Goal: Task Accomplishment & Management: Use online tool/utility

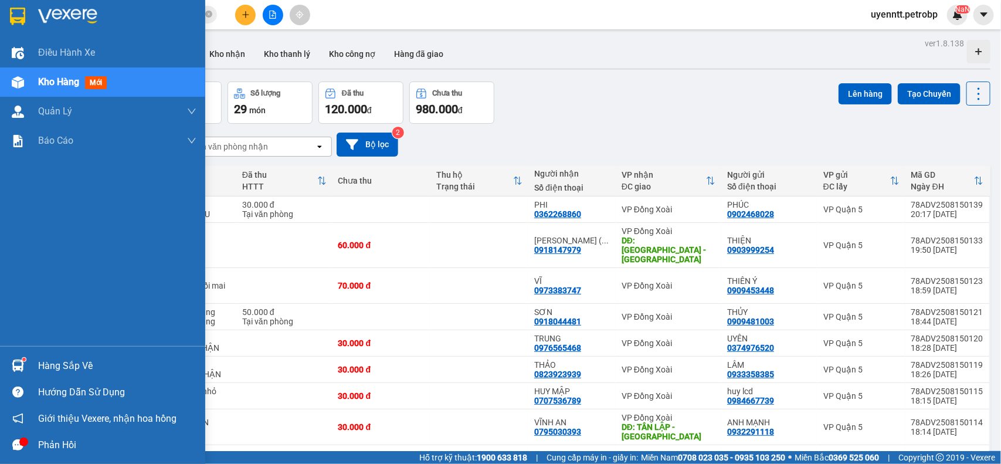
click at [54, 352] on div "Hàng sắp về Hướng dẫn sử dụng Giới thiệu Vexere, nhận hoa hồng Phản hồi" at bounding box center [102, 402] width 205 height 112
click at [49, 362] on div "Hàng sắp về" at bounding box center [117, 366] width 158 height 18
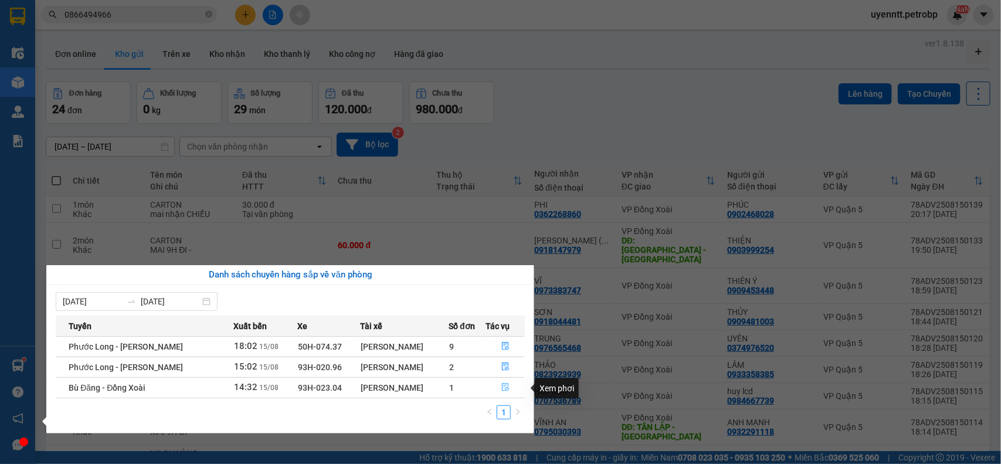
click at [506, 382] on button "button" at bounding box center [506, 387] width 38 height 19
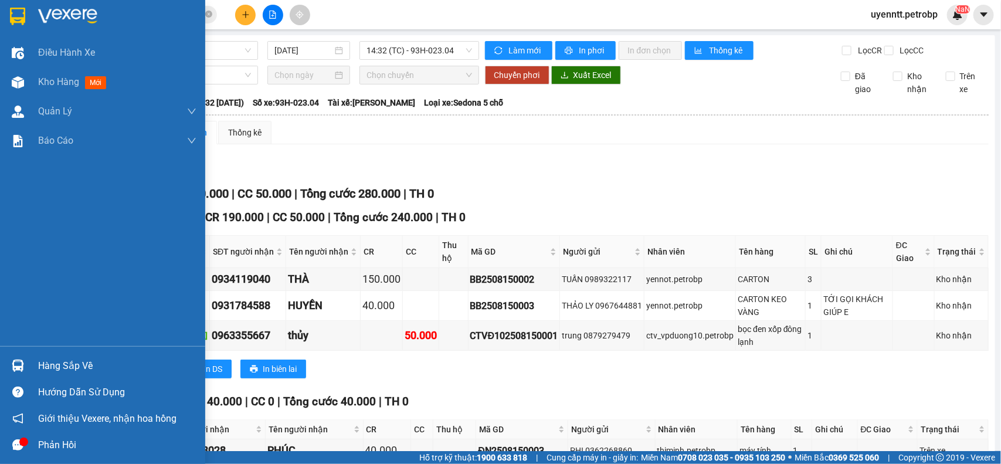
click at [65, 364] on div "Hàng sắp về" at bounding box center [117, 366] width 158 height 18
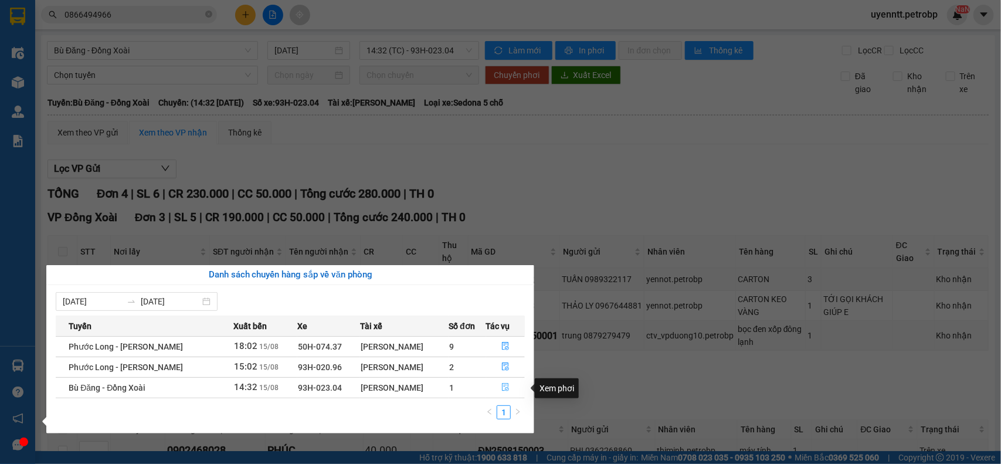
click at [503, 389] on icon "file-done" at bounding box center [505, 387] width 8 height 8
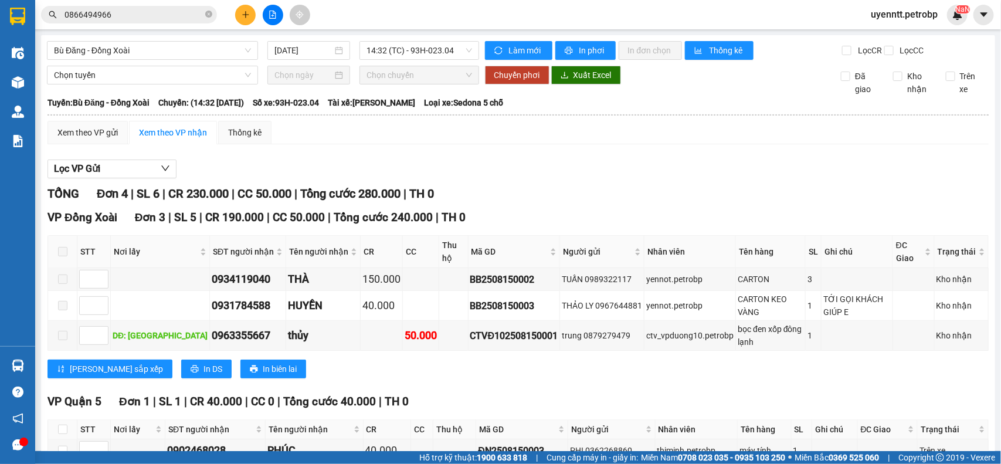
scroll to position [84, 0]
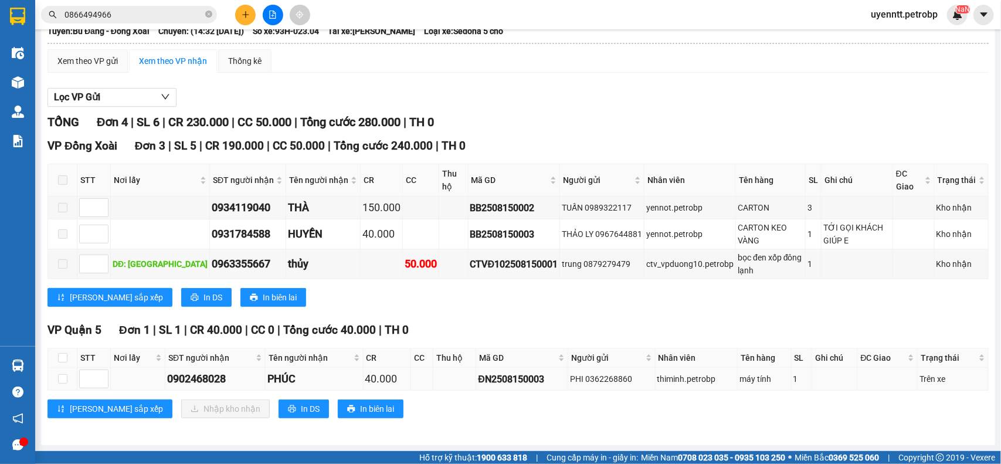
click at [501, 372] on div "ĐN2508150003" at bounding box center [522, 379] width 88 height 15
copy div "ĐN2508150003"
click at [241, 9] on button at bounding box center [245, 15] width 21 height 21
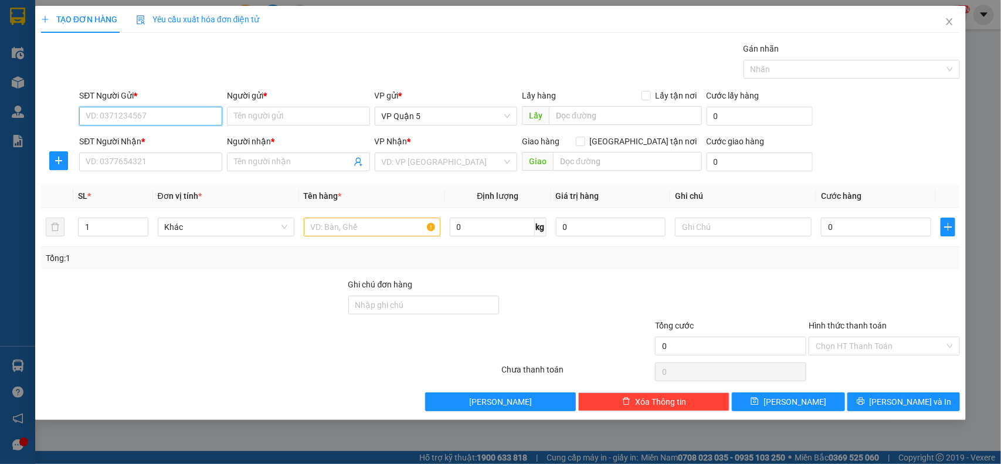
click at [162, 113] on input "SĐT Người Gửi *" at bounding box center [150, 116] width 143 height 19
paste input "0901880166"
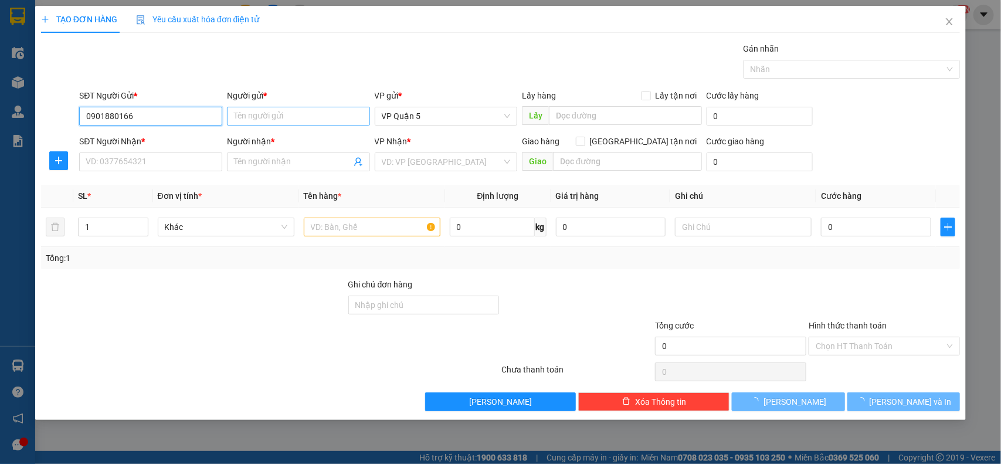
type input "0901880166"
click at [244, 116] on input "Người gửi *" at bounding box center [298, 116] width 143 height 19
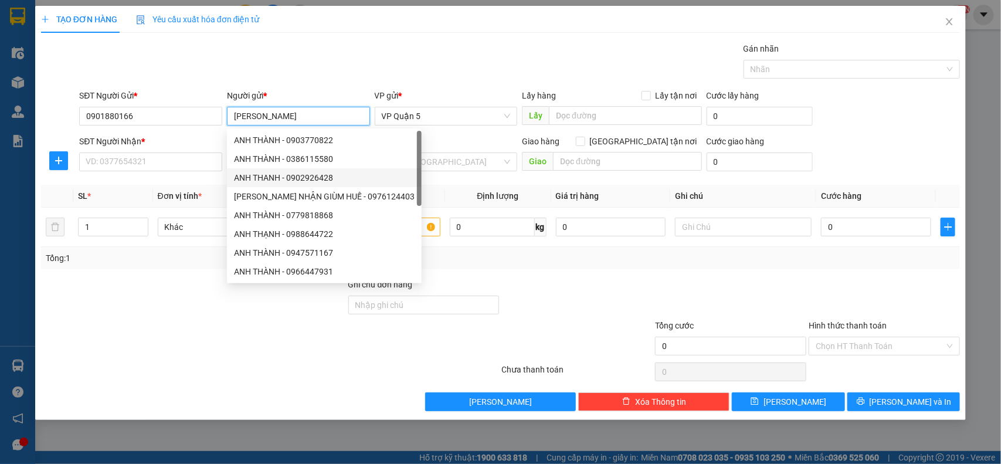
type input "[PERSON_NAME]"
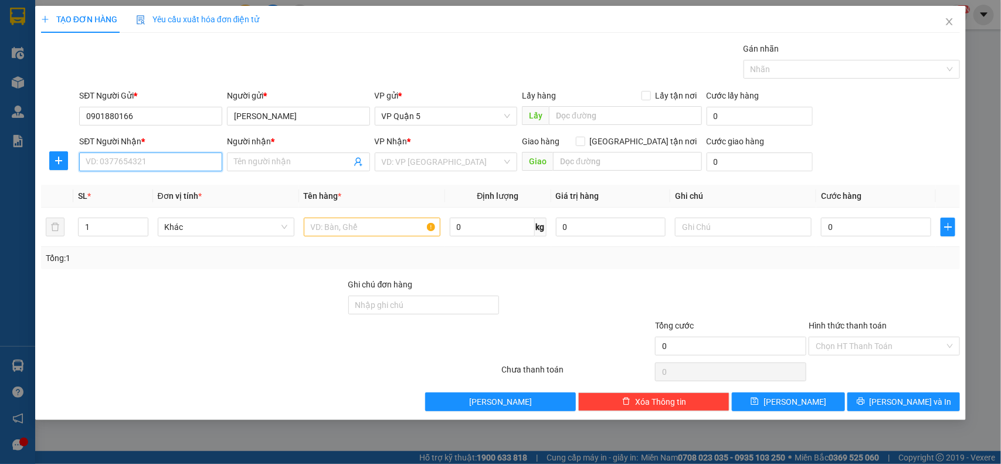
click at [125, 165] on input "SĐT Người Nhận *" at bounding box center [150, 161] width 143 height 19
paste input "098 6715112"
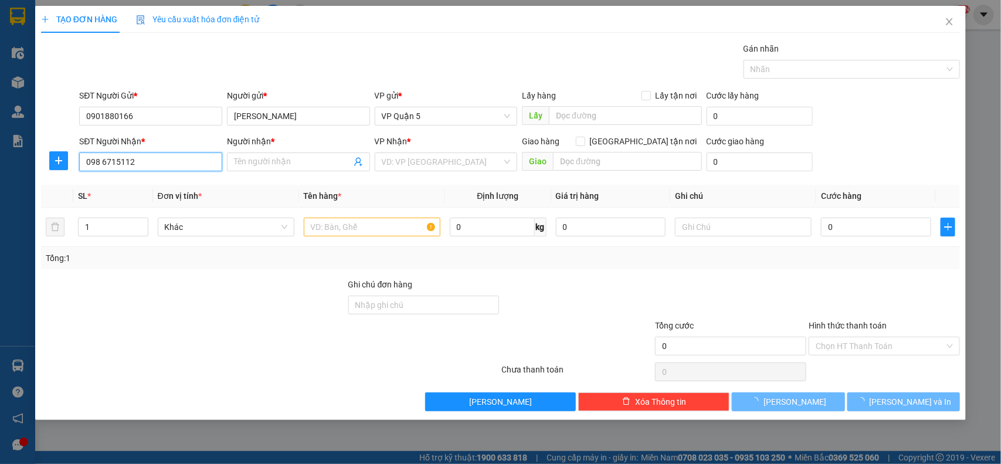
type input "098 6715112"
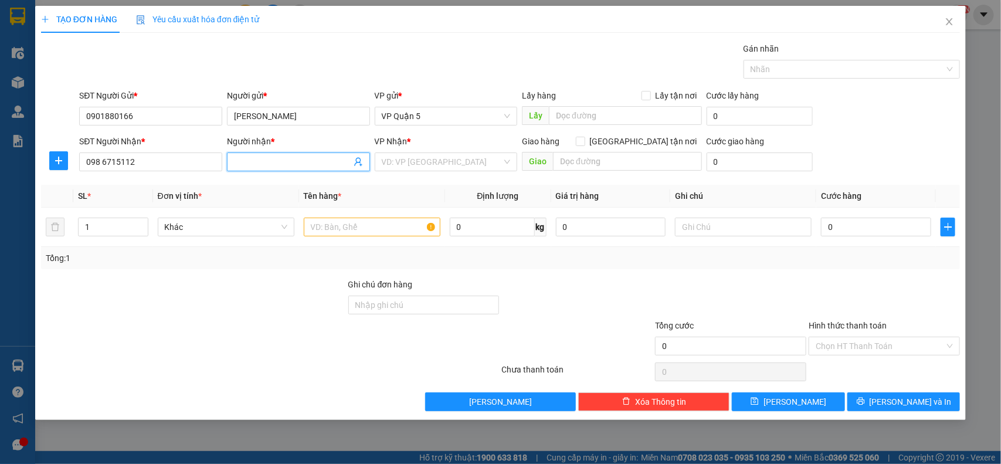
click at [266, 158] on input "Người nhận *" at bounding box center [292, 161] width 117 height 13
click at [244, 160] on input "CHIIJ CHÂU" at bounding box center [292, 161] width 117 height 13
type input "CHỊ [PERSON_NAME]"
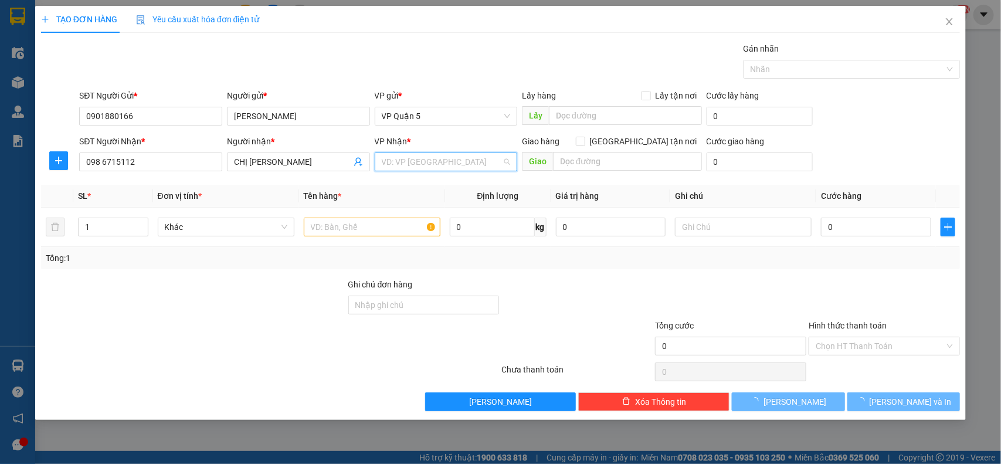
click at [409, 160] on input "search" at bounding box center [442, 162] width 121 height 18
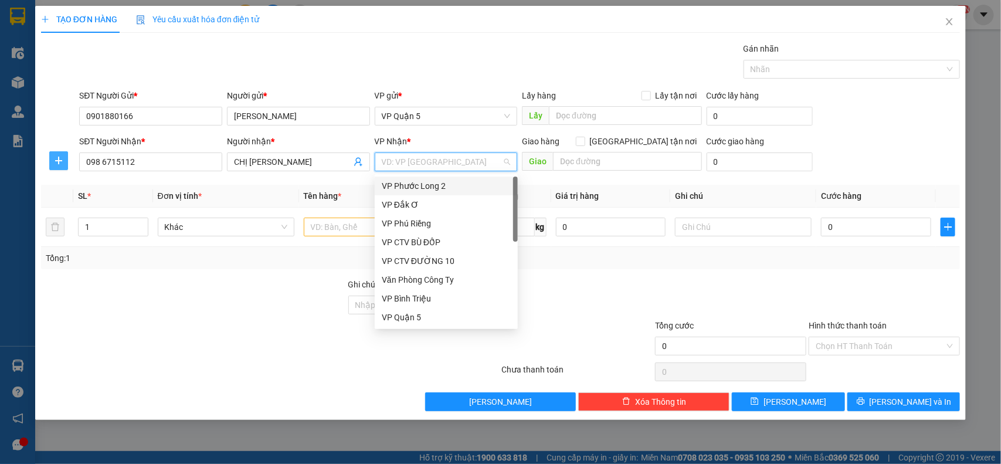
click at [63, 165] on span "plus" at bounding box center [59, 160] width 18 height 9
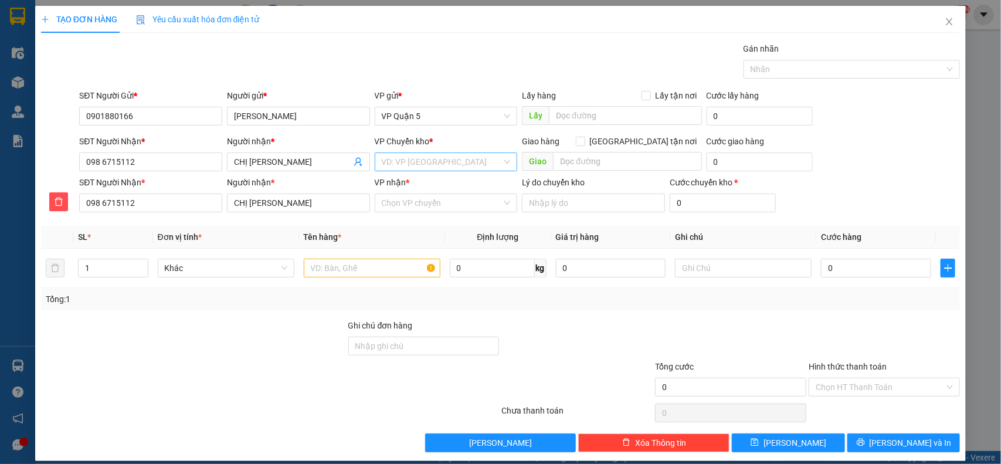
click at [487, 169] on input "search" at bounding box center [442, 162] width 121 height 18
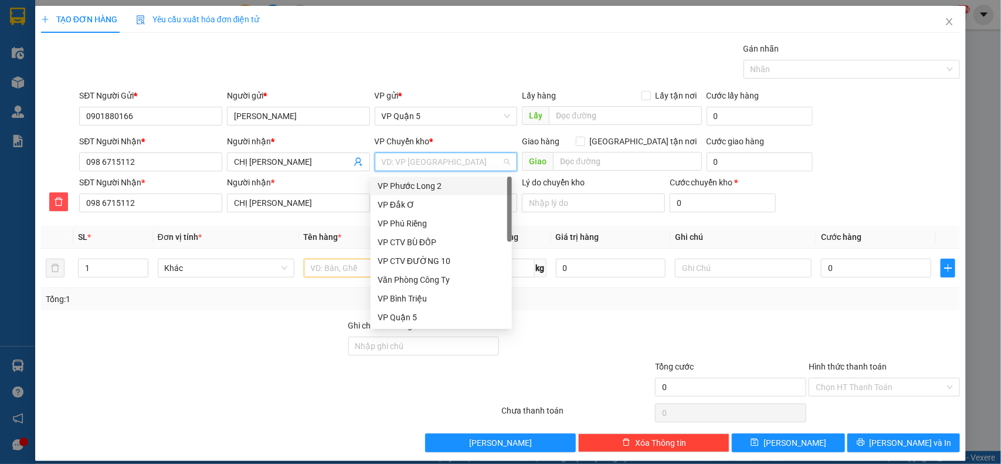
type input "D"
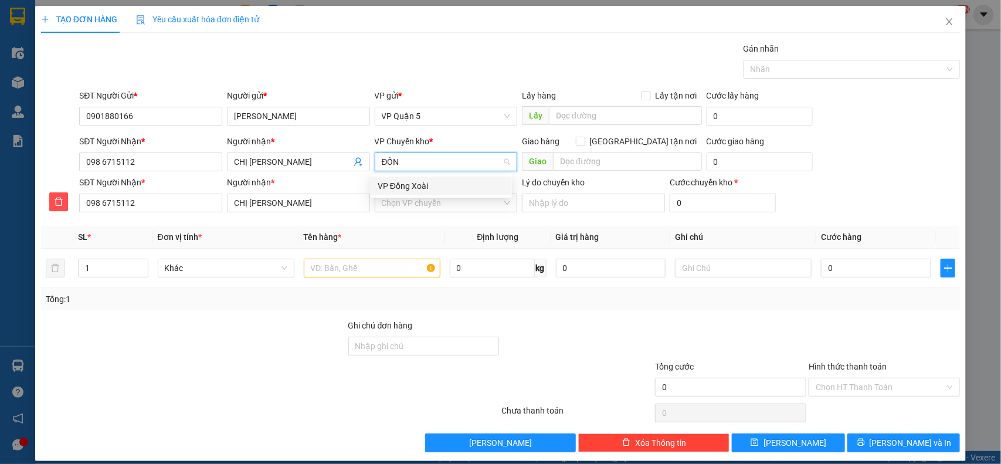
type input "ĐỒNG"
click at [496, 189] on div "VP Đồng Xoài" at bounding box center [441, 185] width 127 height 13
click at [450, 206] on input "VP nhận *" at bounding box center [442, 203] width 121 height 18
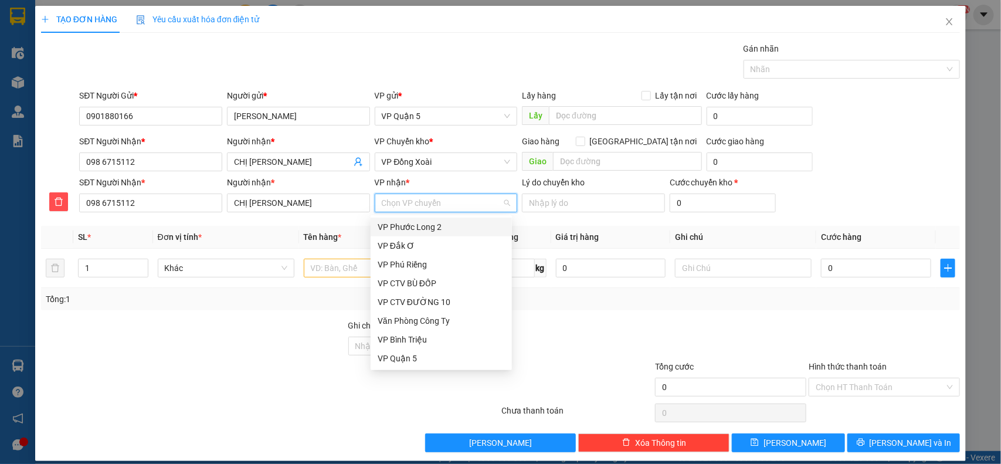
type input "D"
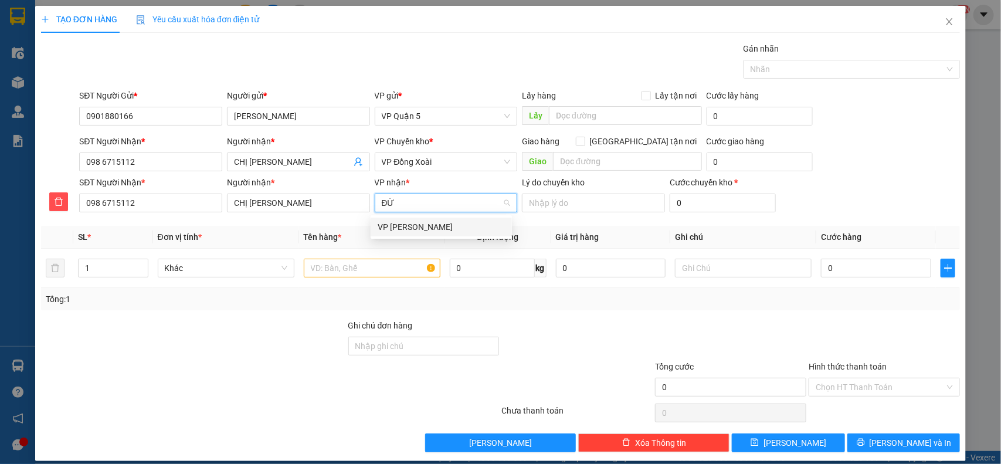
type input "ĐỨC"
click at [437, 229] on div "VP Đức Liễu" at bounding box center [441, 226] width 127 height 13
click at [294, 342] on div at bounding box center [193, 339] width 307 height 41
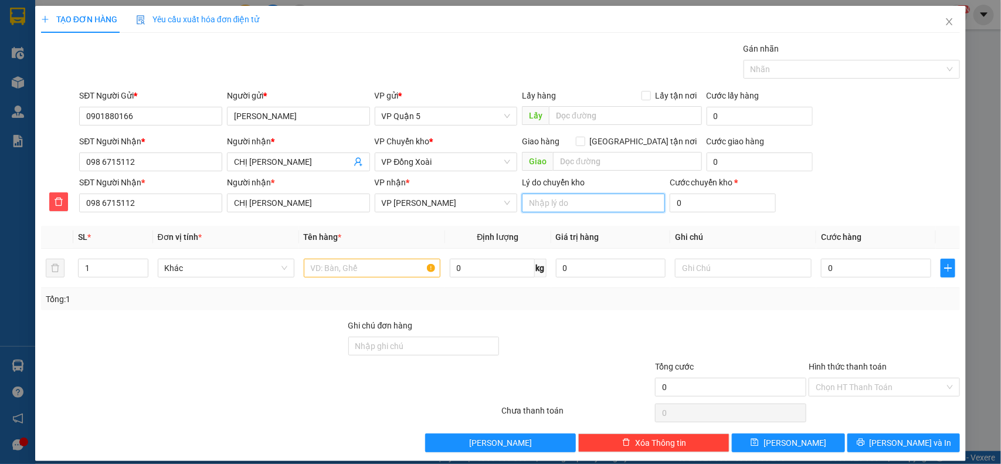
click at [575, 204] on input "Lý do chuyển kho" at bounding box center [593, 203] width 143 height 19
click at [593, 163] on input "text" at bounding box center [627, 161] width 149 height 19
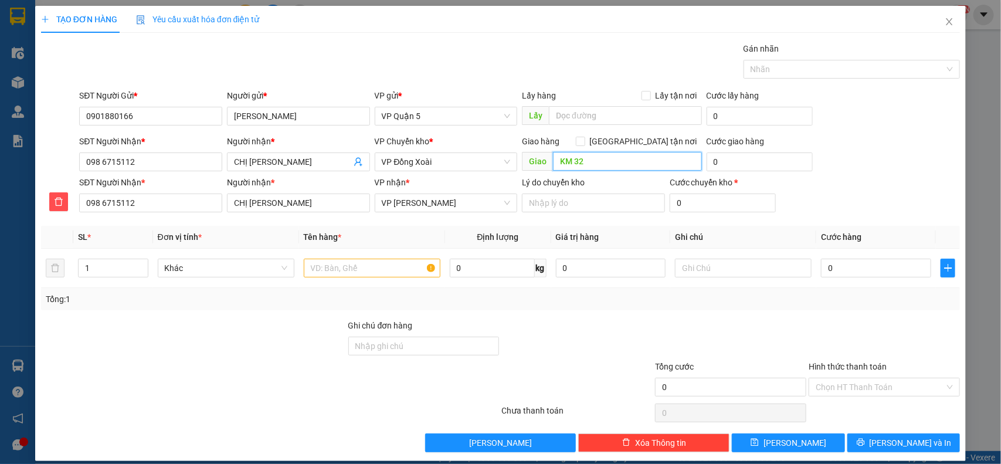
type input "KM 32"
click at [542, 66] on div "Gói vận chuyển * Tiêu chuẩn Gán nhãn Nhãn" at bounding box center [519, 62] width 885 height 41
click at [371, 272] on input "text" at bounding box center [372, 268] width 137 height 19
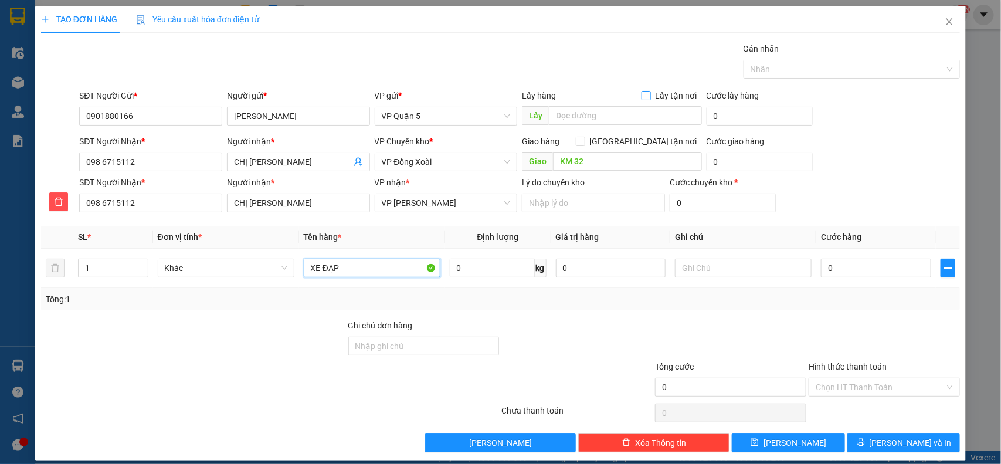
type input "XE ĐẠP"
click at [643, 91] on input "Lấy tận nơi" at bounding box center [646, 95] width 8 height 8
checkbox input "true"
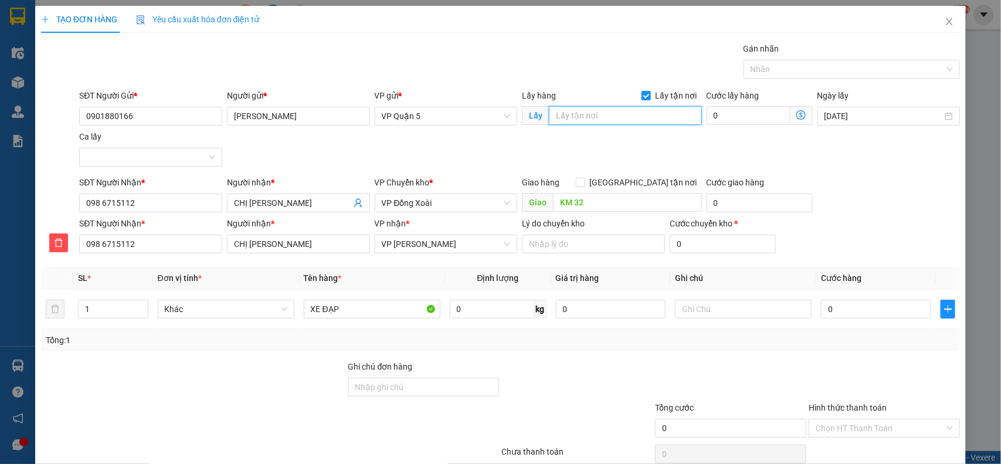
click at [620, 107] on input "text" at bounding box center [625, 115] width 153 height 19
click at [627, 117] on input "text" at bounding box center [625, 115] width 153 height 19
click at [627, 117] on input "57 ĐƯỜNG SỐ" at bounding box center [625, 115] width 153 height 19
click at [627, 117] on input "57 ĐƯỜNG SỐ 14" at bounding box center [625, 115] width 153 height 19
type input "57 ĐƯỜNG SỐ 14 P.8 GÒ VẤP"
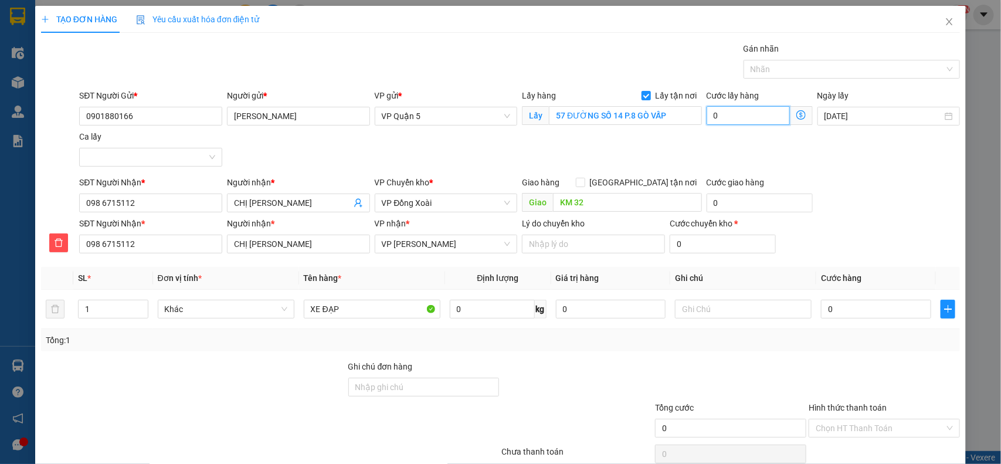
click at [723, 113] on input "0" at bounding box center [748, 115] width 83 height 19
type input "2"
type input "20"
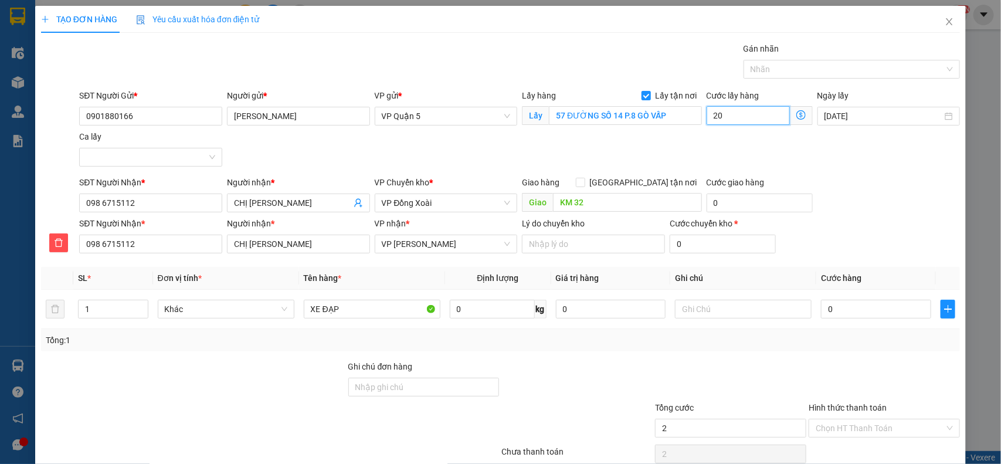
type input "20"
type input "200"
type input "2.000"
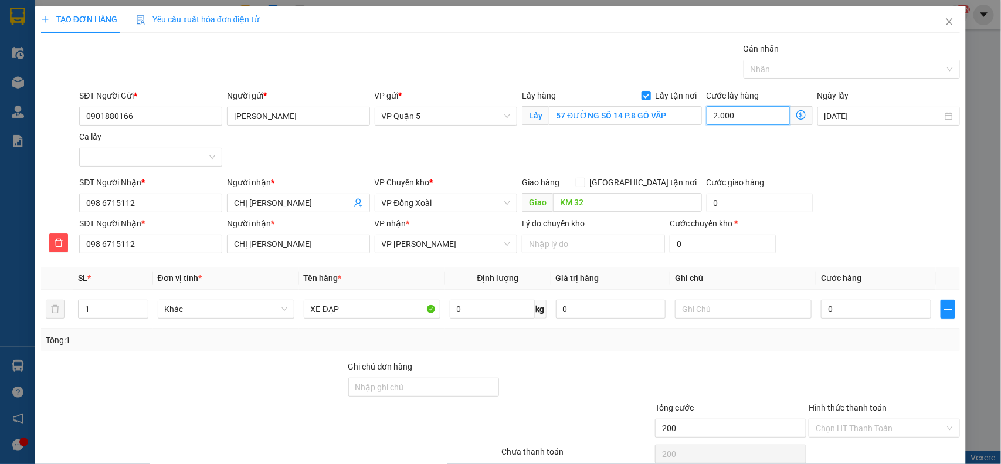
type input "2.000"
type input "20.000"
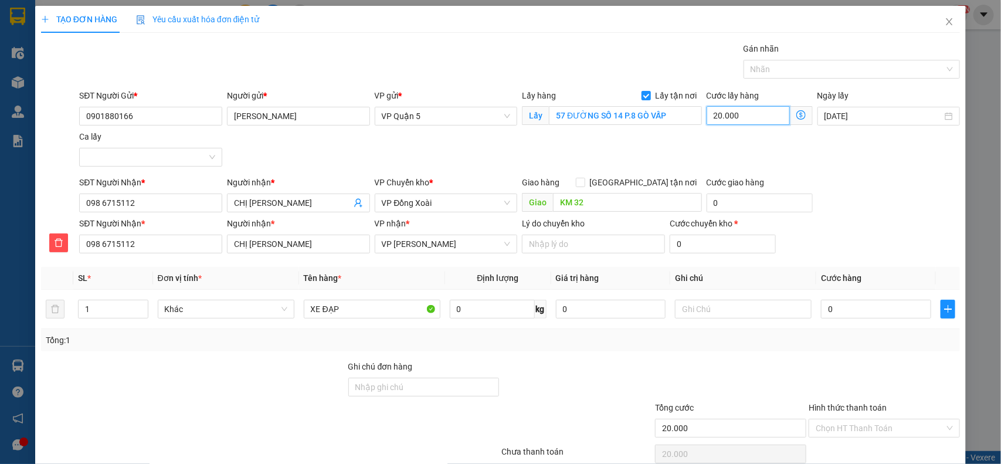
type input "200.000"
click at [871, 154] on div "SĐT Người Gửi * 0901880166 Người gửi * ANH THANH VP gửi * VP Quận 5 Lấy hàng Lấ…" at bounding box center [519, 130] width 885 height 82
click at [757, 312] on input "text" at bounding box center [743, 309] width 137 height 19
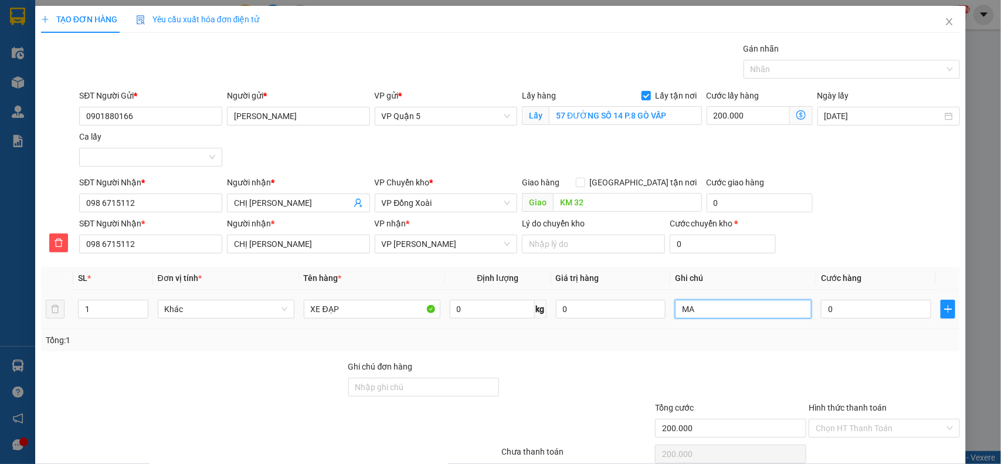
type input "M"
type input "MAI NHẬN HÀNG"
click at [853, 311] on input "0" at bounding box center [876, 309] width 110 height 19
type input "01"
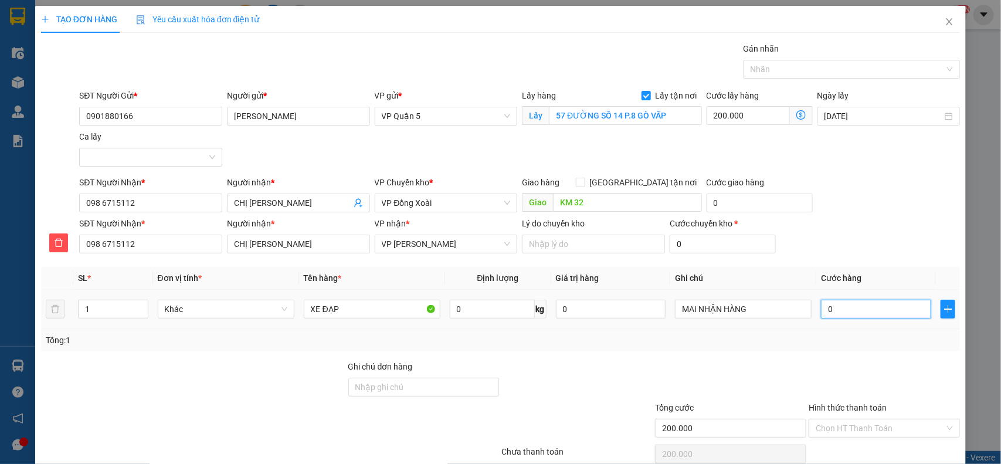
type input "200.001"
type input "015"
type input "200.015"
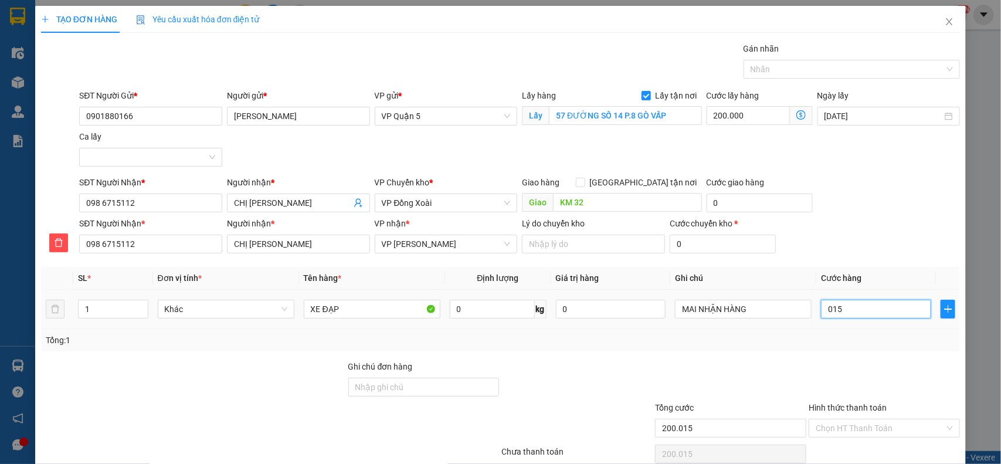
type input "0.150"
type input "200.150"
type input "01.500"
type input "201.500"
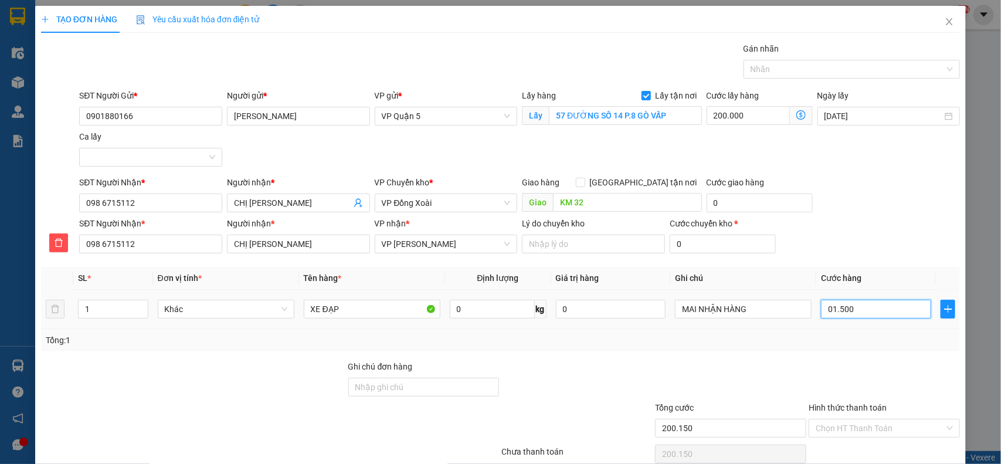
type input "201.500"
type input "015.000"
type input "215.000"
type input "0.150.000"
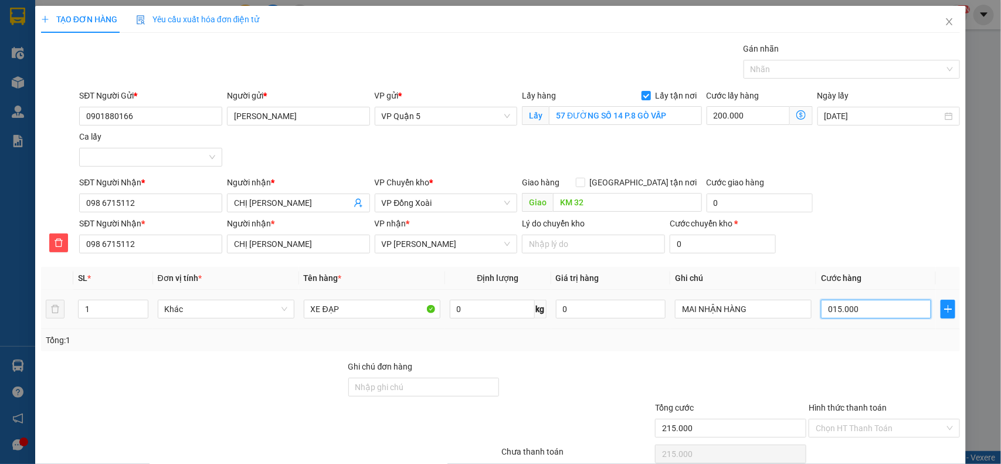
type input "350.000"
type input "150.000"
click at [808, 368] on div at bounding box center [885, 380] width 154 height 41
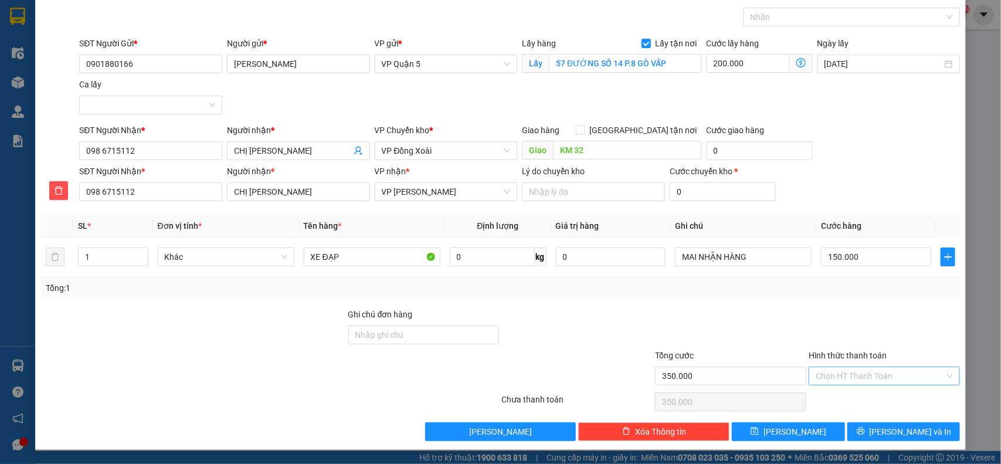
click at [880, 374] on input "Hình thức thanh toán" at bounding box center [880, 376] width 129 height 18
click at [850, 296] on div "Tại văn phòng" at bounding box center [875, 297] width 135 height 13
type input "0"
click at [869, 314] on div at bounding box center [885, 328] width 154 height 41
click at [895, 433] on span "[PERSON_NAME] và In" at bounding box center [911, 431] width 82 height 13
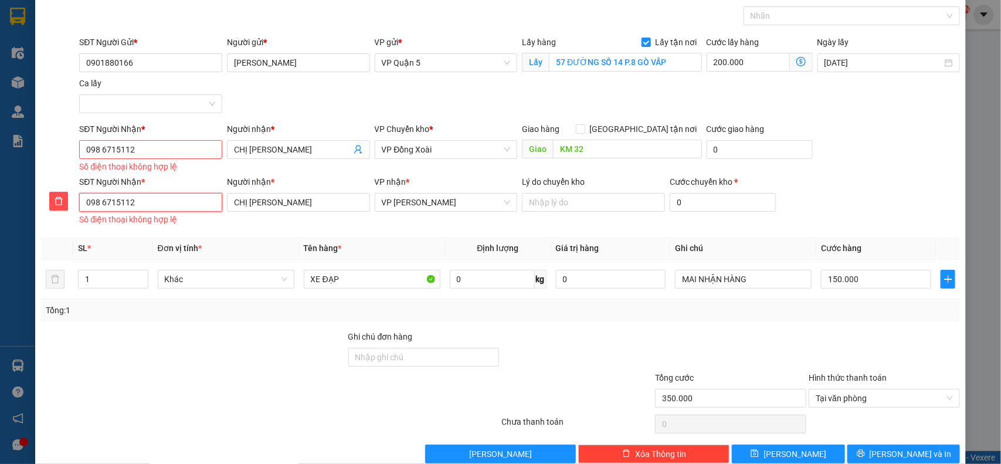
click at [100, 198] on input "098 6715112" at bounding box center [150, 202] width 143 height 19
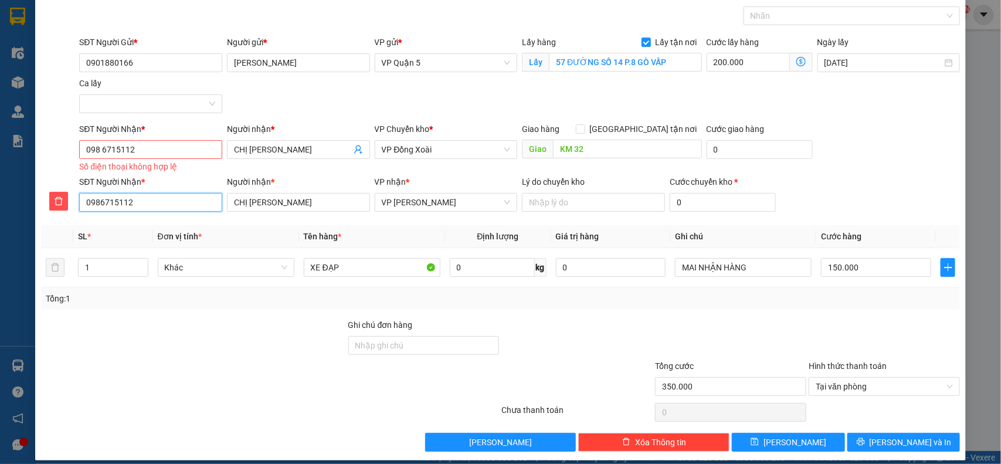
type input "0986715112"
click at [101, 148] on input "098 6715112" at bounding box center [150, 149] width 143 height 19
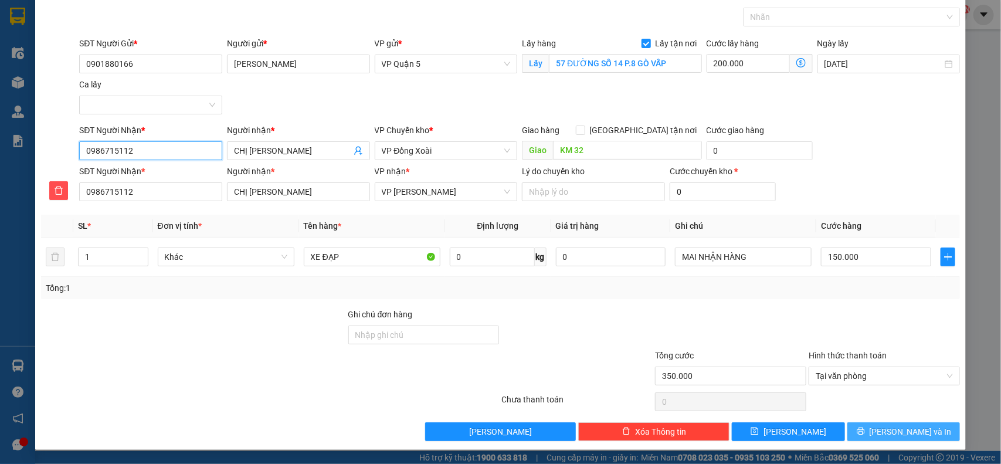
type input "0986715112"
click at [904, 433] on span "[PERSON_NAME] và In" at bounding box center [911, 431] width 82 height 13
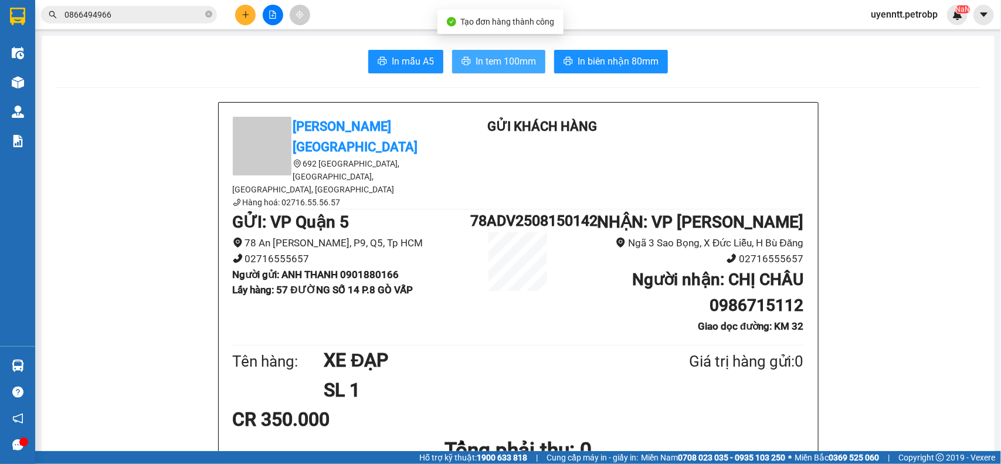
click at [505, 66] on span "In tem 100mm" at bounding box center [506, 61] width 60 height 15
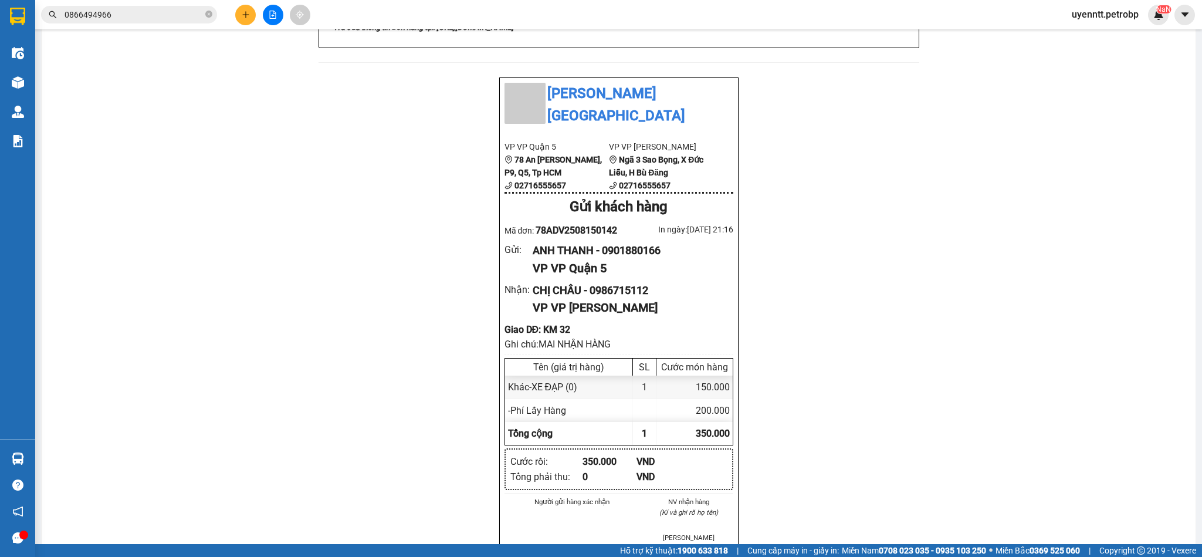
scroll to position [711, 0]
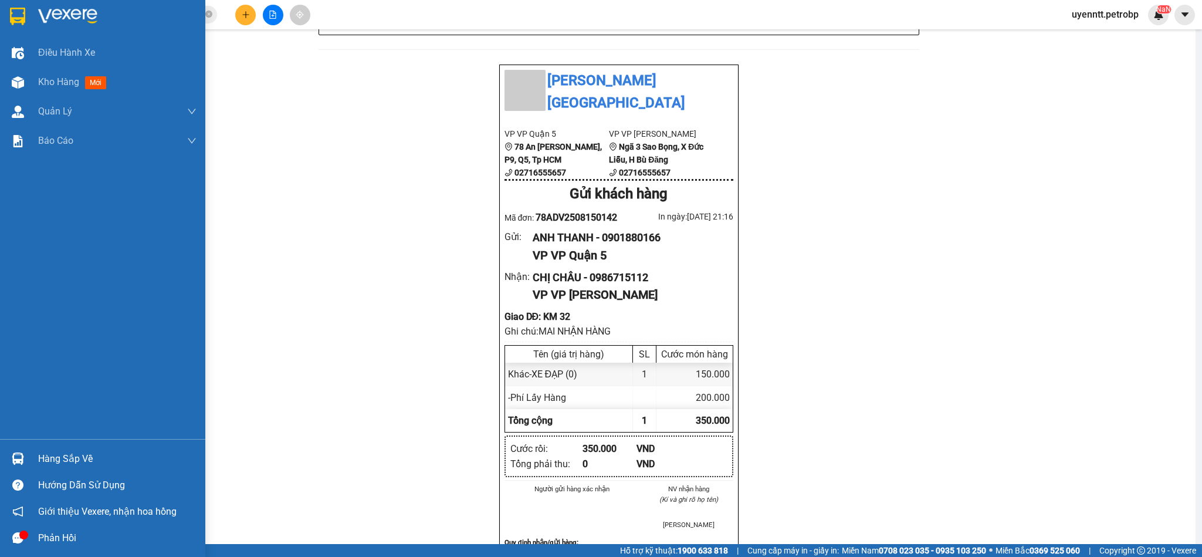
click at [90, 463] on div "Hàng sắp về" at bounding box center [102, 458] width 205 height 26
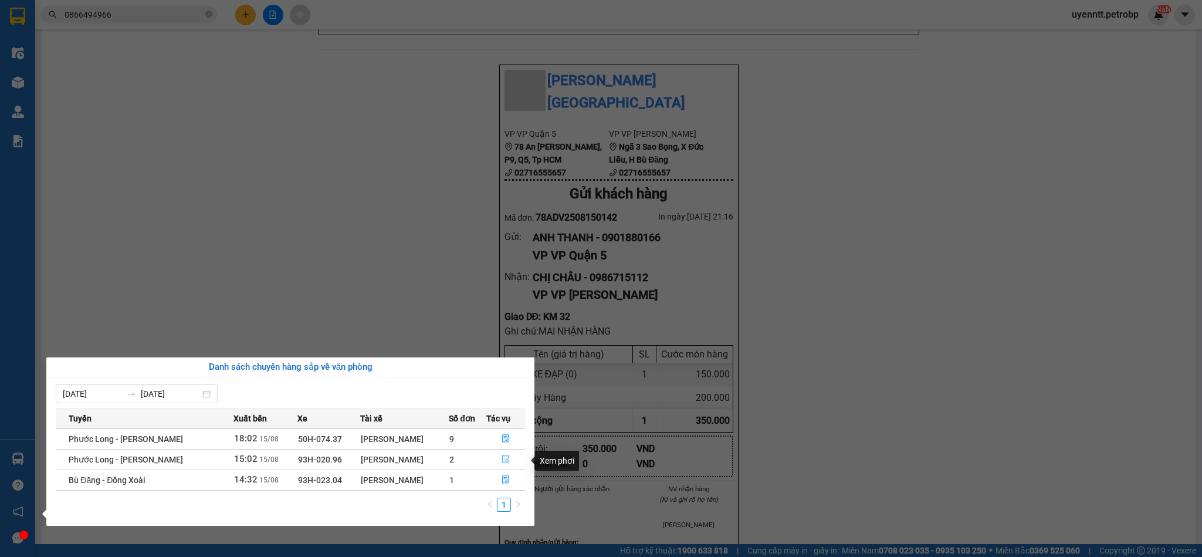
click at [507, 458] on icon "file-done" at bounding box center [505, 458] width 8 height 8
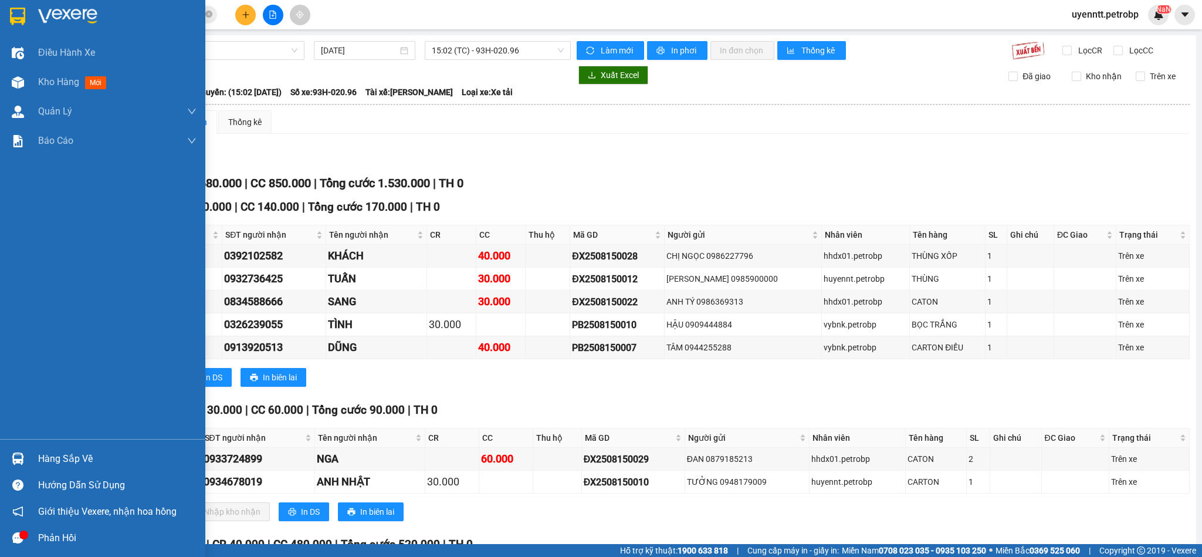
click at [23, 447] on div "Hàng sắp về" at bounding box center [102, 458] width 205 height 26
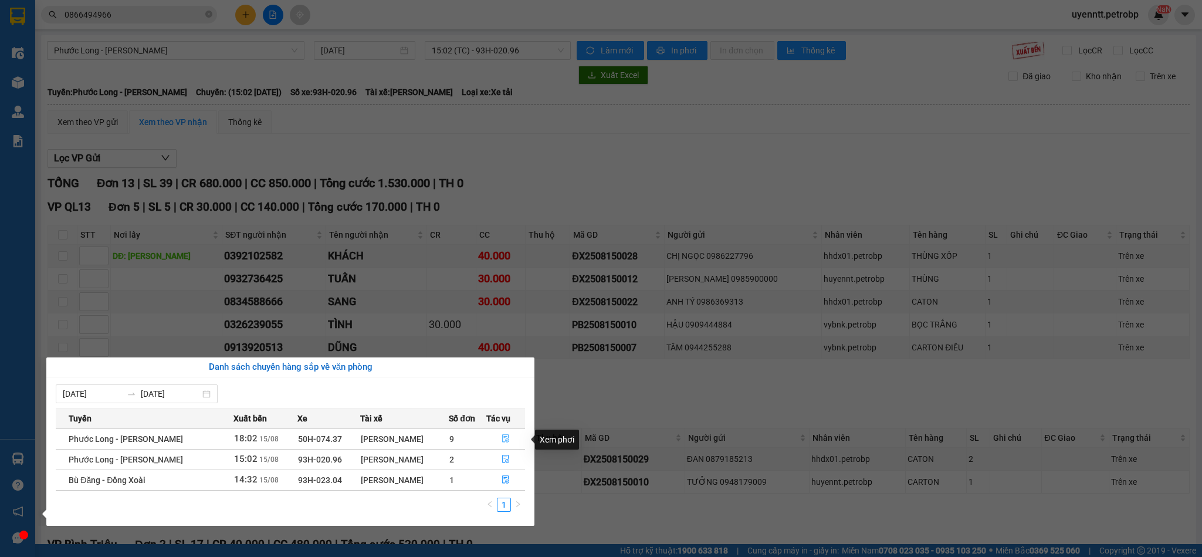
click at [505, 437] on icon "file-done" at bounding box center [505, 438] width 8 height 8
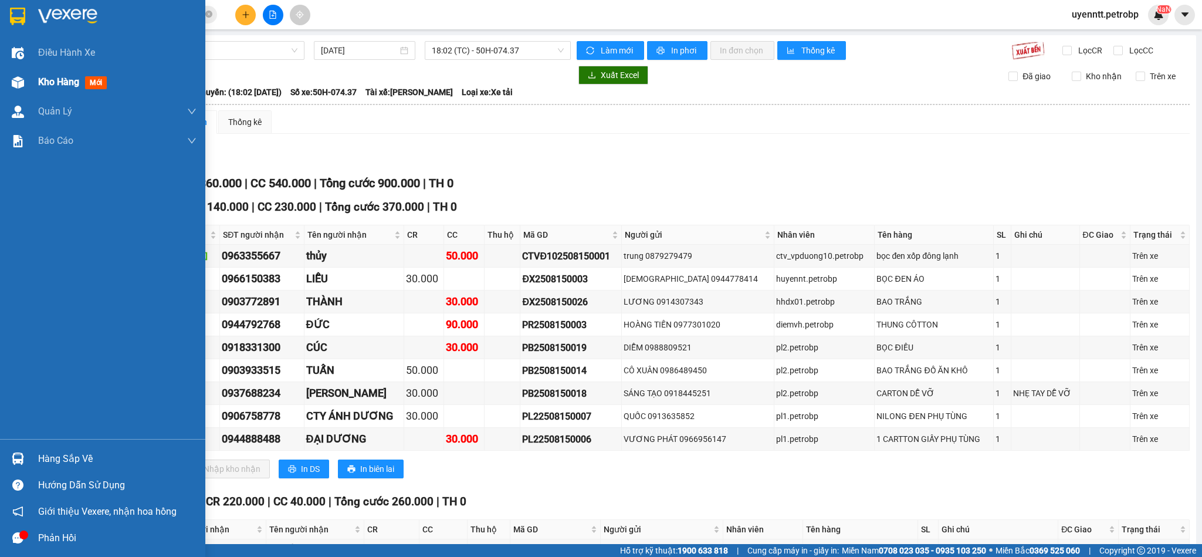
click at [11, 74] on div at bounding box center [18, 82] width 21 height 21
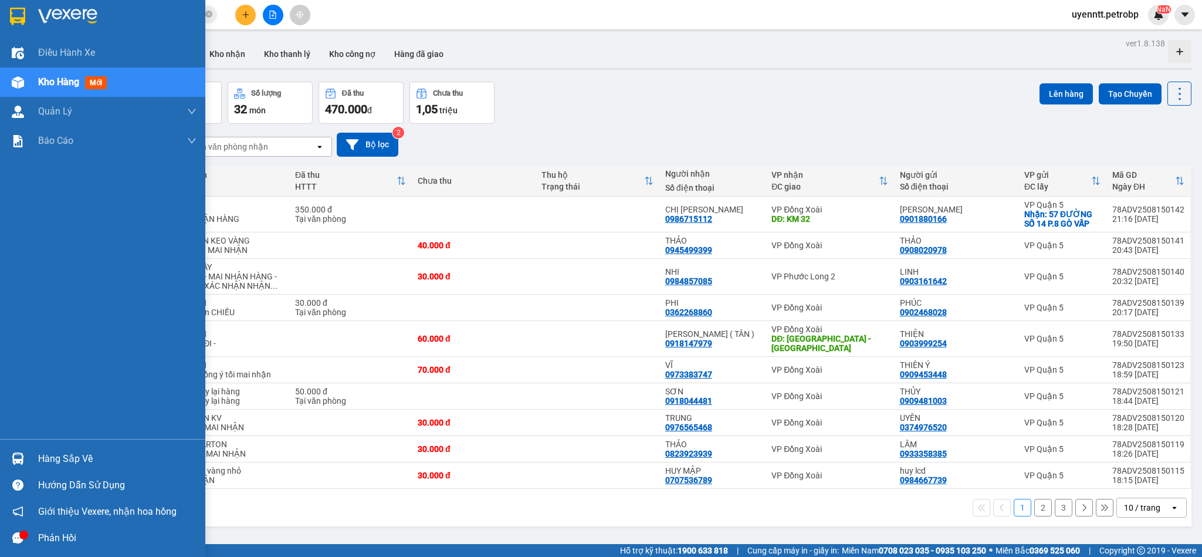
click at [108, 457] on div "Hàng sắp về" at bounding box center [117, 459] width 158 height 18
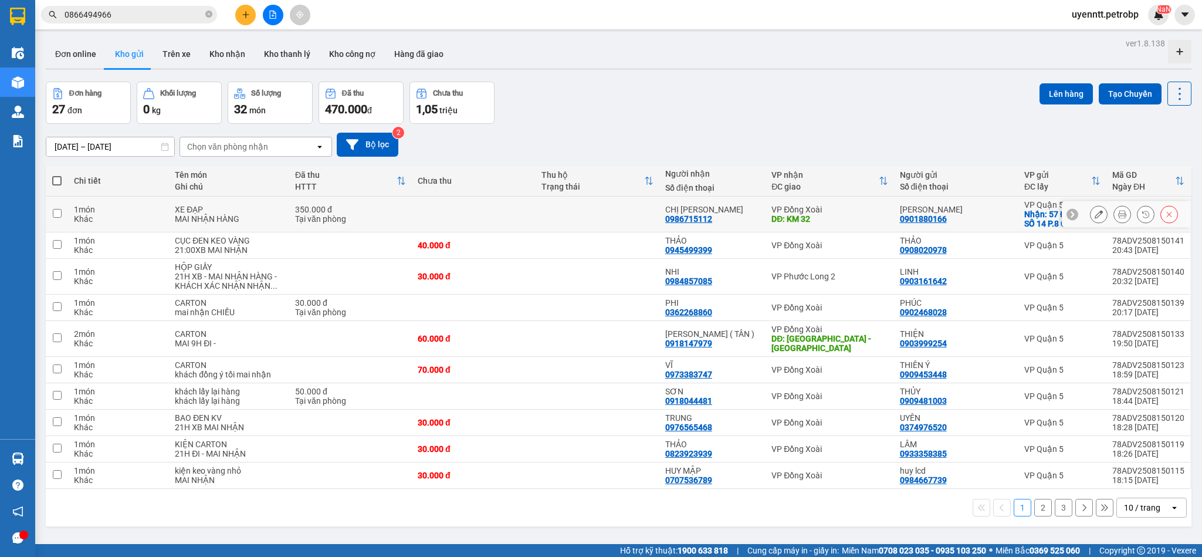
click at [552, 199] on section "Kết quả tìm kiếm ( 8 ) Bộ lọc Mã ĐH Trạng thái Món hàng Tổng cước Chưa cước Ngư…" at bounding box center [601, 278] width 1202 height 557
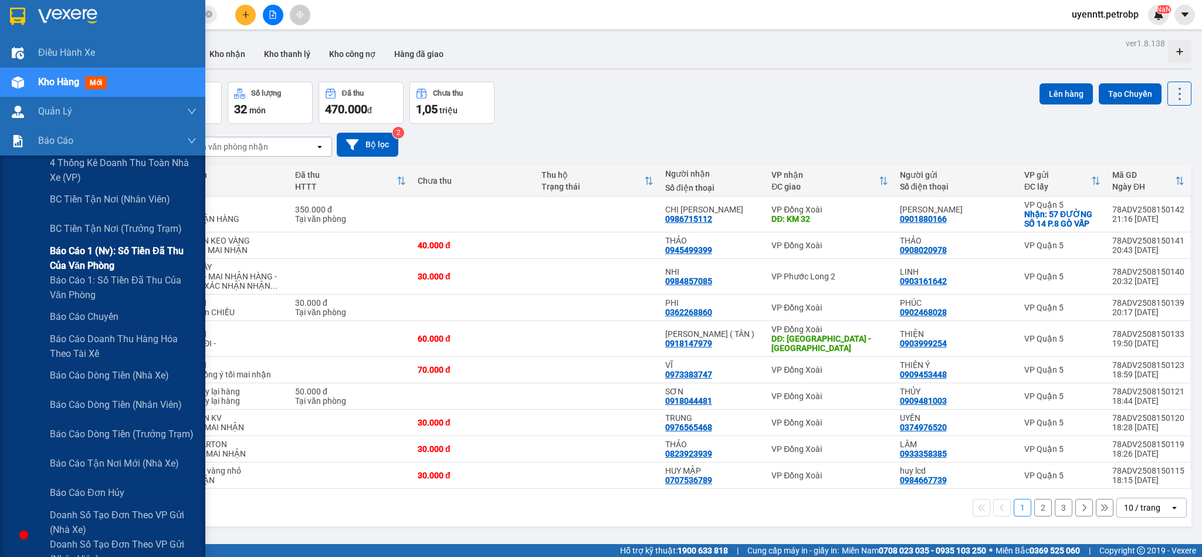
click at [52, 243] on span "Báo cáo 1 (nv): Số tiền đã thu của văn phòng" at bounding box center [123, 257] width 147 height 29
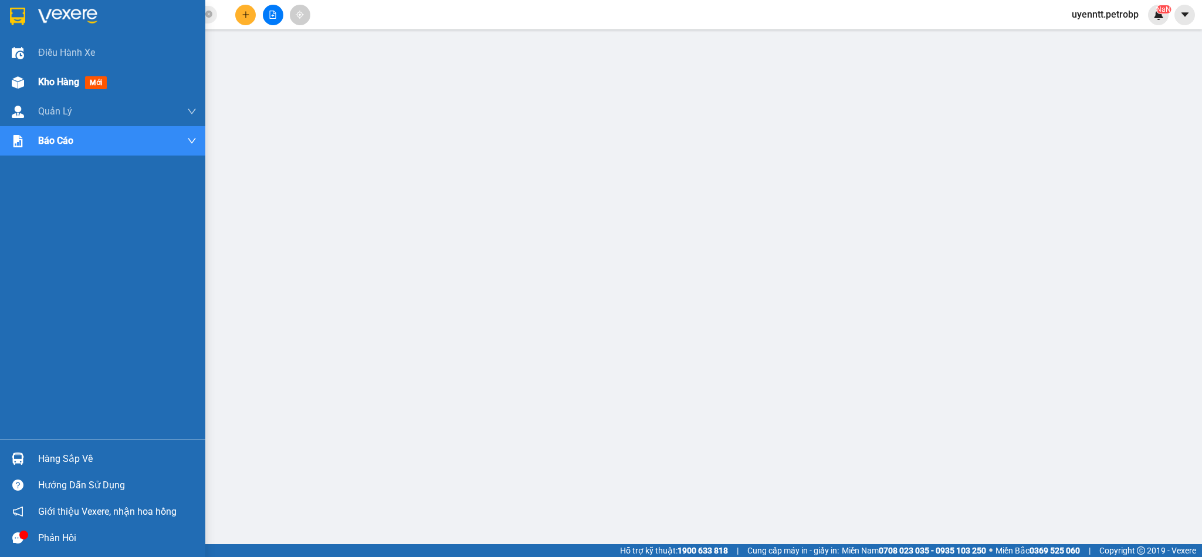
click at [40, 86] on span "Kho hàng" at bounding box center [58, 81] width 41 height 11
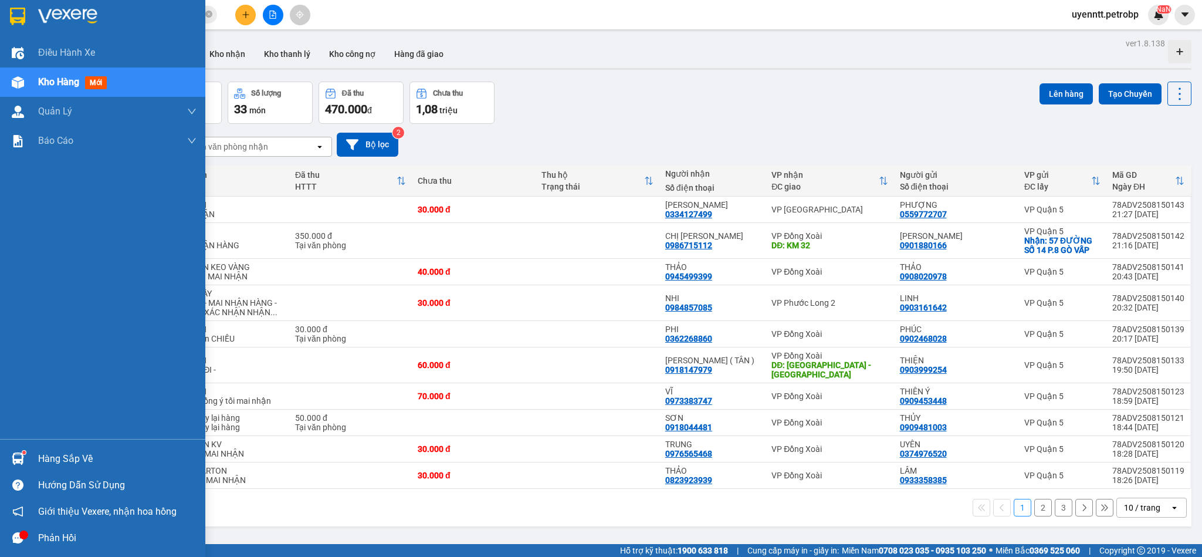
click at [13, 452] on img at bounding box center [18, 458] width 12 height 12
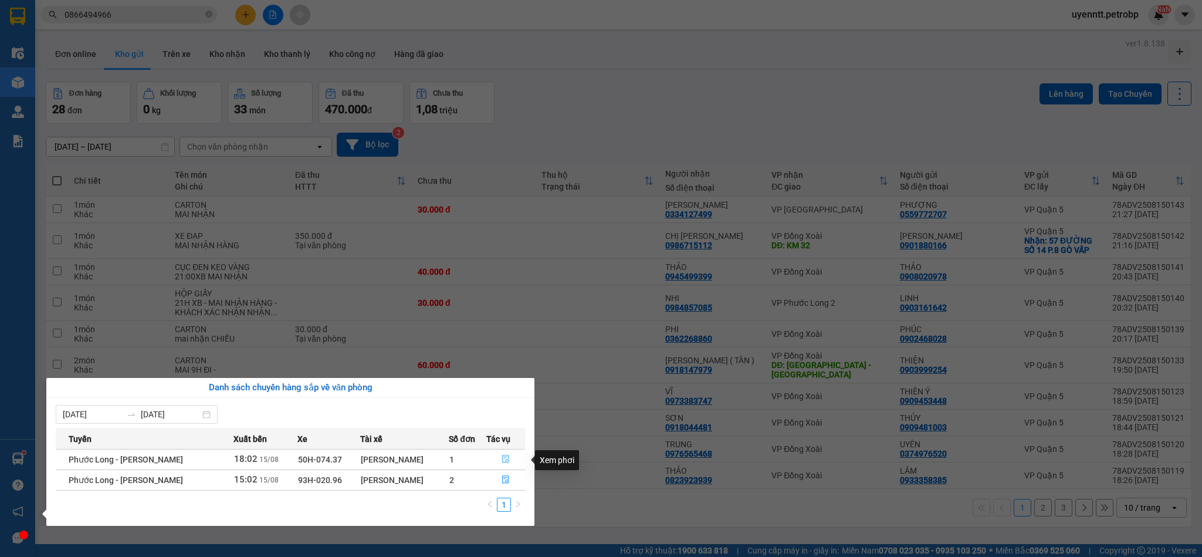
click at [501, 460] on icon "file-done" at bounding box center [505, 458] width 8 height 8
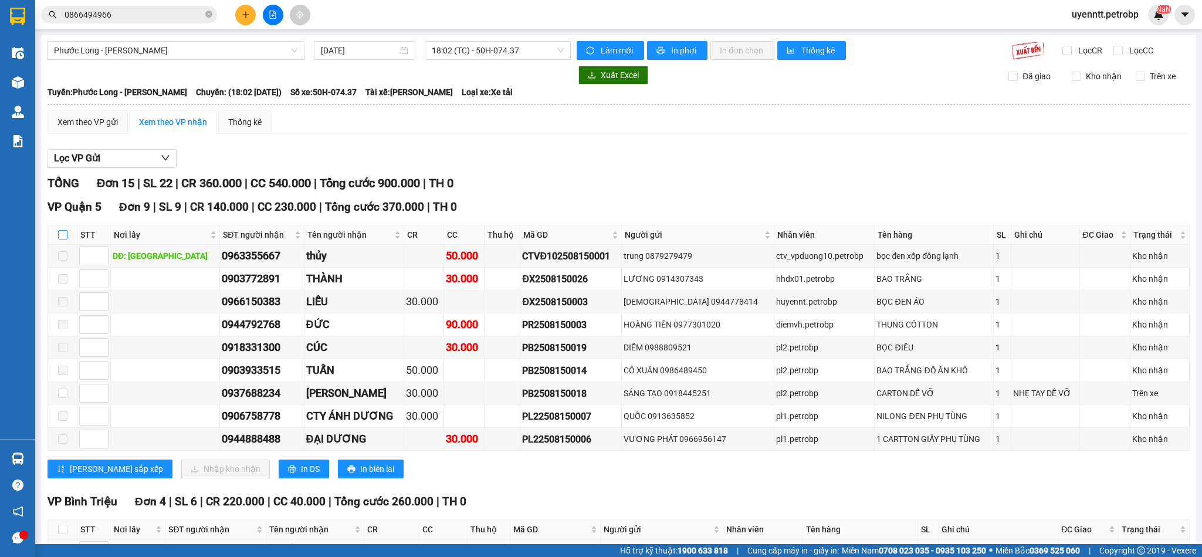
click at [64, 238] on input "checkbox" at bounding box center [62, 234] width 9 height 9
checkbox input "true"
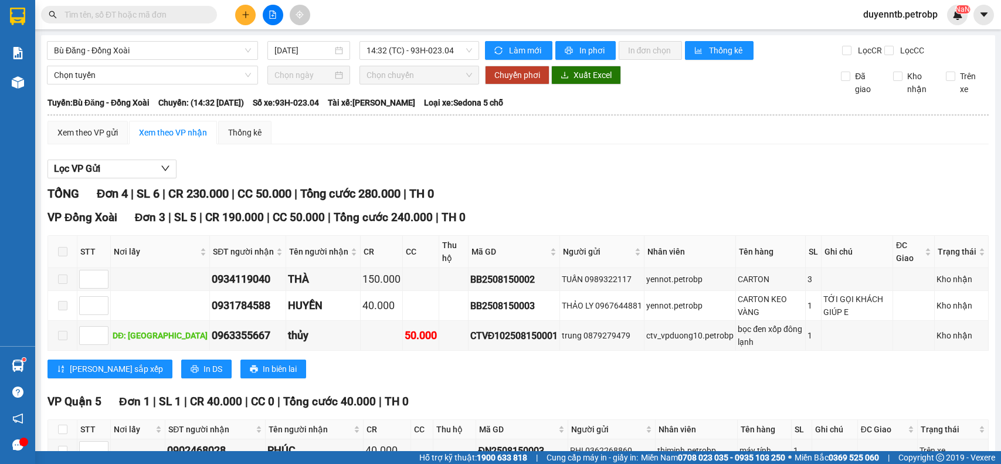
click at [175, 10] on input "text" at bounding box center [134, 14] width 138 height 13
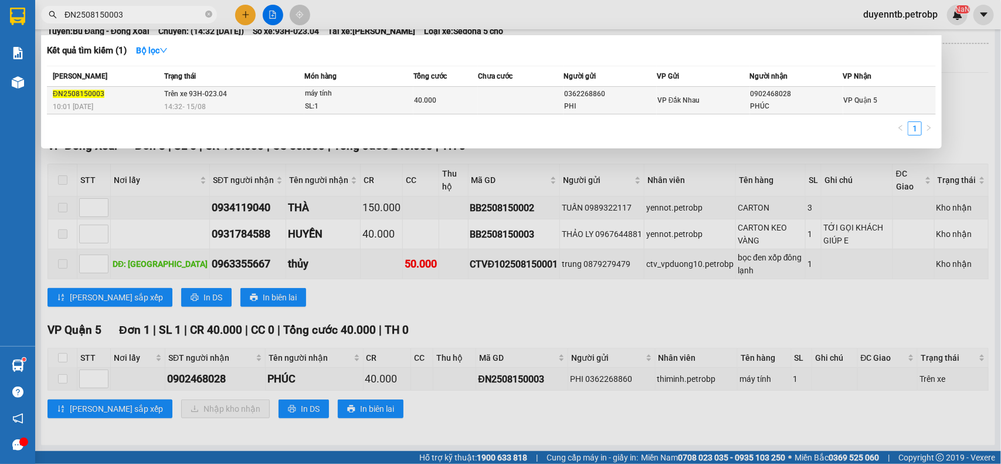
type input "ĐN2508150003"
click at [420, 94] on div "40.000" at bounding box center [445, 100] width 63 height 13
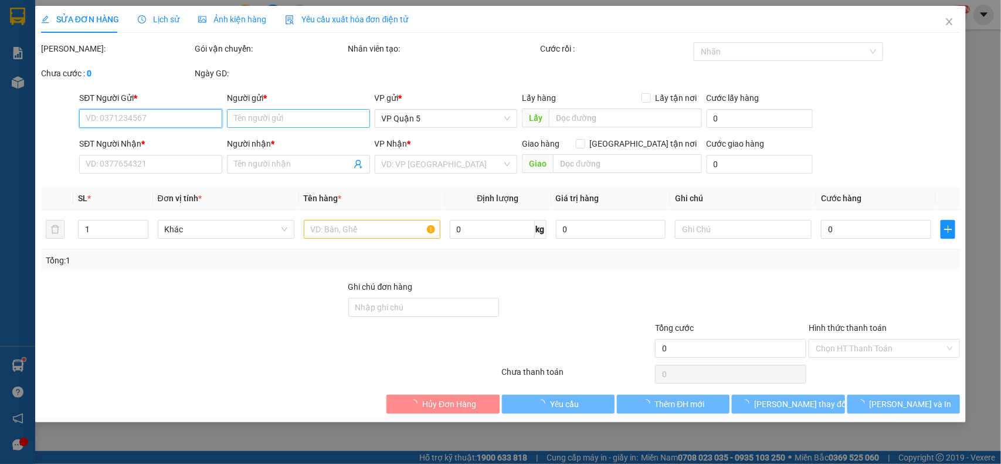
type input "0362268860"
type input "PHI"
type input "0902468028"
type input "PHÚC"
type input "40.000"
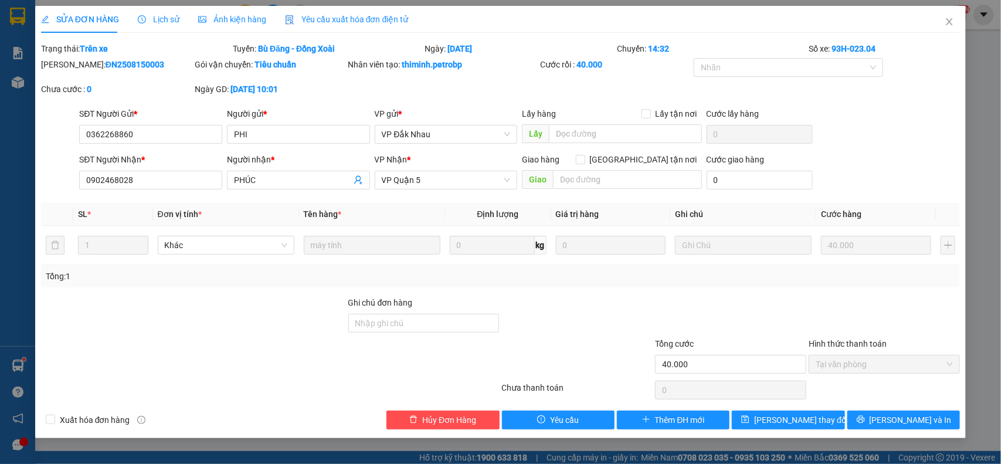
click at [158, 28] on div "Lịch sử" at bounding box center [159, 19] width 42 height 27
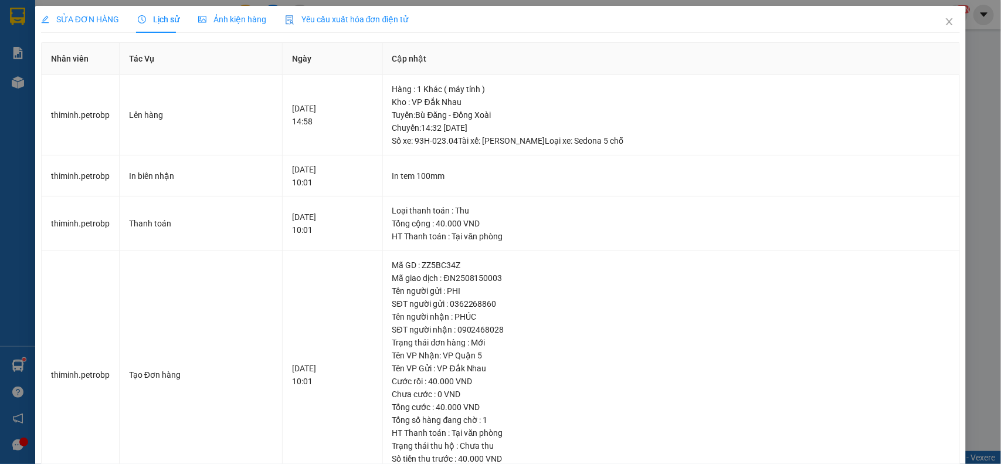
click at [81, 16] on span "SỬA ĐƠN HÀNG" at bounding box center [80, 19] width 78 height 9
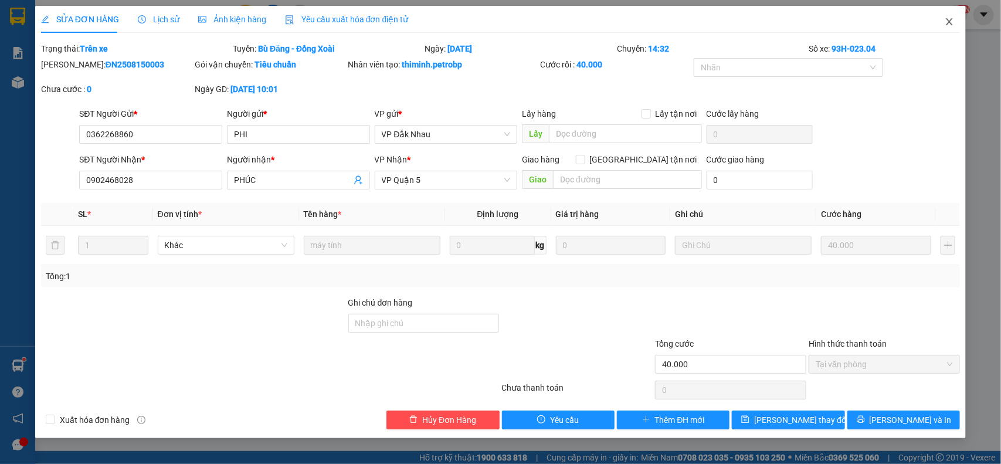
click at [949, 21] on icon "close" at bounding box center [949, 21] width 6 height 7
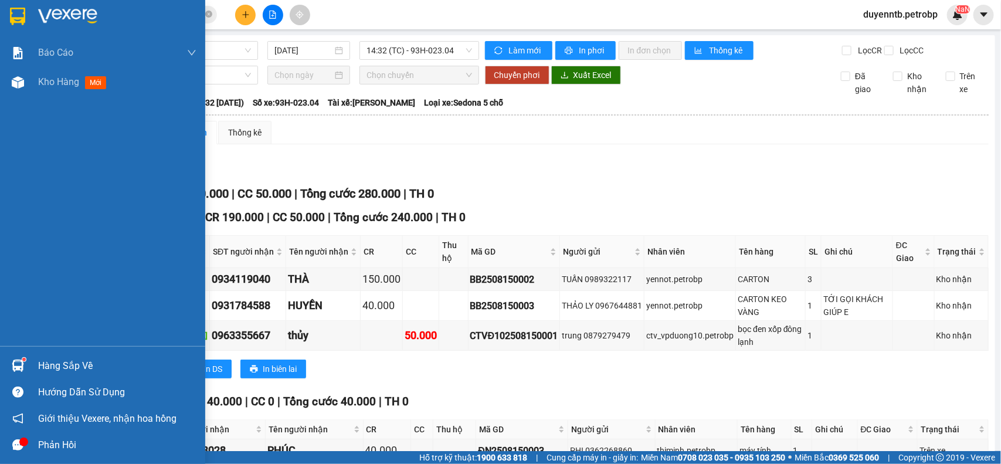
click at [38, 367] on div "Hàng sắp về" at bounding box center [117, 366] width 158 height 18
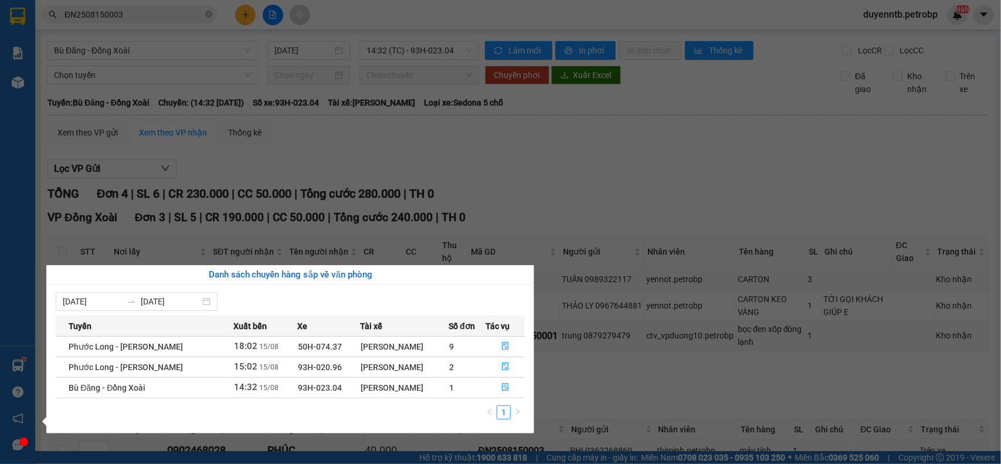
click at [634, 216] on section "Kết quả tìm kiếm ( 1 ) Bộ lọc Mã ĐH Trạng thái Món hàng Tổng cước Chưa cước Ngư…" at bounding box center [500, 232] width 1001 height 464
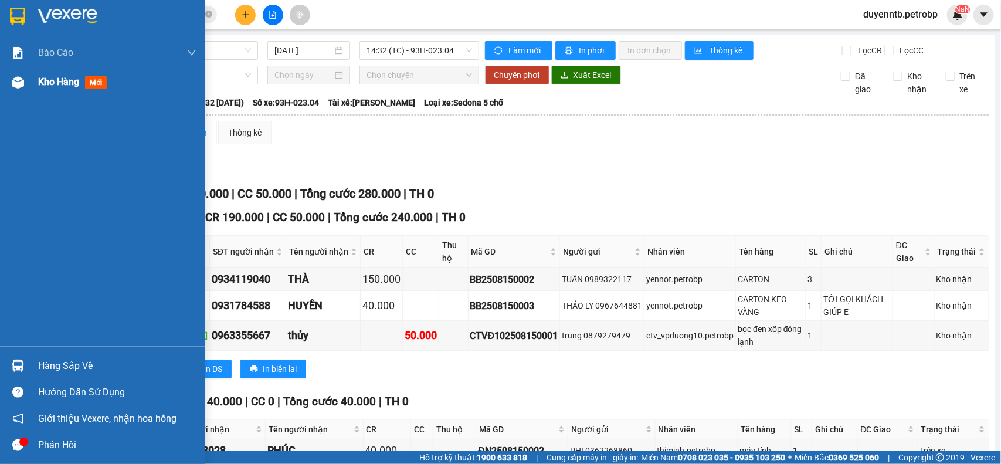
click at [25, 74] on div at bounding box center [18, 82] width 21 height 21
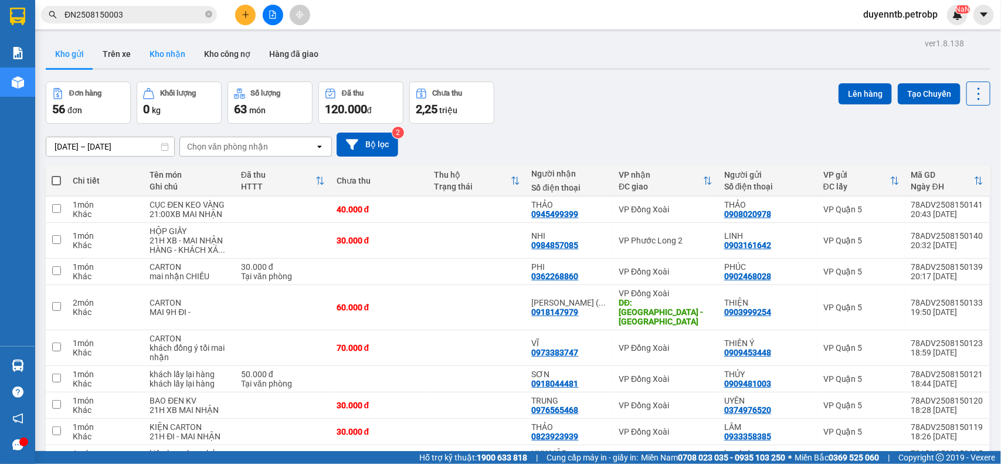
click at [162, 60] on button "Kho nhận" at bounding box center [167, 54] width 55 height 28
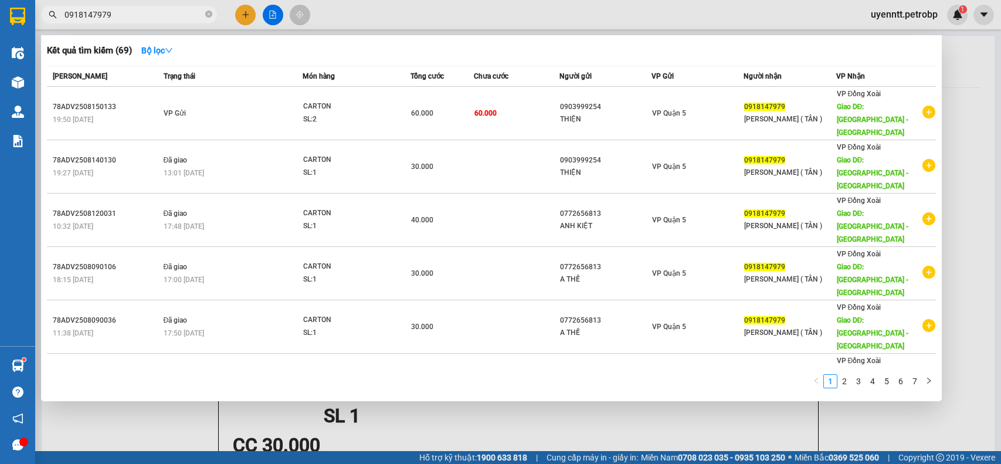
click at [134, 9] on input "0918147979" at bounding box center [134, 14] width 138 height 13
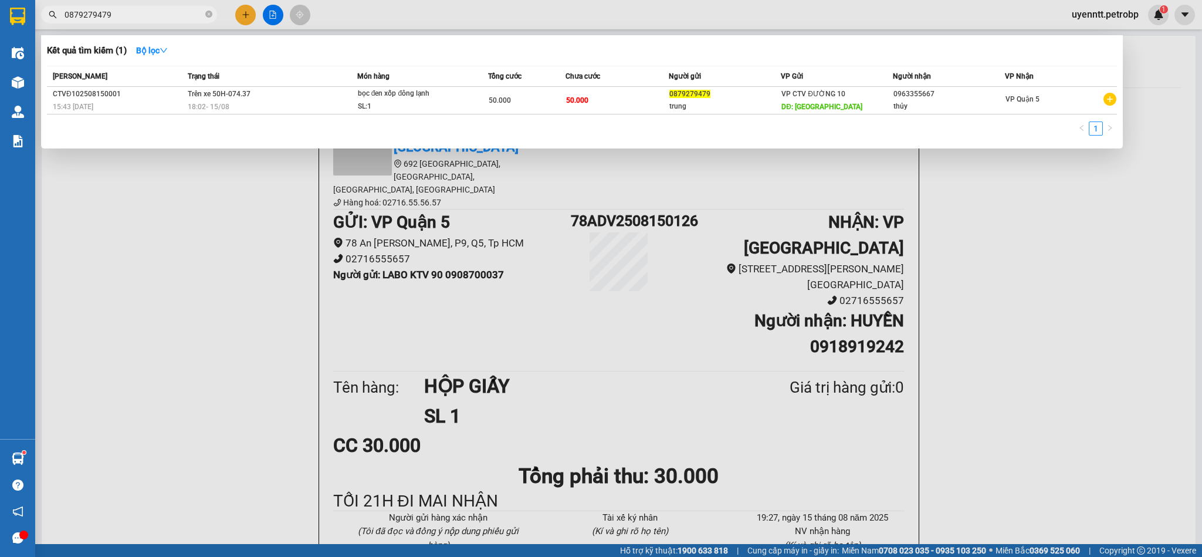
click at [168, 4] on div at bounding box center [601, 278] width 1202 height 557
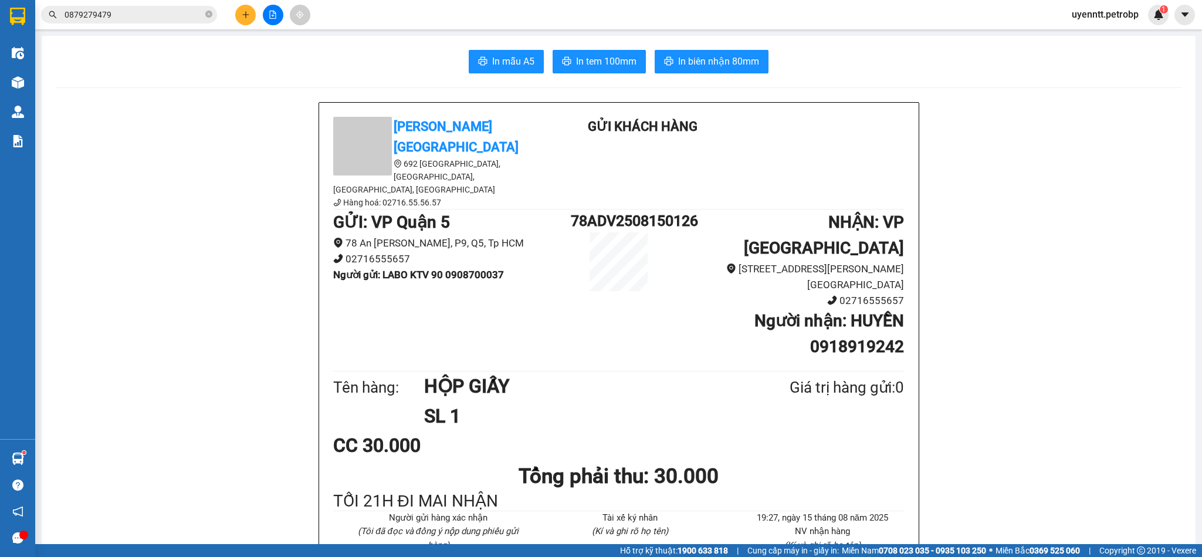
click at [168, 4] on div "Kết quả tìm kiếm ( 1 ) Bộ lọc Mã ĐH Trạng thái Món hàng Tổng cước Chưa cước Ngư…" at bounding box center [601, 14] width 1202 height 29
click at [162, 8] on input "0879279479" at bounding box center [134, 14] width 138 height 13
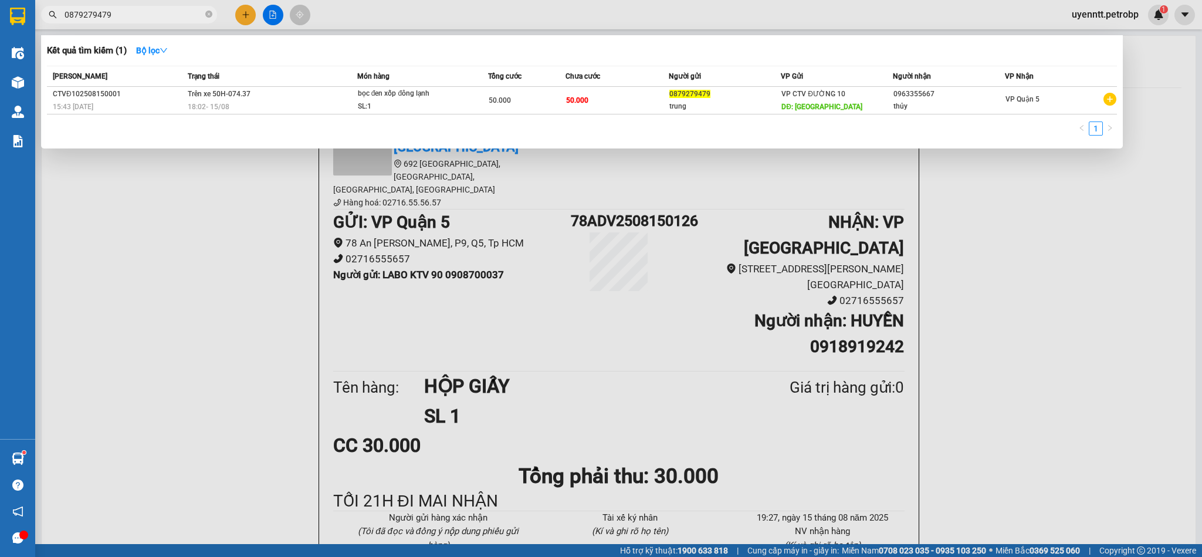
click at [162, 8] on input "0879279479" at bounding box center [134, 14] width 138 height 13
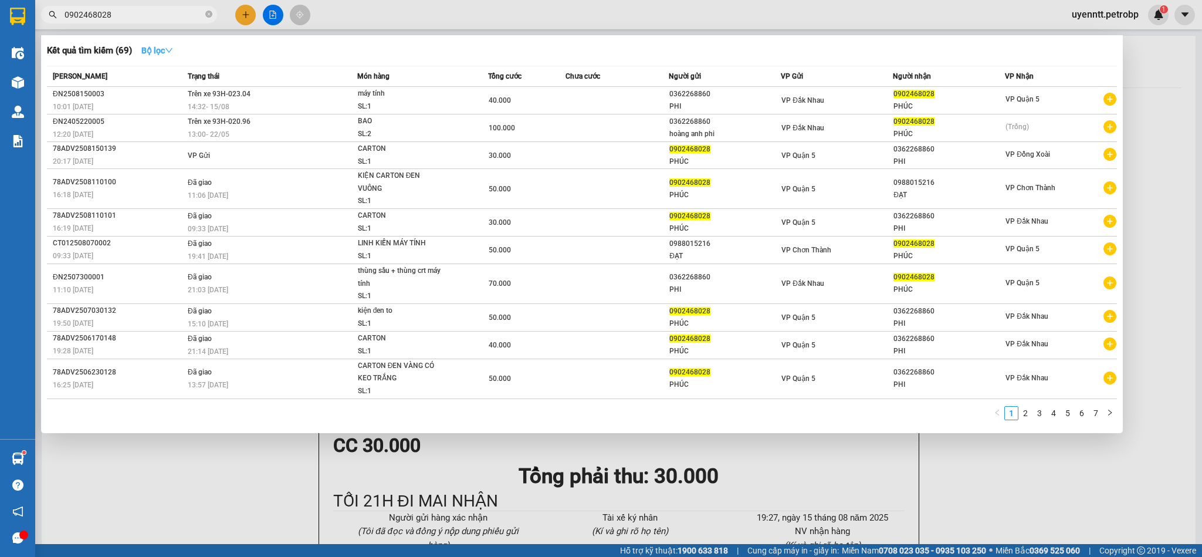
type input "0902468028"
click at [150, 46] on strong "Bộ lọc" at bounding box center [157, 50] width 32 height 9
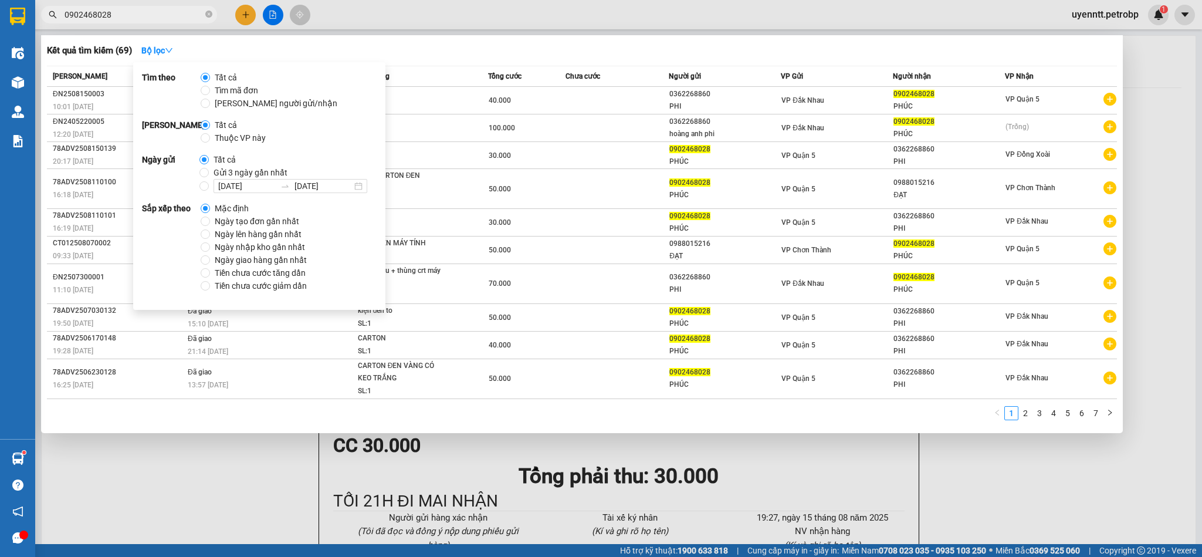
click at [270, 225] on span "Ngày tạo đơn gần nhất" at bounding box center [257, 221] width 94 height 13
click at [210, 225] on input "Ngày tạo đơn gần nhất" at bounding box center [205, 220] width 9 height 9
radio input "true"
radio input "false"
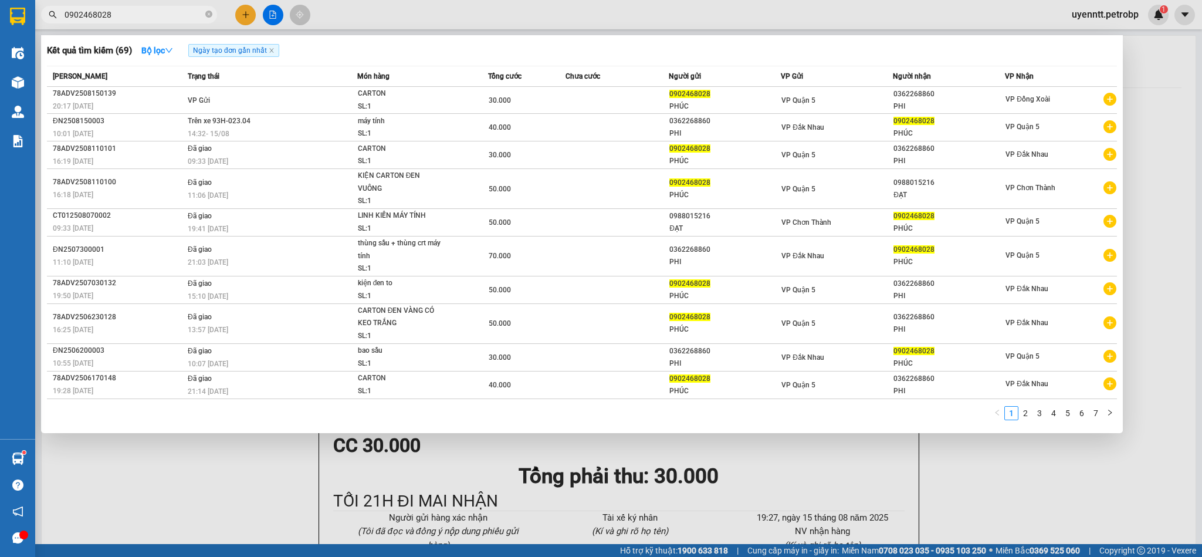
click at [484, 53] on div "Kết quả tìm kiếm ( 69 ) Bộ lọc Ngày tạo đơn gần nhất" at bounding box center [582, 50] width 1070 height 19
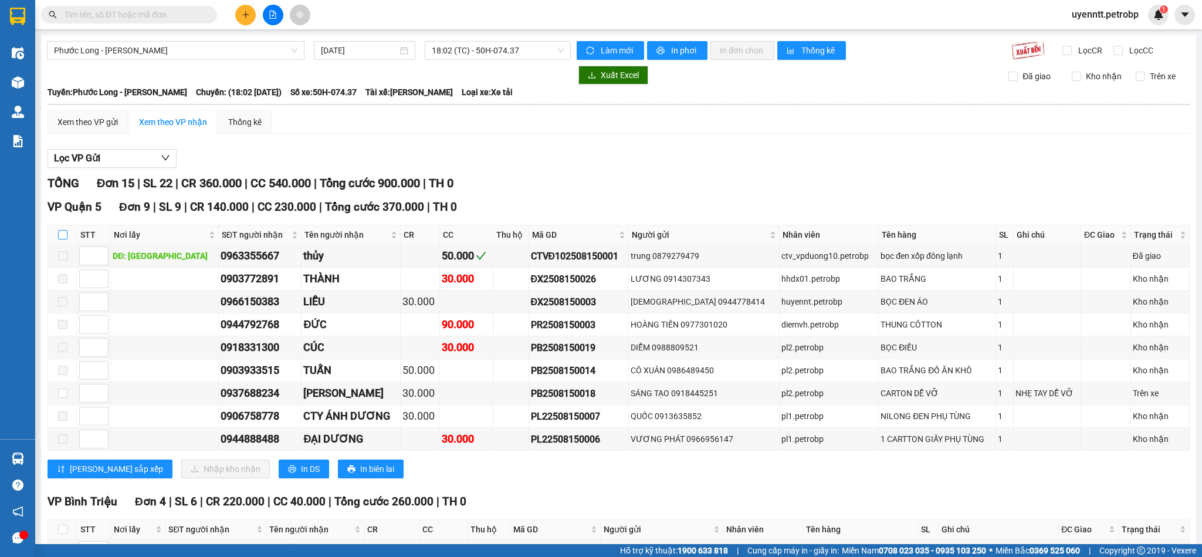
click at [60, 236] on input "checkbox" at bounding box center [62, 234] width 9 height 9
checkbox input "true"
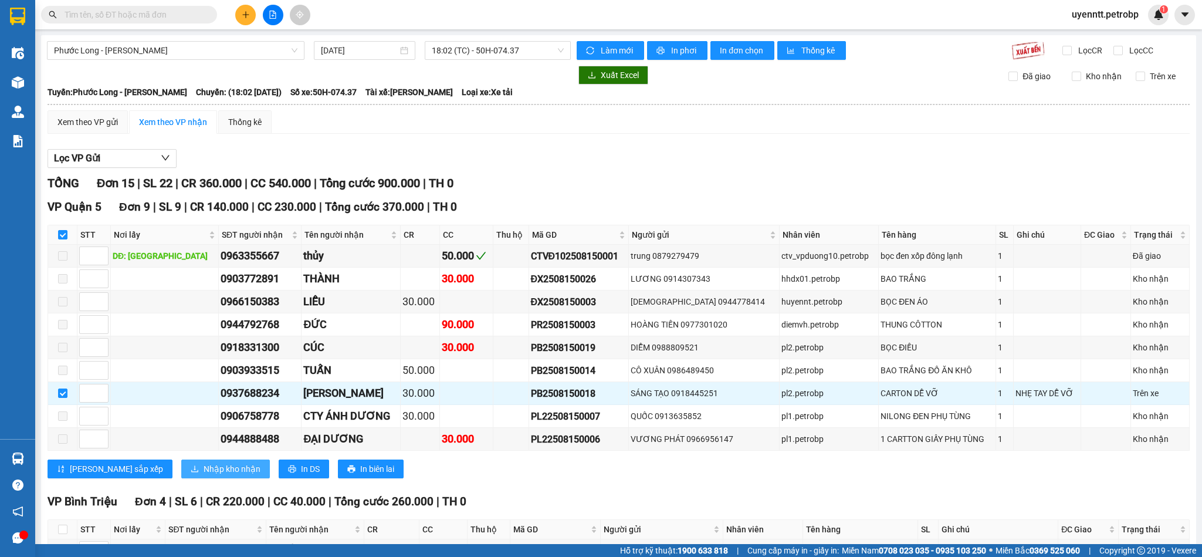
click at [203, 475] on span "Nhập kho nhận" at bounding box center [231, 468] width 57 height 13
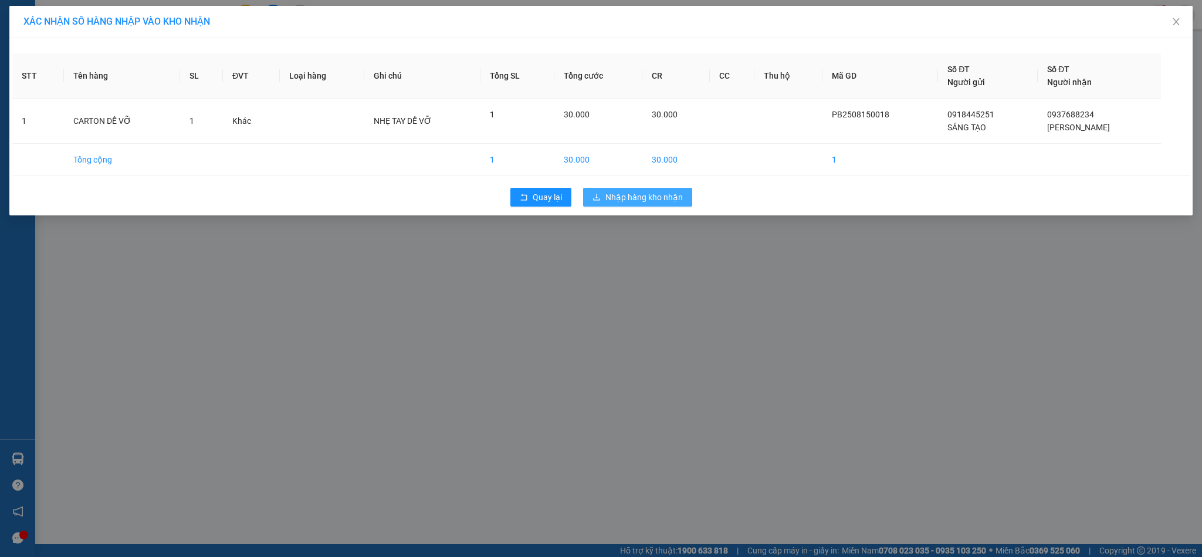
click at [613, 191] on button "Nhập hàng kho nhận" at bounding box center [637, 197] width 109 height 19
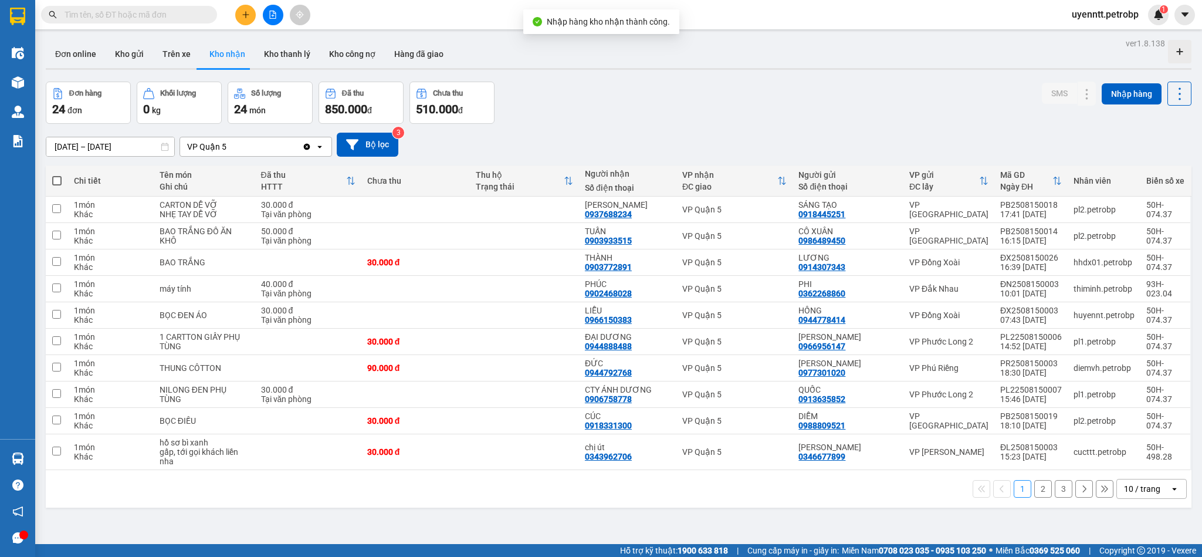
click at [658, 141] on div "13/08/2025 – 15/08/2025 Press the down arrow key to interact with the calendar …" at bounding box center [618, 145] width 1145 height 24
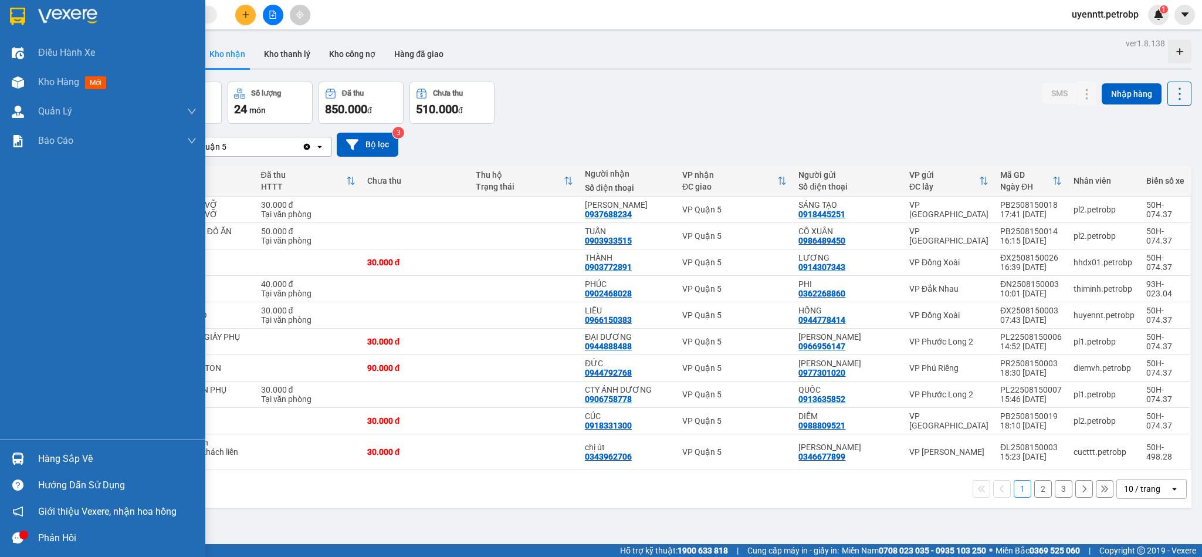
click at [19, 463] on img at bounding box center [18, 458] width 12 height 12
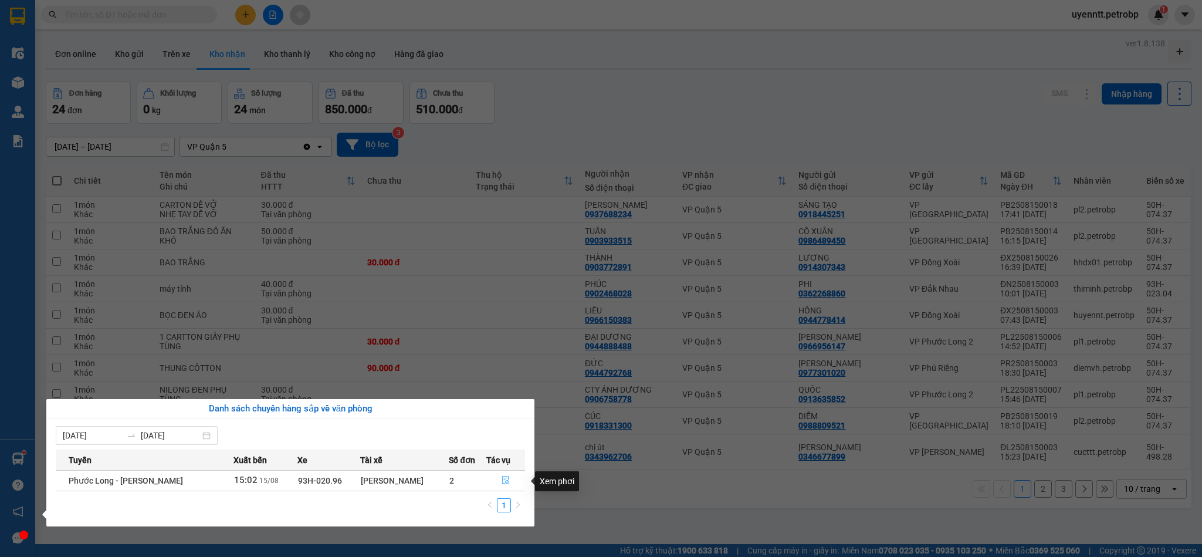
click at [501, 484] on icon "file-done" at bounding box center [505, 480] width 8 height 8
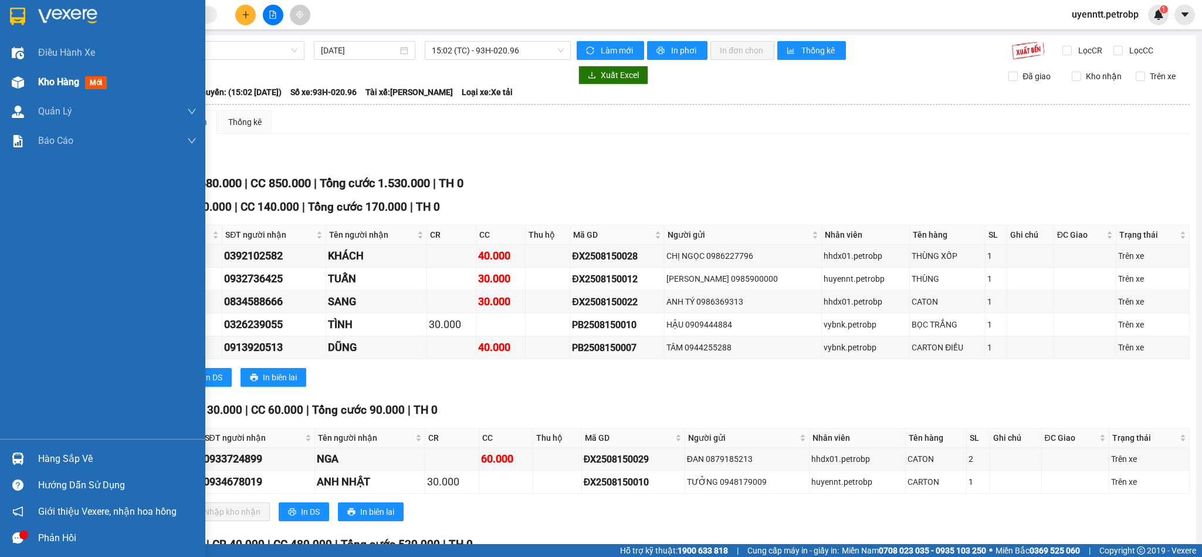
click at [111, 88] on div "Kho hàng mới" at bounding box center [74, 81] width 73 height 15
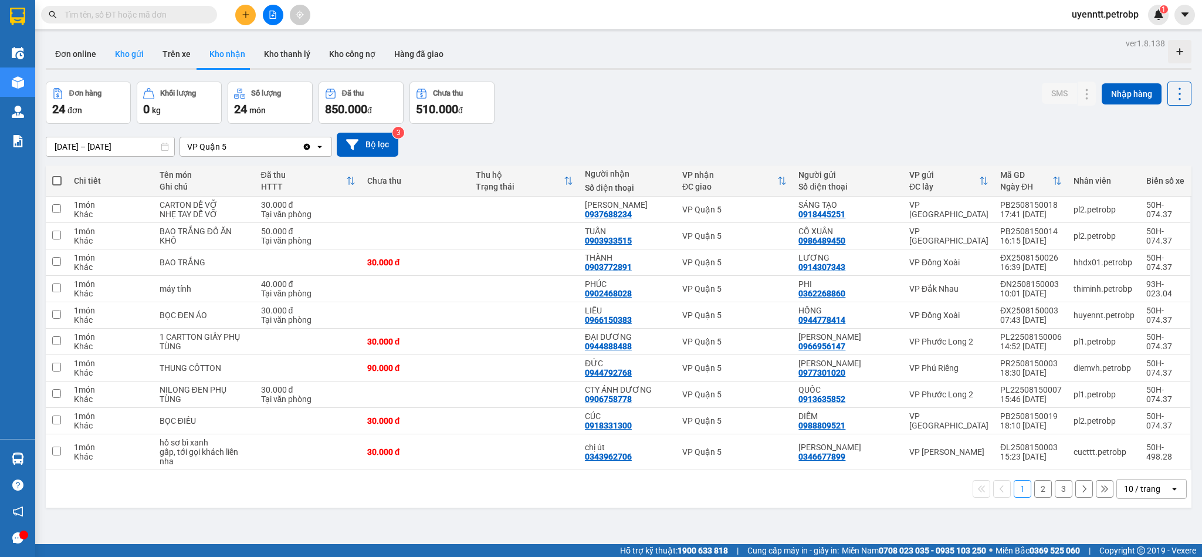
click at [137, 62] on button "Kho gửi" at bounding box center [130, 54] width 48 height 28
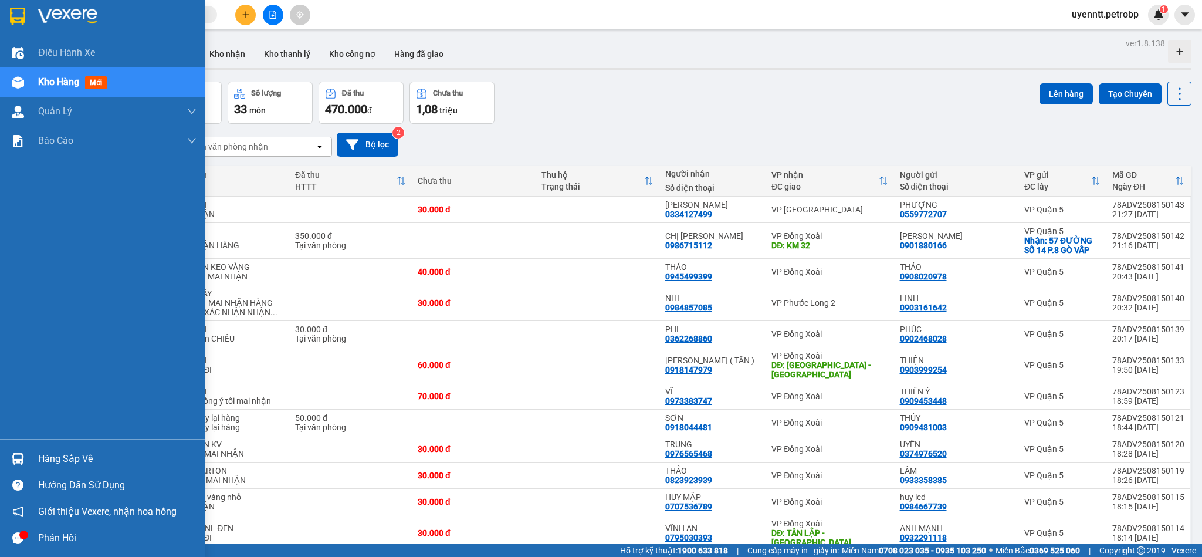
click at [83, 457] on div "Hàng sắp về" at bounding box center [117, 459] width 158 height 18
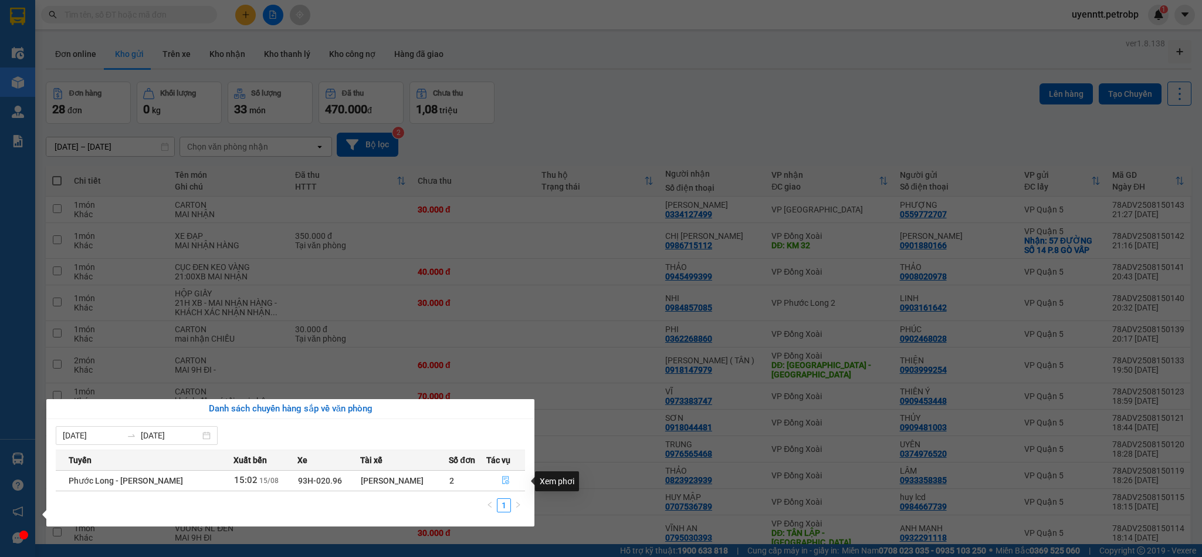
click at [504, 481] on icon "file-done" at bounding box center [505, 480] width 8 height 8
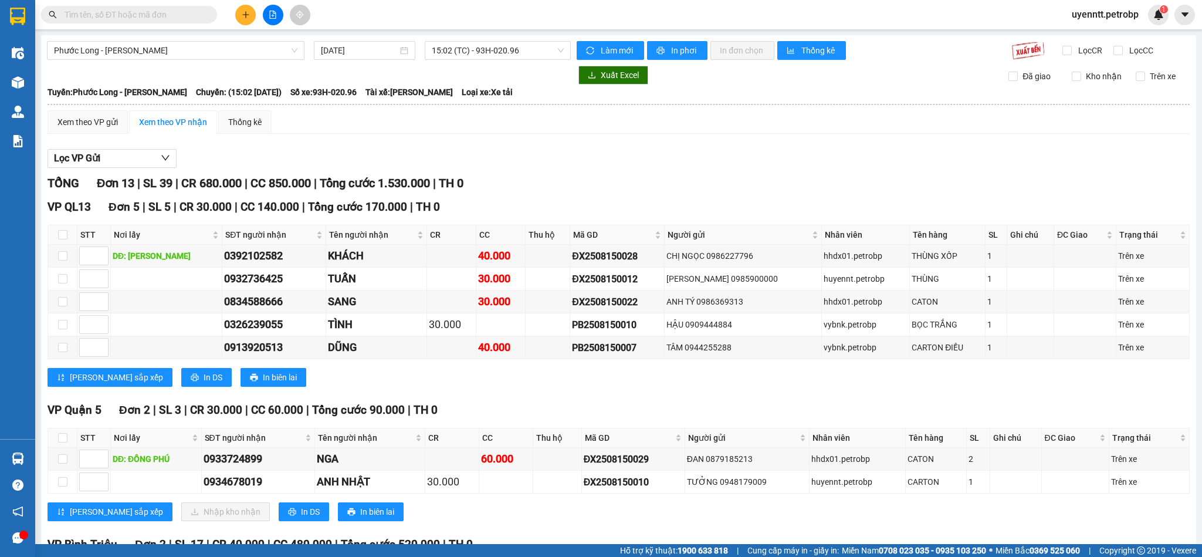
scroll to position [293, 0]
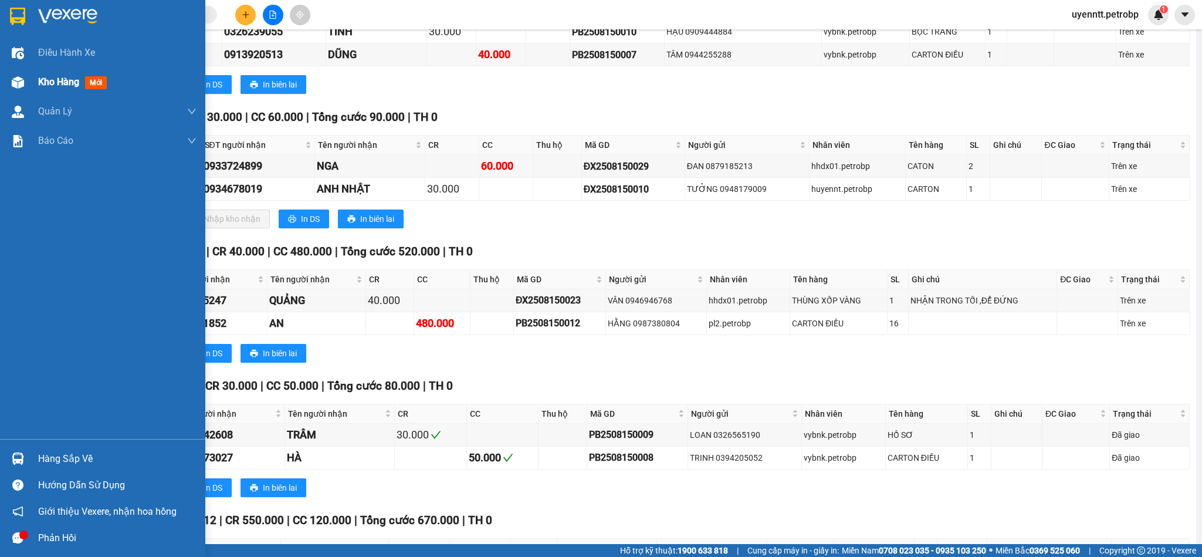
click at [37, 84] on div "Kho hàng mới" at bounding box center [102, 81] width 205 height 29
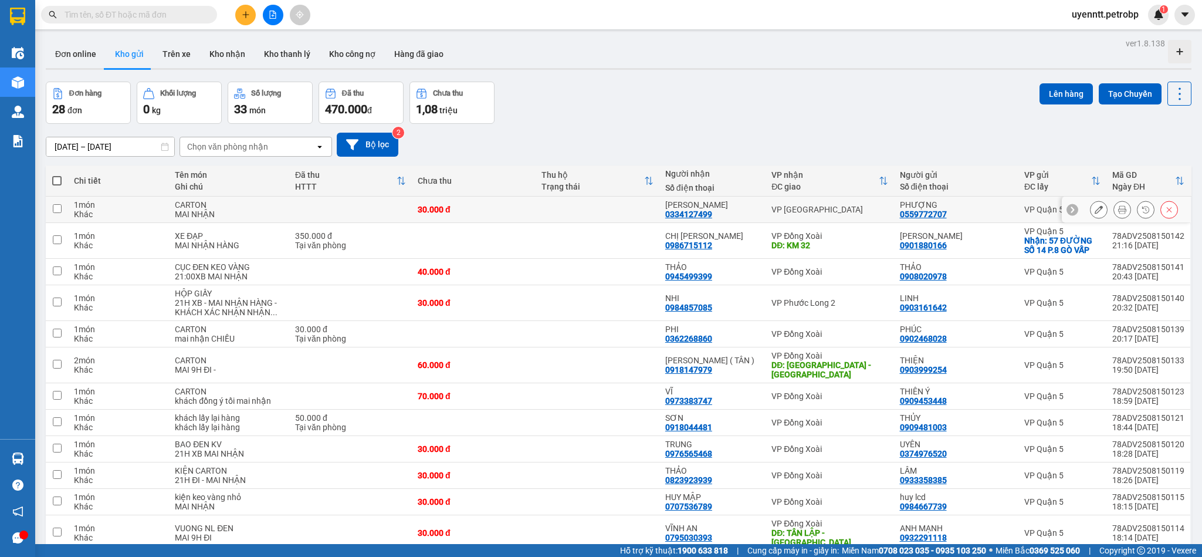
click at [493, 216] on td "30.000 đ" at bounding box center [474, 209] width 124 height 26
checkbox input "true"
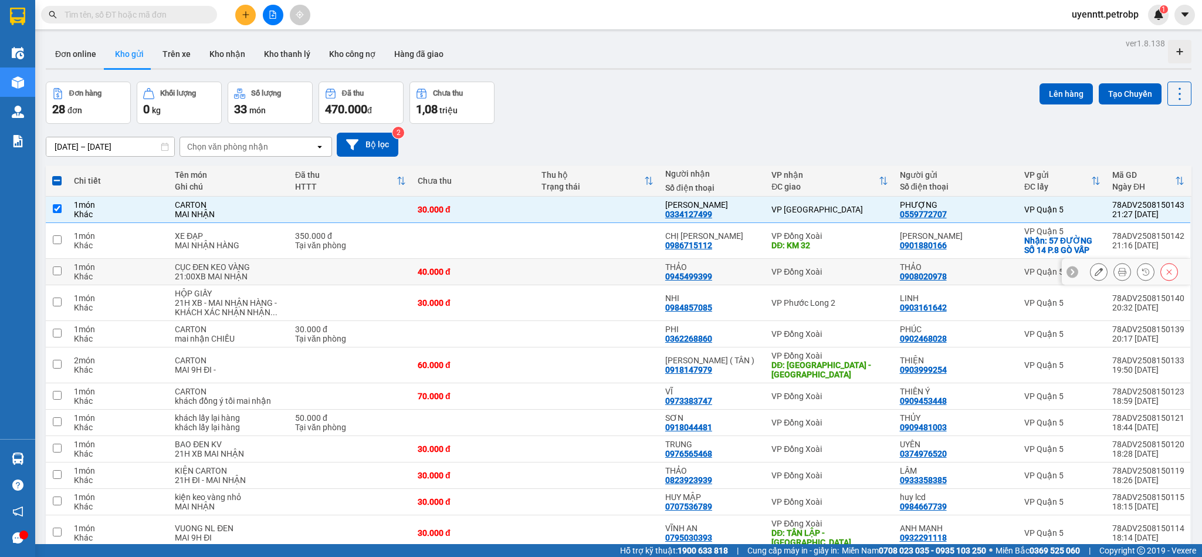
click at [514, 272] on div "40.000 đ" at bounding box center [474, 271] width 112 height 9
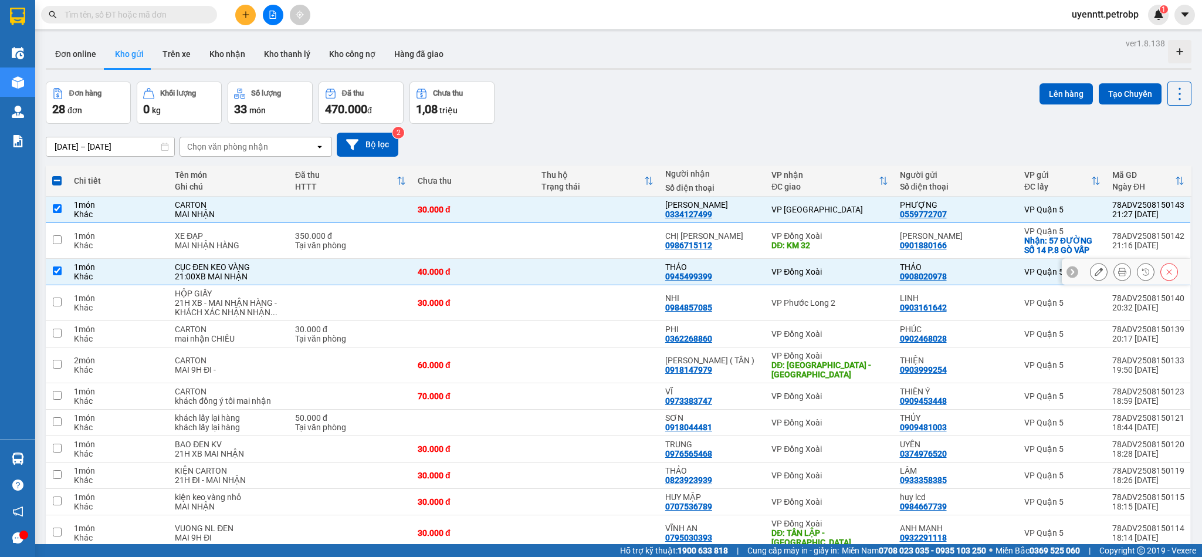
click at [514, 267] on td "40.000 đ" at bounding box center [474, 272] width 124 height 26
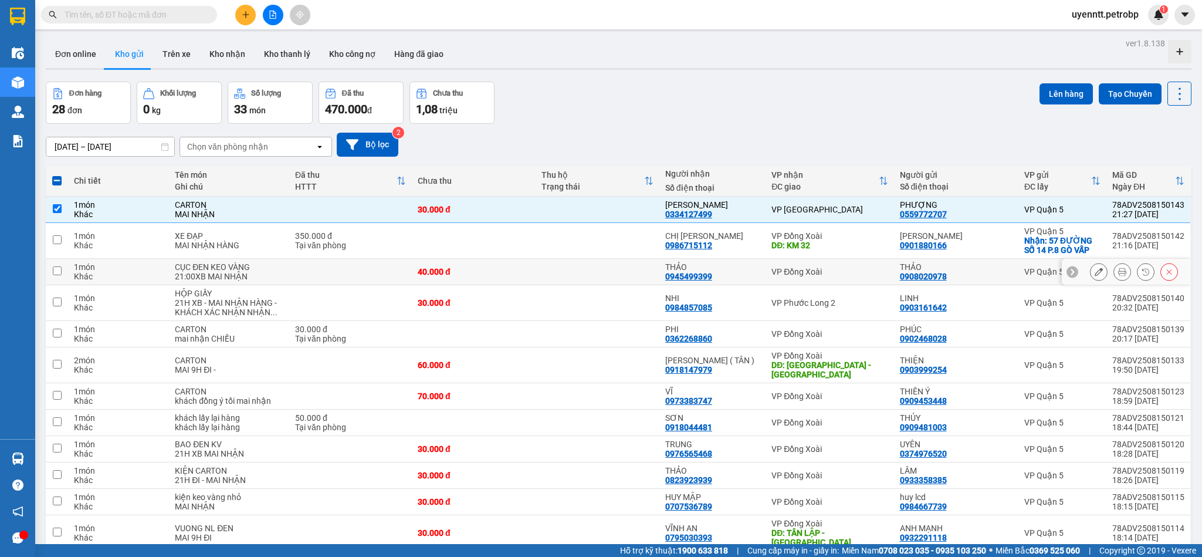
click at [514, 266] on td "40.000 đ" at bounding box center [474, 272] width 124 height 26
checkbox input "true"
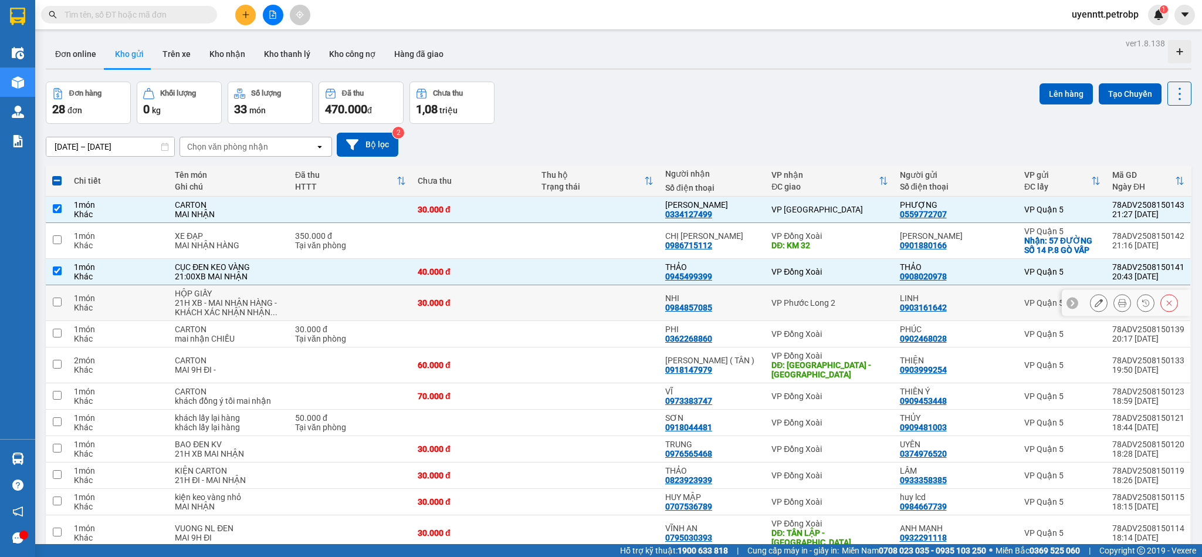
click at [526, 307] on div "30.000 đ" at bounding box center [474, 302] width 112 height 9
checkbox input "true"
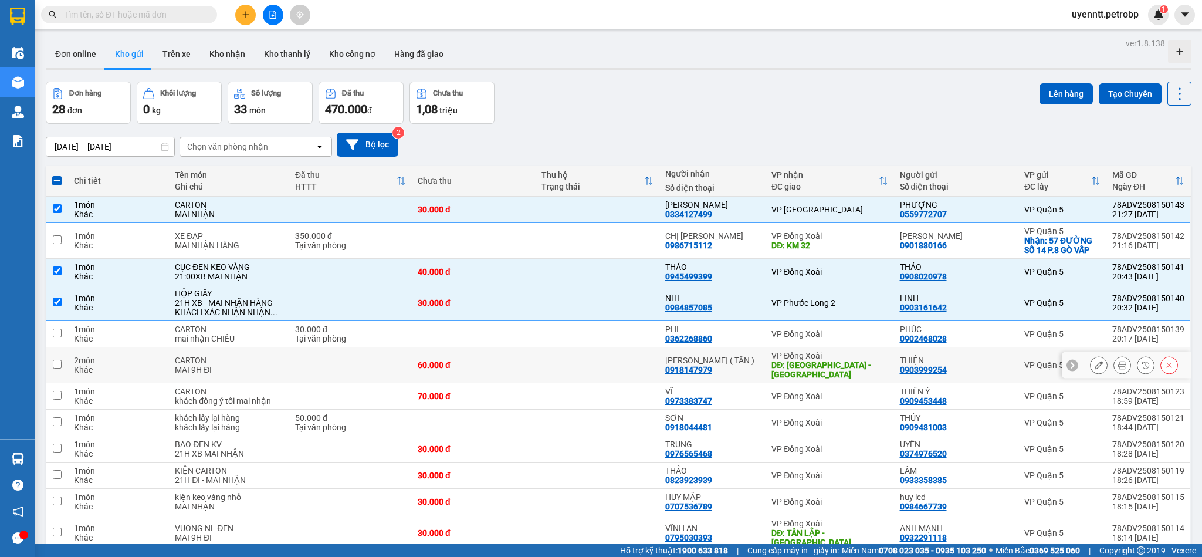
click at [616, 364] on td at bounding box center [597, 365] width 124 height 36
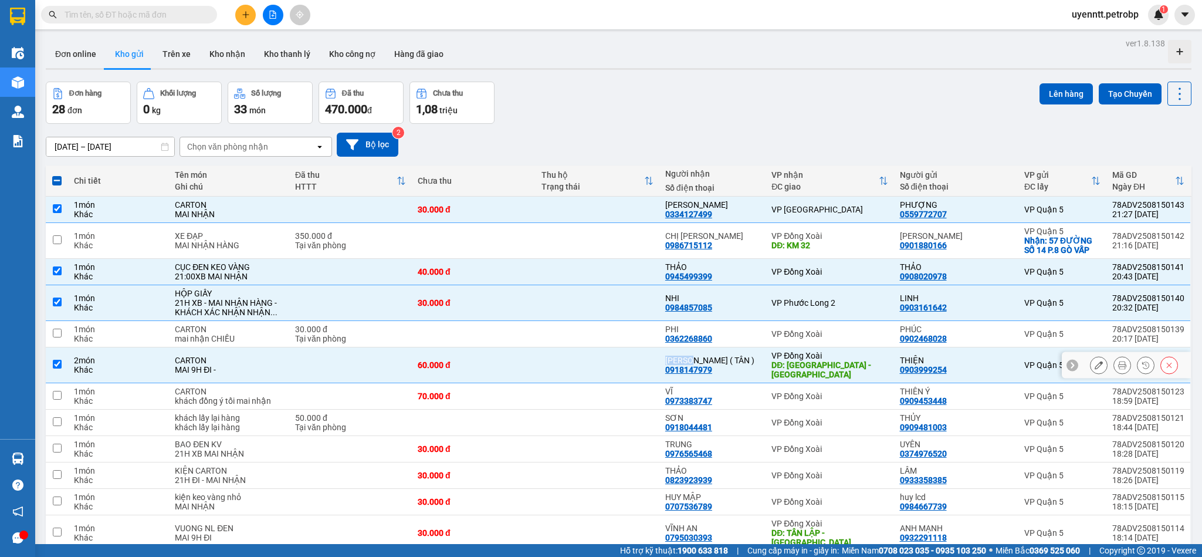
click at [616, 364] on td at bounding box center [597, 365] width 124 height 36
checkbox input "false"
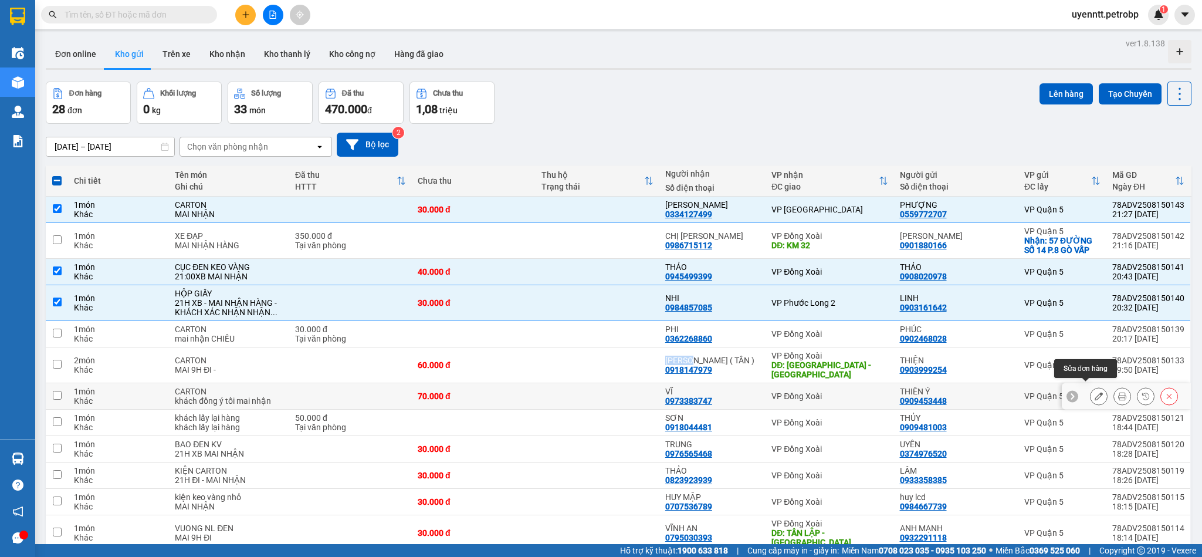
click at [1094, 392] on icon at bounding box center [1098, 396] width 8 height 8
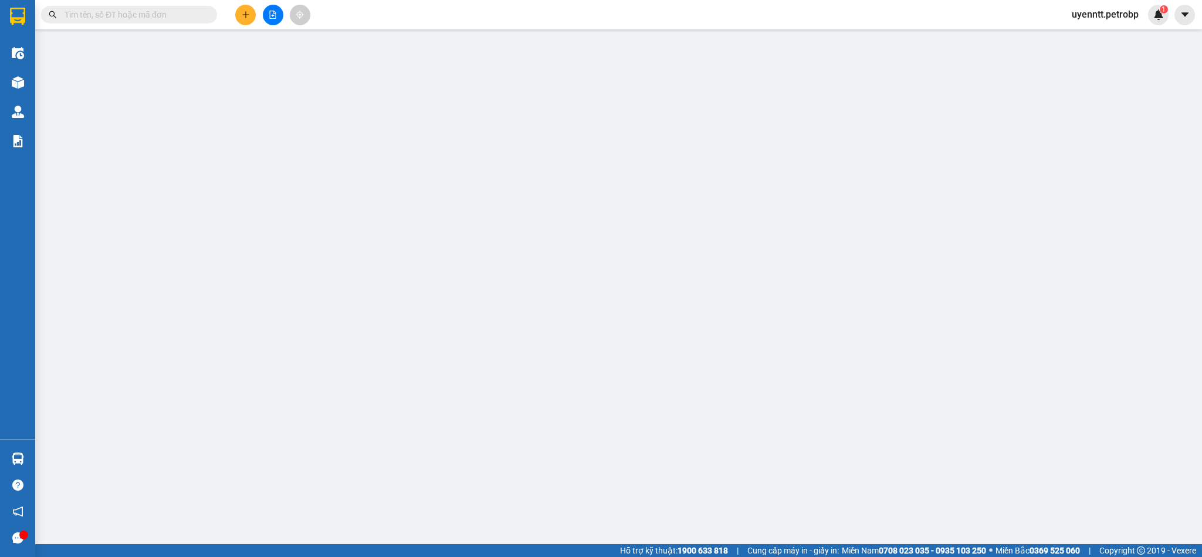
type input "0909453448"
type input "THIÊN Ý"
type input "0973383747"
type input "VĨ"
type input "70.000"
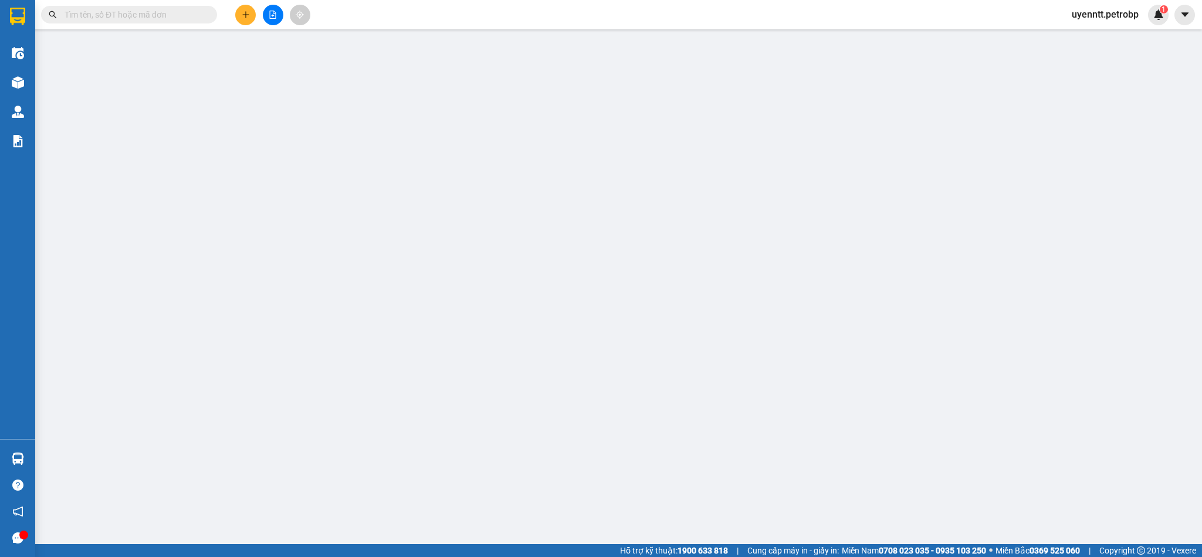
type input "70.000"
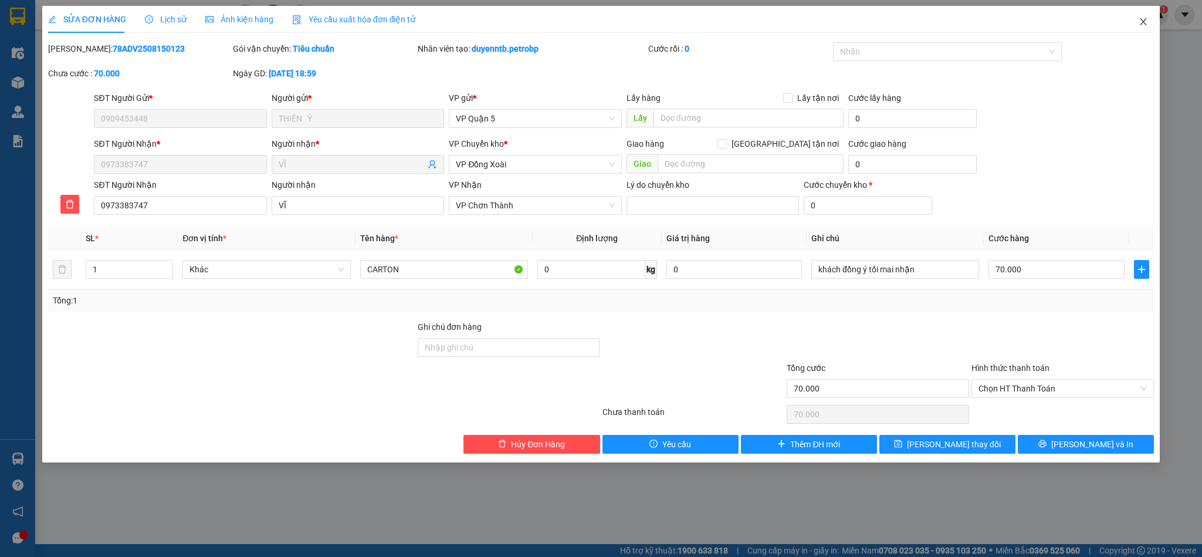
click at [1141, 23] on icon "close" at bounding box center [1142, 21] width 9 height 9
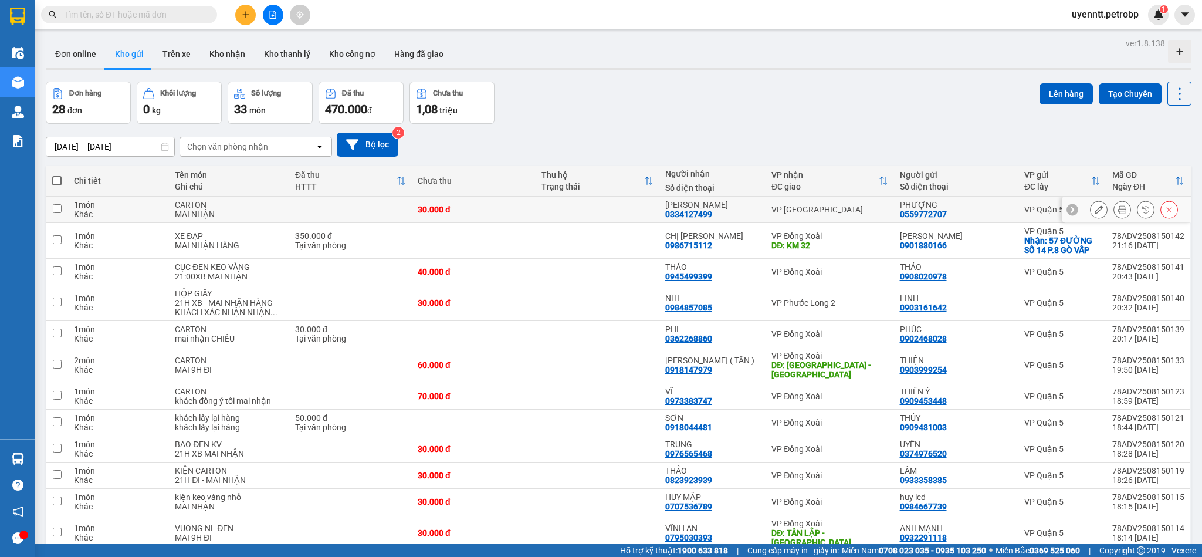
click at [738, 213] on div "KIM NGỌC 0334127499" at bounding box center [712, 209] width 94 height 19
checkbox input "true"
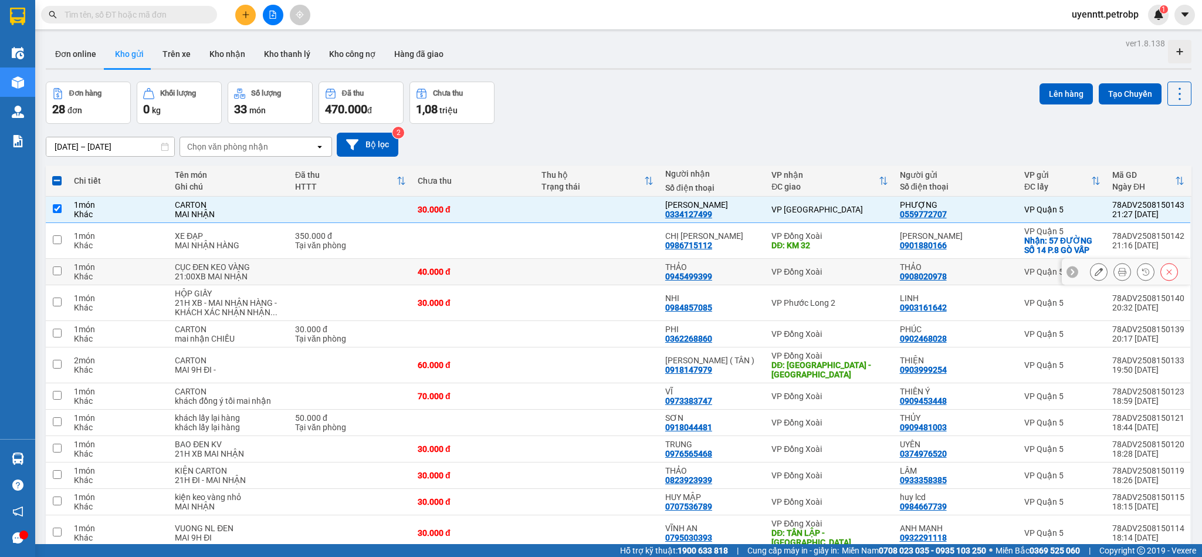
click at [741, 269] on div "THẢO" at bounding box center [712, 266] width 94 height 9
checkbox input "true"
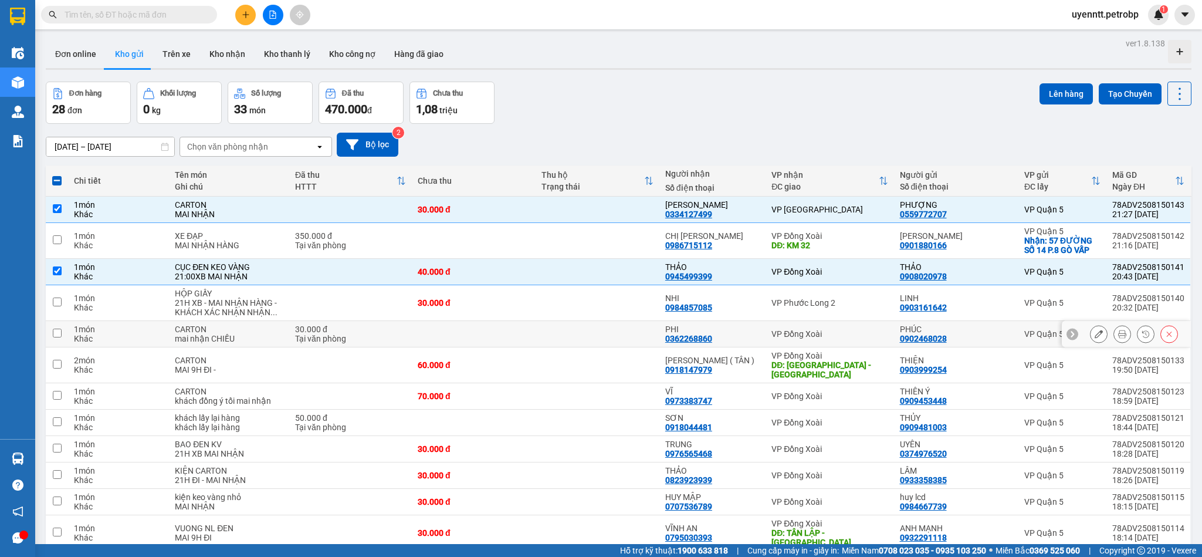
scroll to position [488, 0]
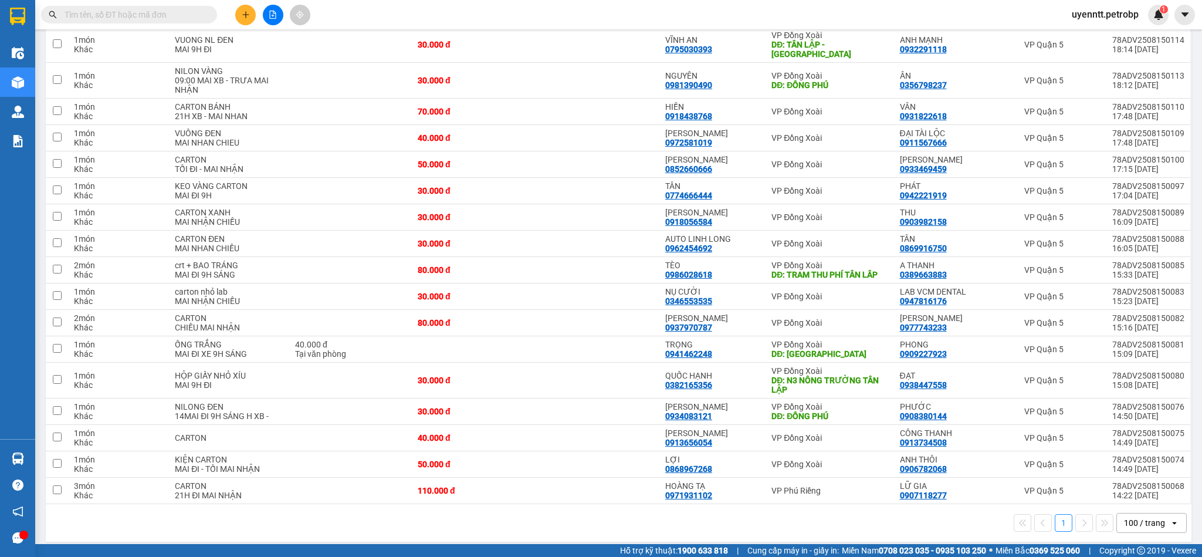
click at [548, 504] on div "1 100 / trang open" at bounding box center [618, 523] width 1145 height 38
click at [568, 489] on td at bounding box center [597, 490] width 124 height 26
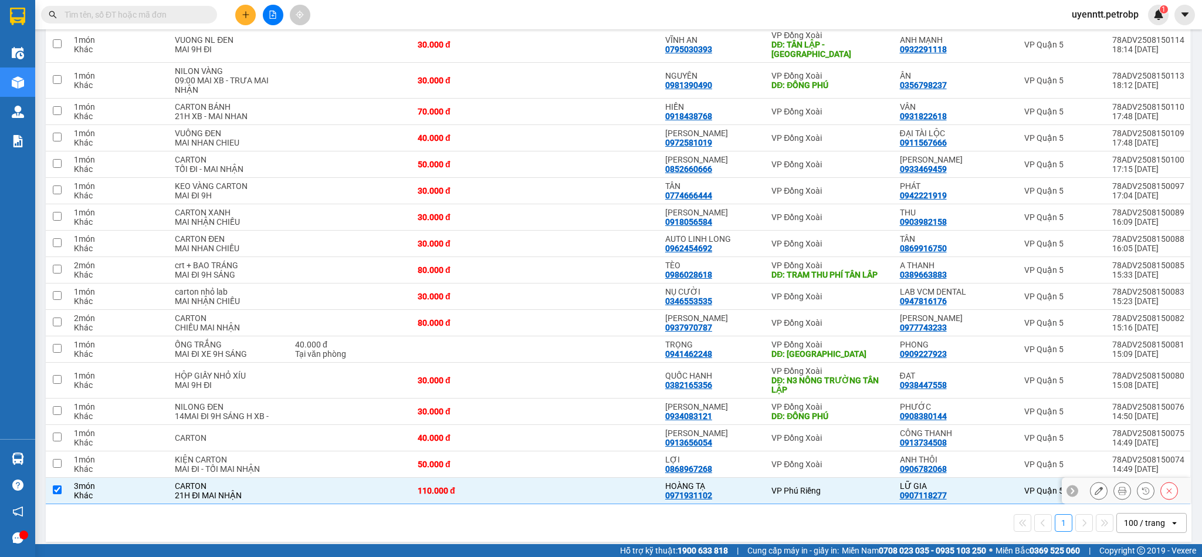
click at [53, 485] on input "checkbox" at bounding box center [57, 489] width 9 height 9
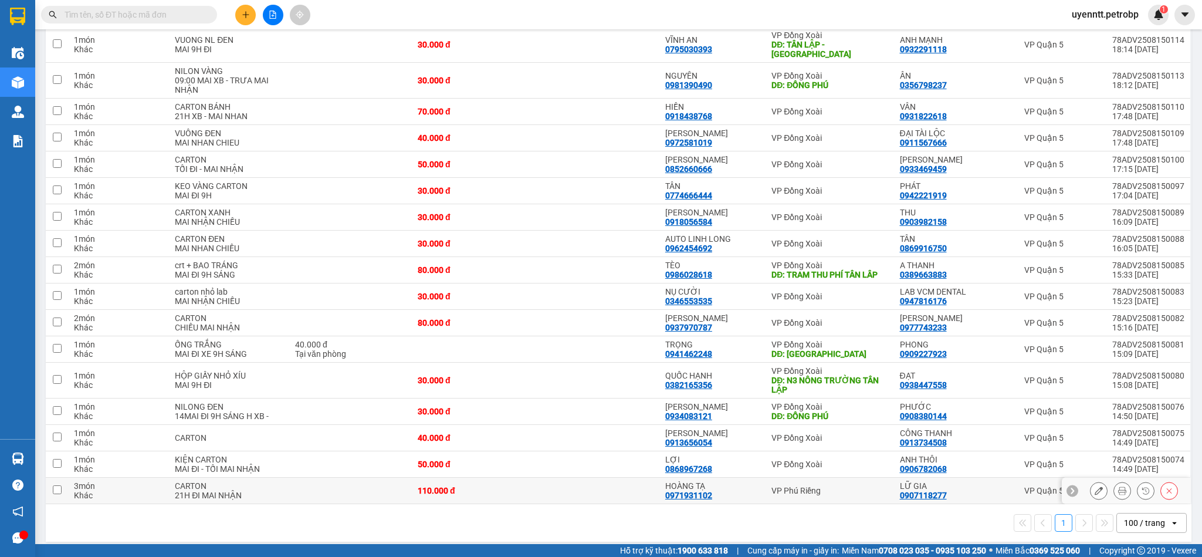
click at [55, 485] on input "checkbox" at bounding box center [57, 489] width 9 height 9
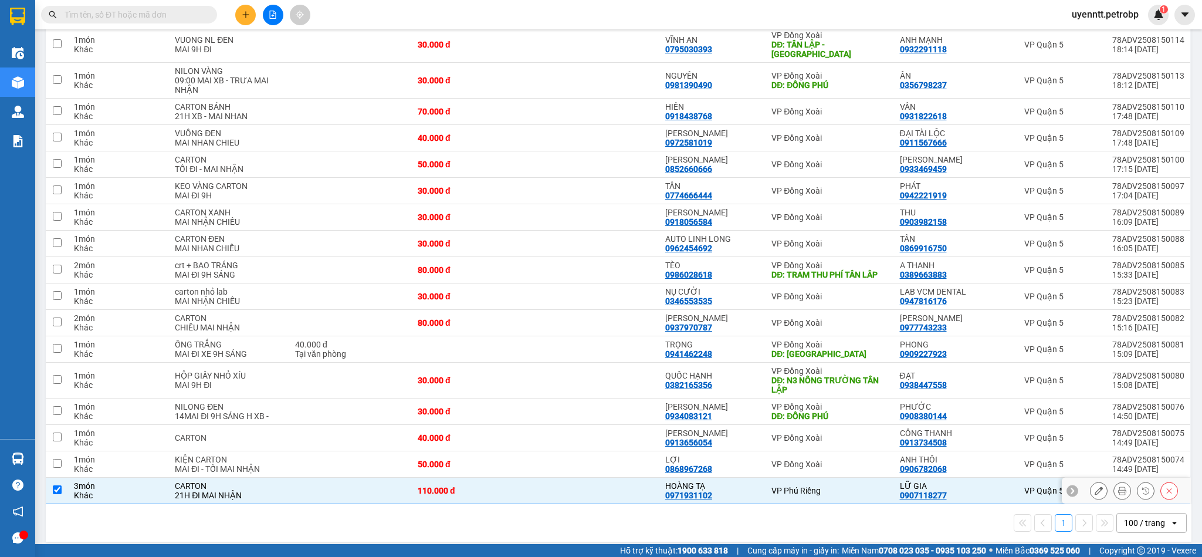
click at [489, 486] on div "110.000 đ" at bounding box center [474, 490] width 112 height 9
checkbox input "false"
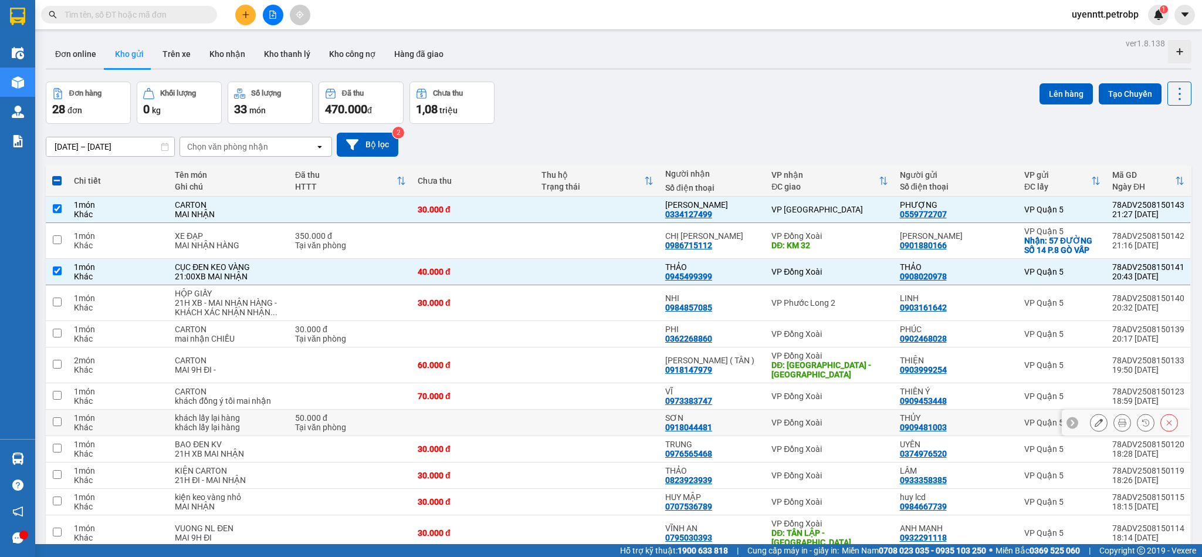
scroll to position [293, 0]
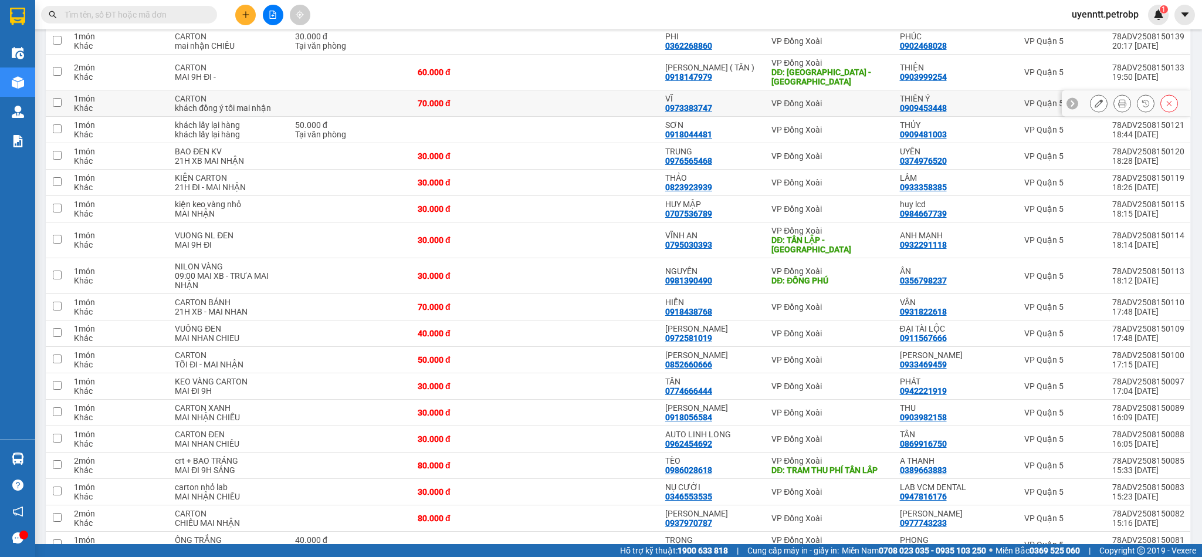
click at [745, 94] on div "VĨ" at bounding box center [712, 98] width 94 height 9
checkbox input "true"
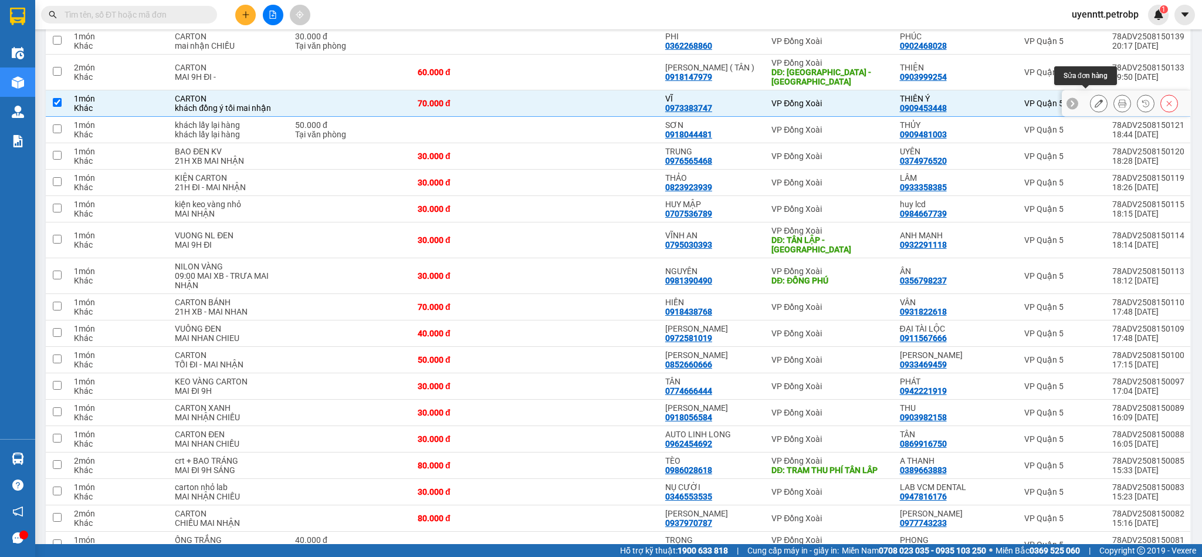
click at [1094, 99] on icon at bounding box center [1098, 103] width 8 height 8
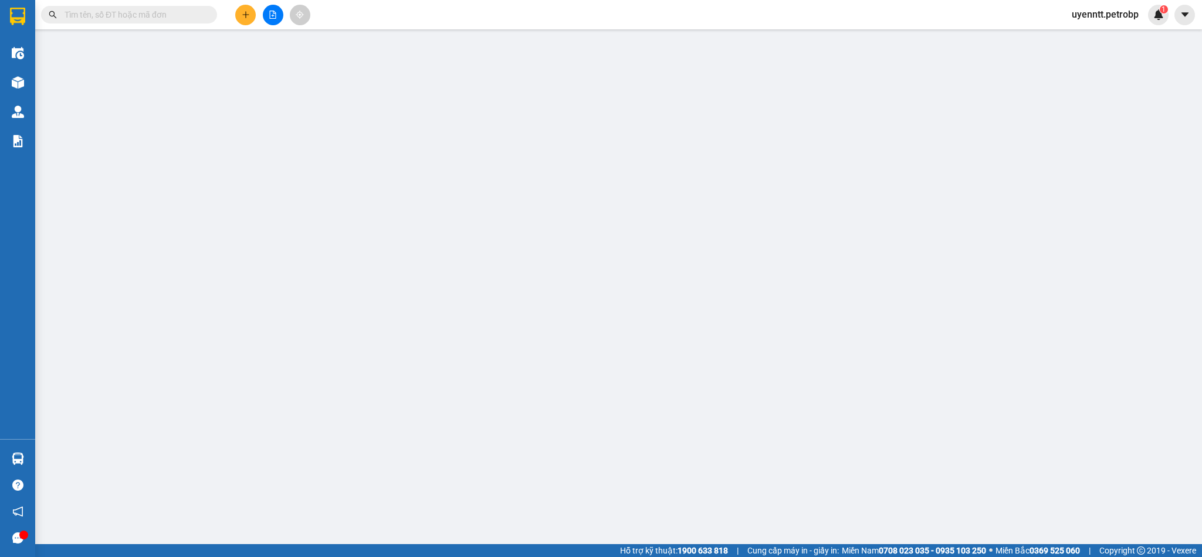
type input "0909453448"
type input "THIÊN Ý"
type input "0973383747"
type input "VĨ"
type input "70.000"
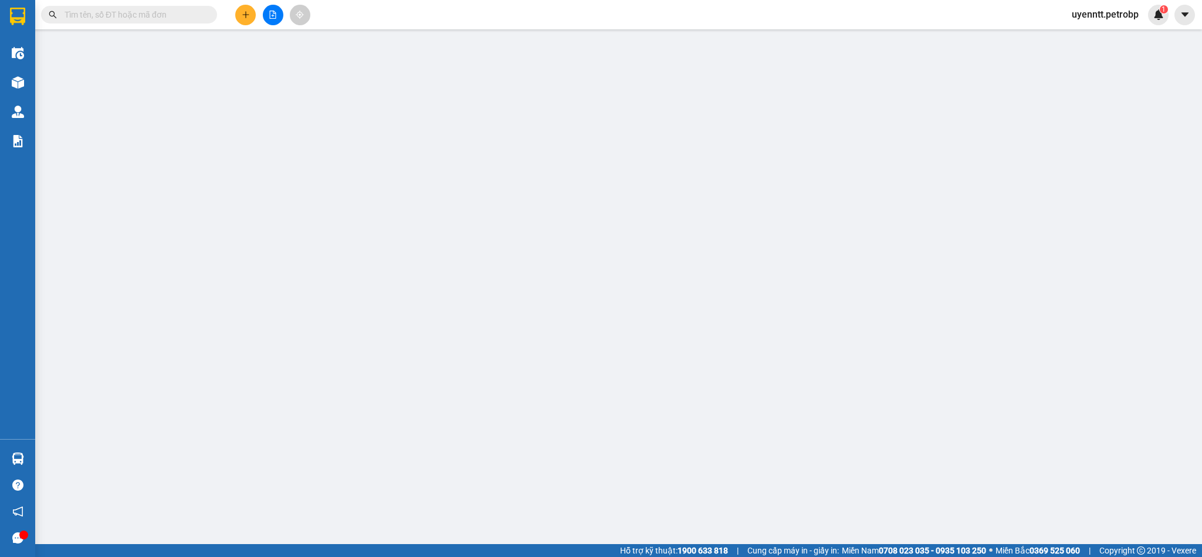
type input "70.000"
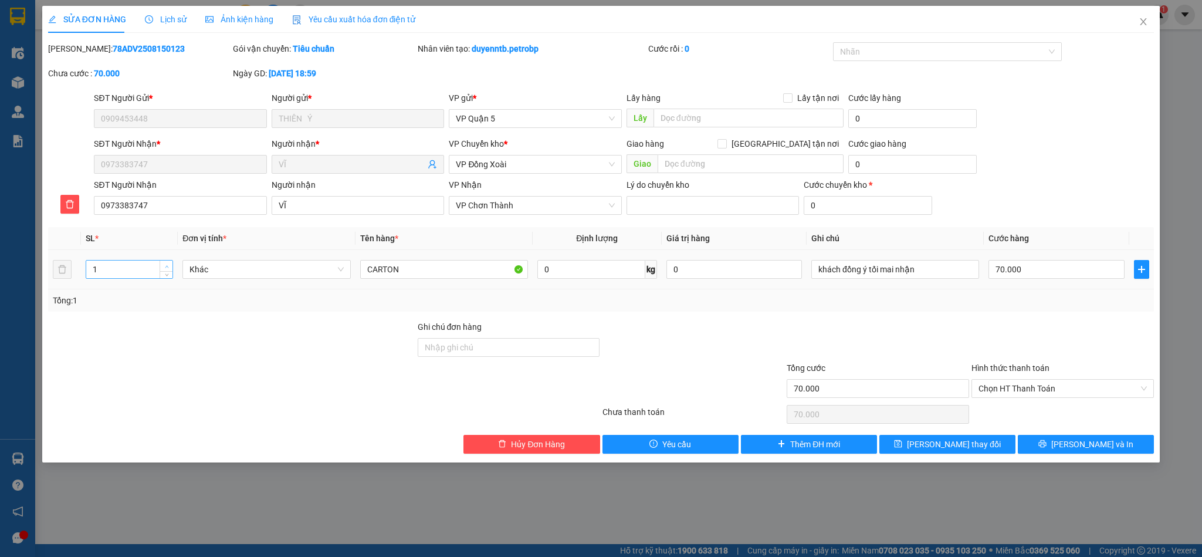
type input "2"
click at [165, 266] on icon "up" at bounding box center [167, 266] width 4 height 4
click at [1079, 444] on span "[PERSON_NAME] và In" at bounding box center [1092, 443] width 82 height 13
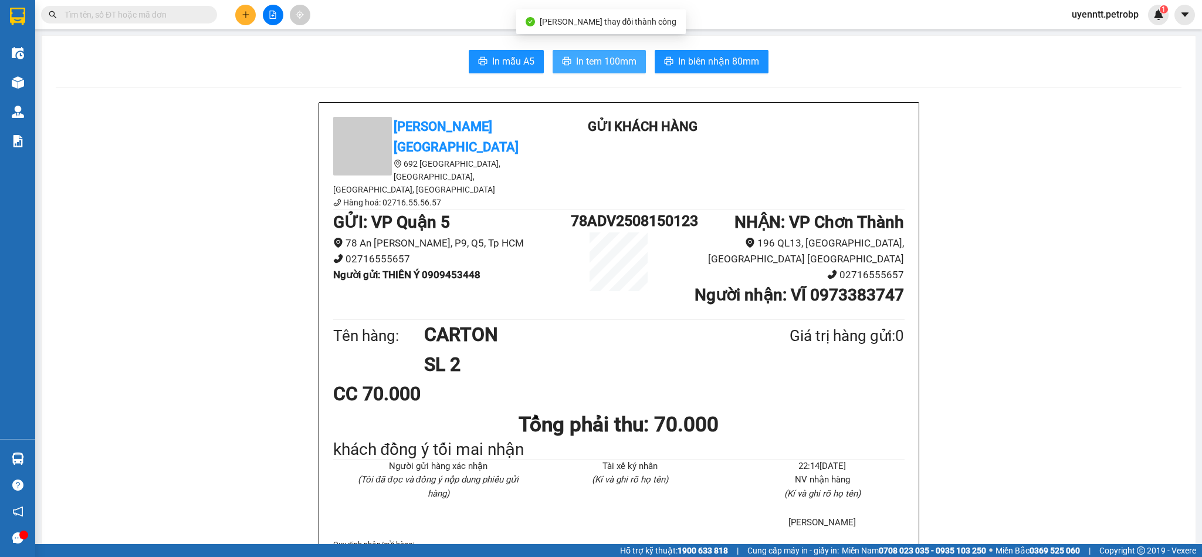
click at [583, 55] on span "In tem 100mm" at bounding box center [606, 61] width 60 height 15
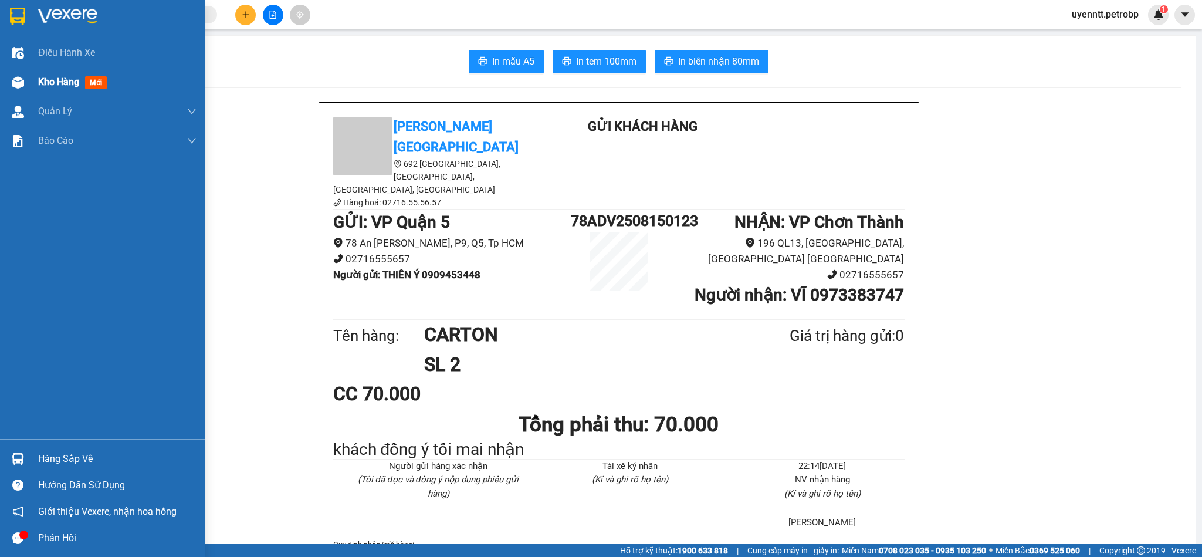
click at [41, 79] on span "Kho hàng" at bounding box center [58, 81] width 41 height 11
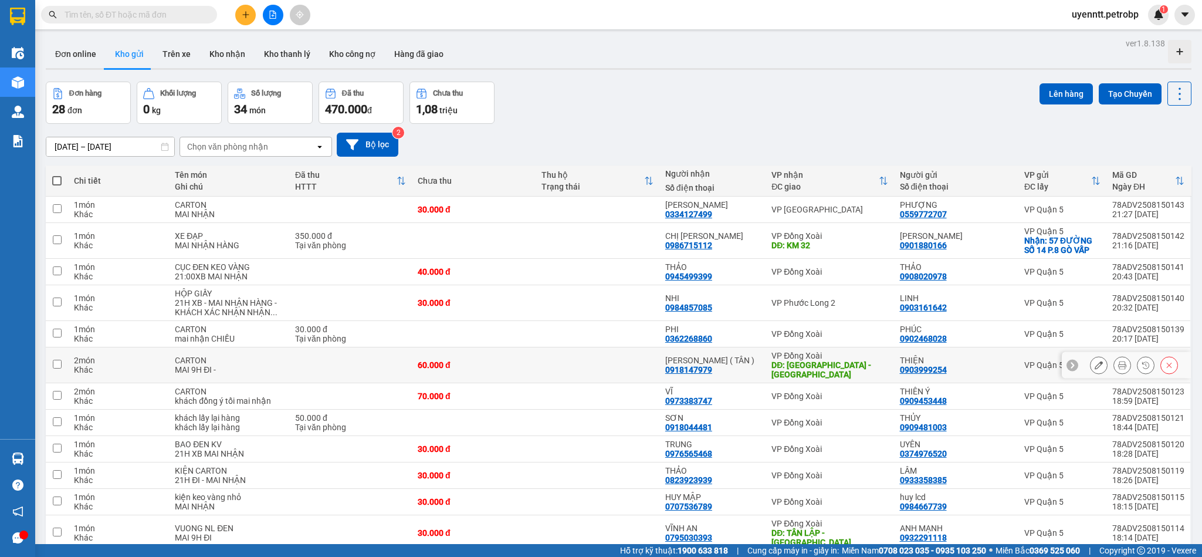
scroll to position [293, 0]
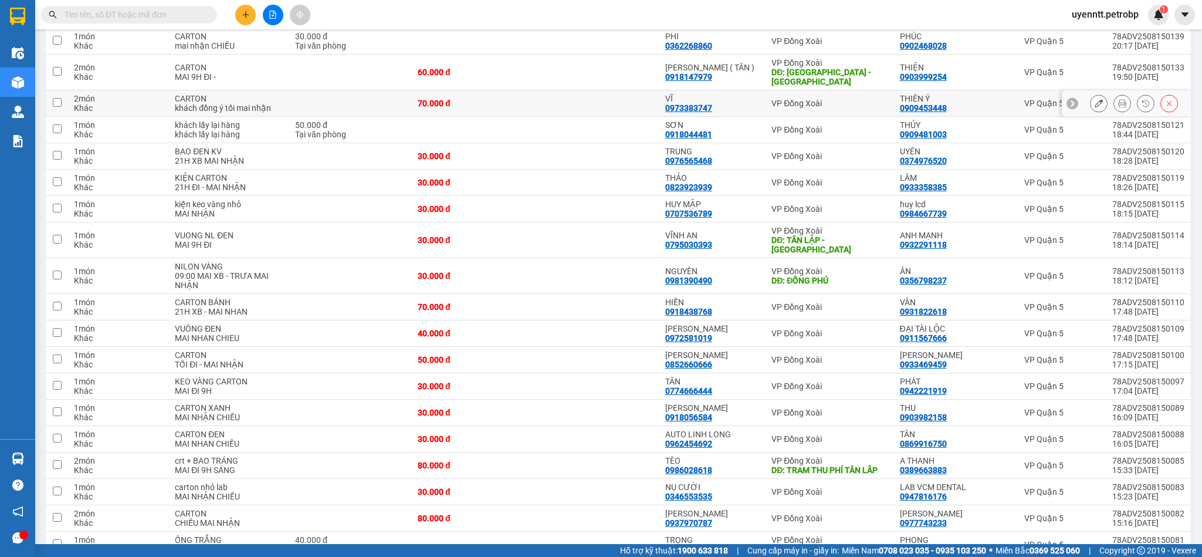
click at [875, 99] on div "VP Đồng Xoài" at bounding box center [829, 103] width 116 height 9
checkbox input "true"
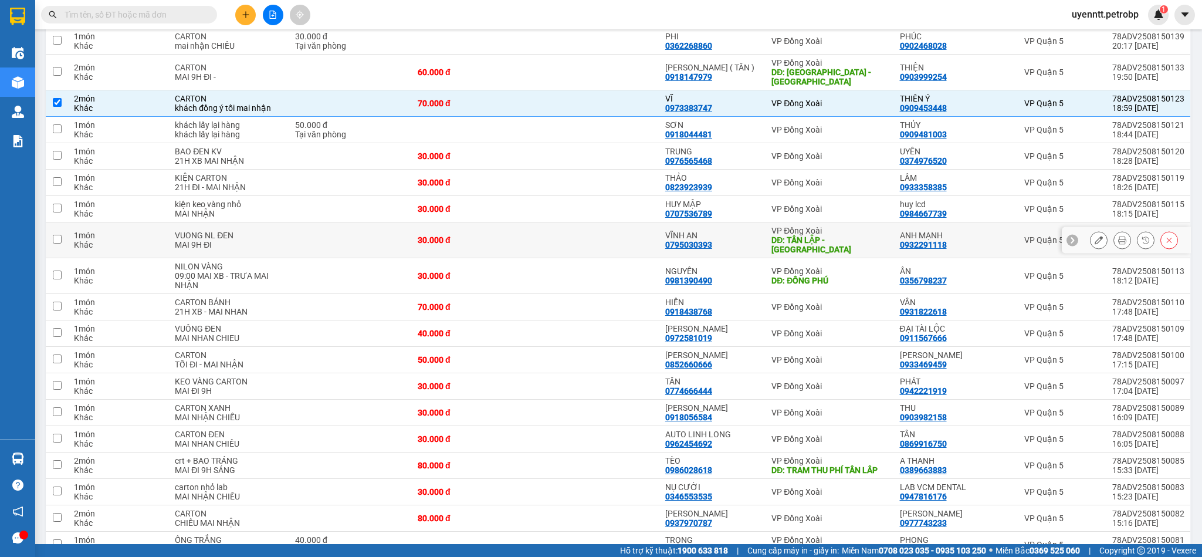
click at [743, 234] on div "VĨNH AN 0795030393" at bounding box center [712, 239] width 94 height 19
checkbox input "true"
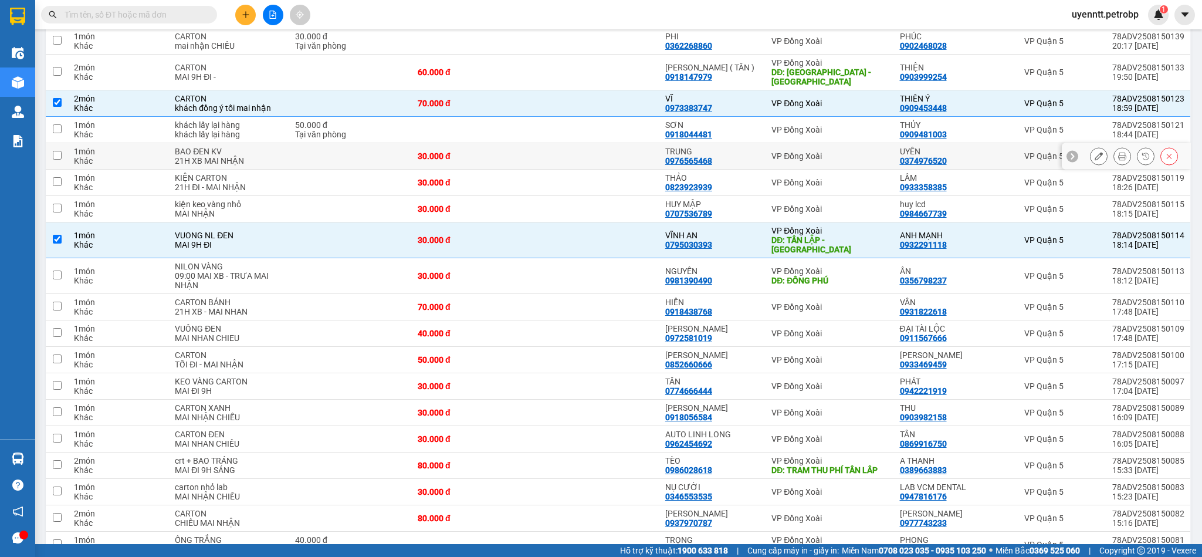
click at [734, 152] on div "TRUNG 0976565468" at bounding box center [712, 156] width 94 height 19
checkbox input "true"
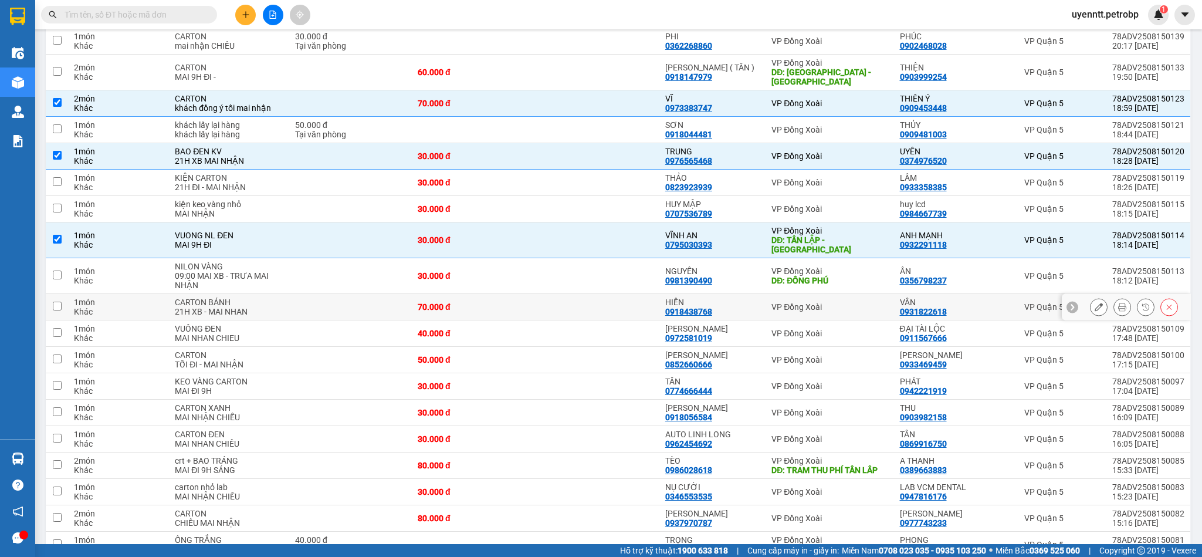
click at [757, 294] on td "HIỀN 0918438768" at bounding box center [712, 307] width 106 height 26
checkbox input "true"
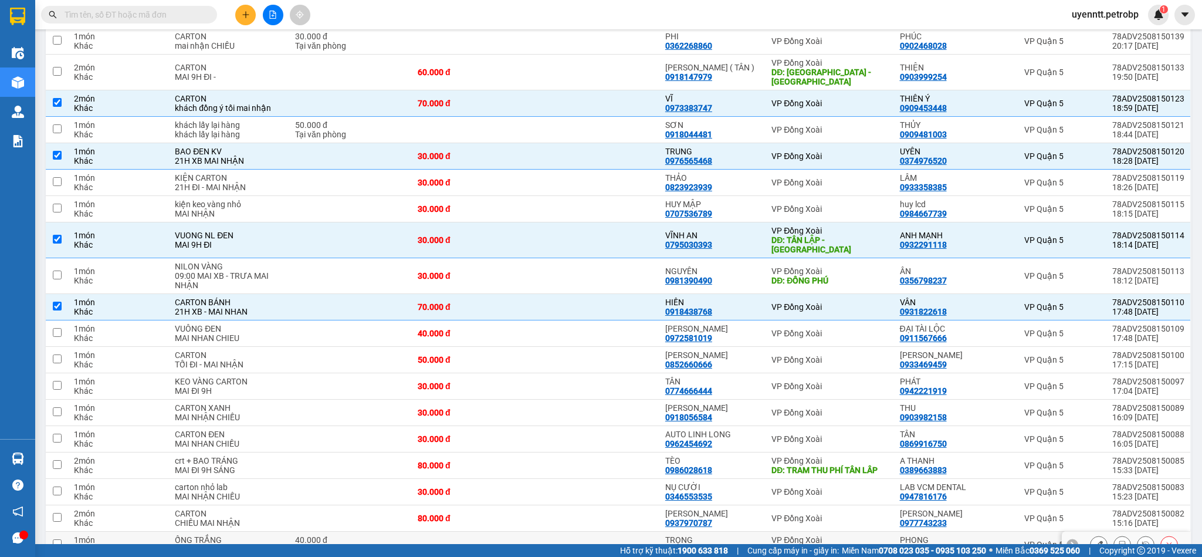
click at [894, 531] on td "PHONG 0909227923" at bounding box center [956, 544] width 124 height 26
checkbox input "true"
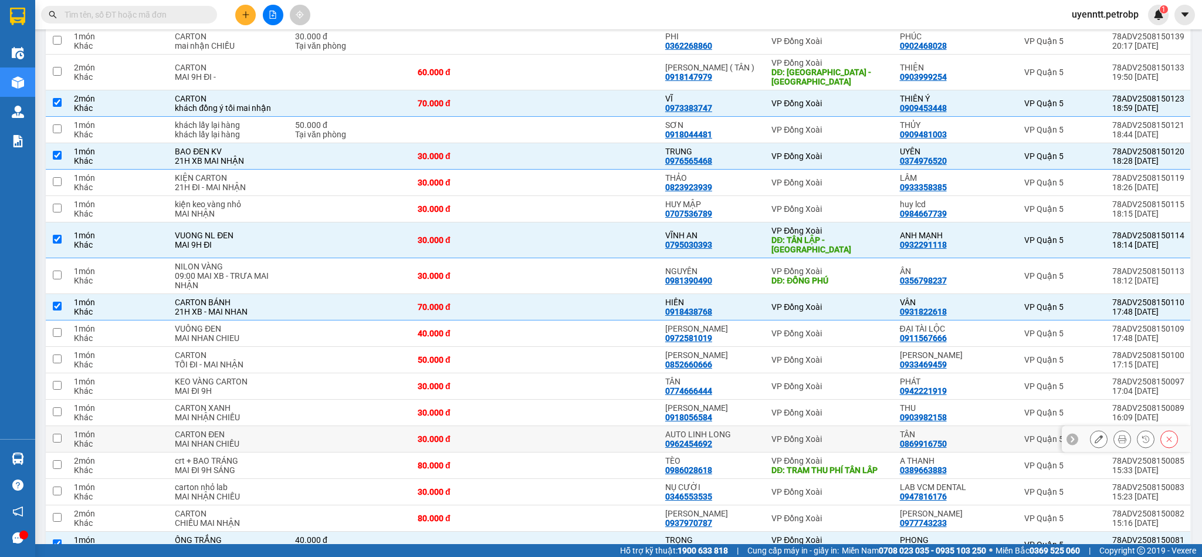
click at [877, 434] on div "VP Đồng Xoài" at bounding box center [829, 438] width 116 height 9
checkbox input "true"
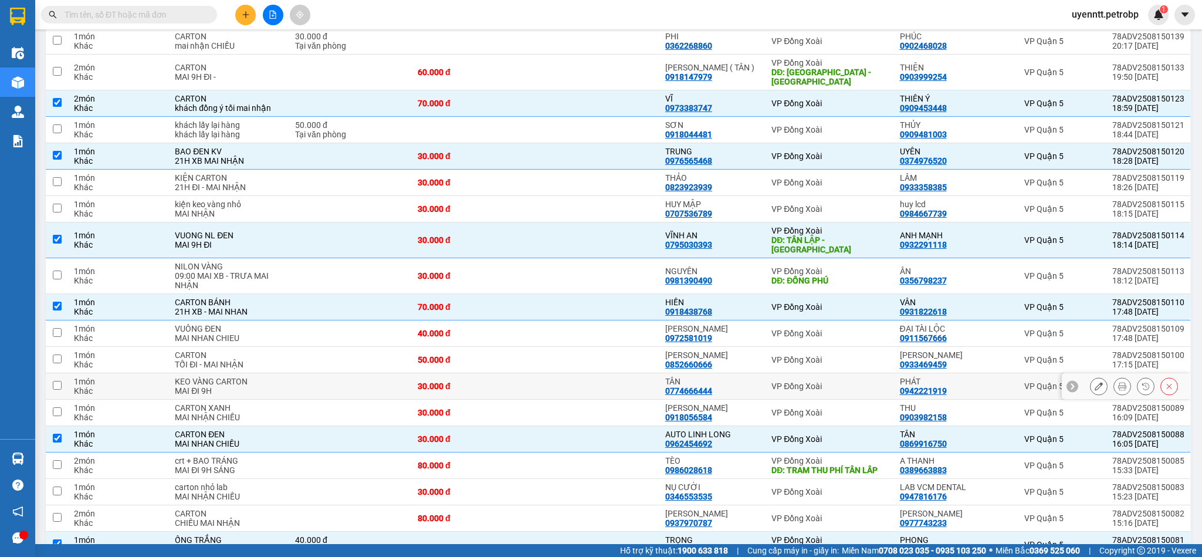
click at [859, 384] on td "VP Đồng Xoài" at bounding box center [829, 386] width 128 height 26
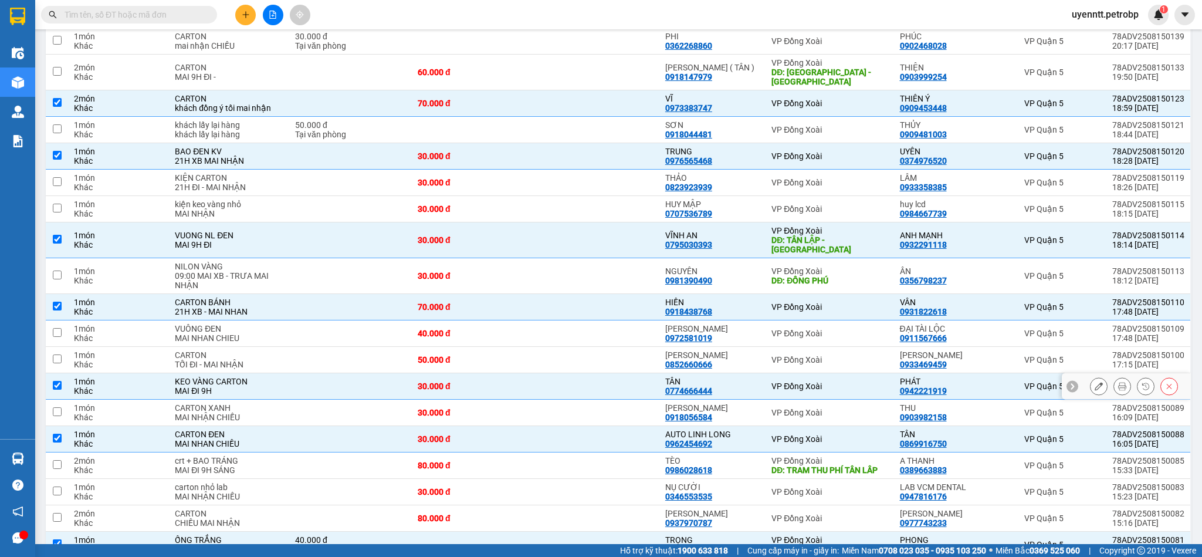
click at [861, 381] on div "VP Đồng Xoài" at bounding box center [829, 385] width 116 height 9
checkbox input "false"
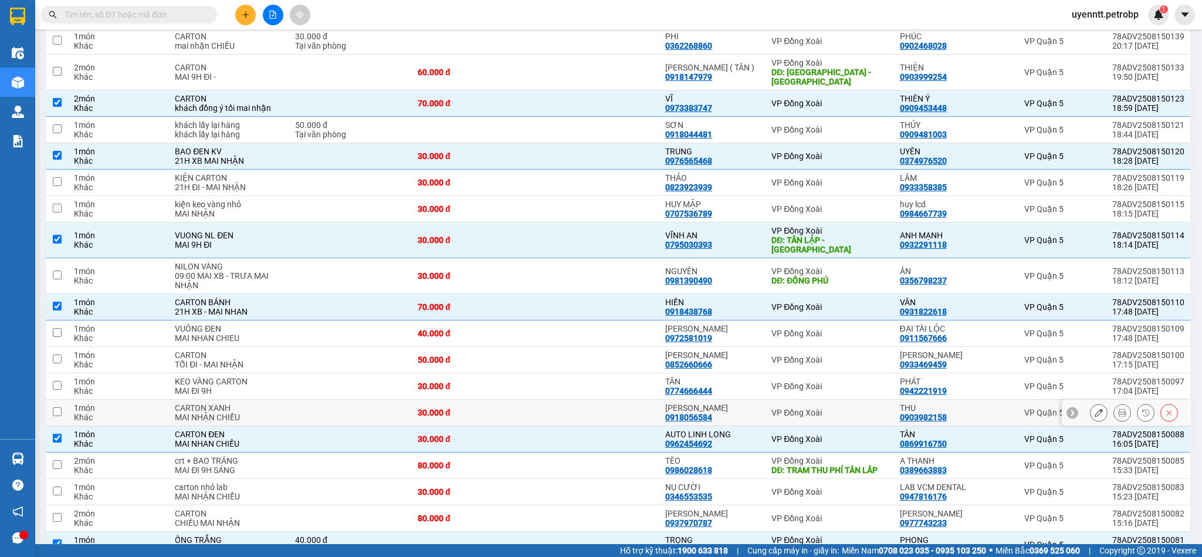
click at [857, 408] on div "VP Đồng Xoài" at bounding box center [829, 412] width 116 height 9
checkbox input "true"
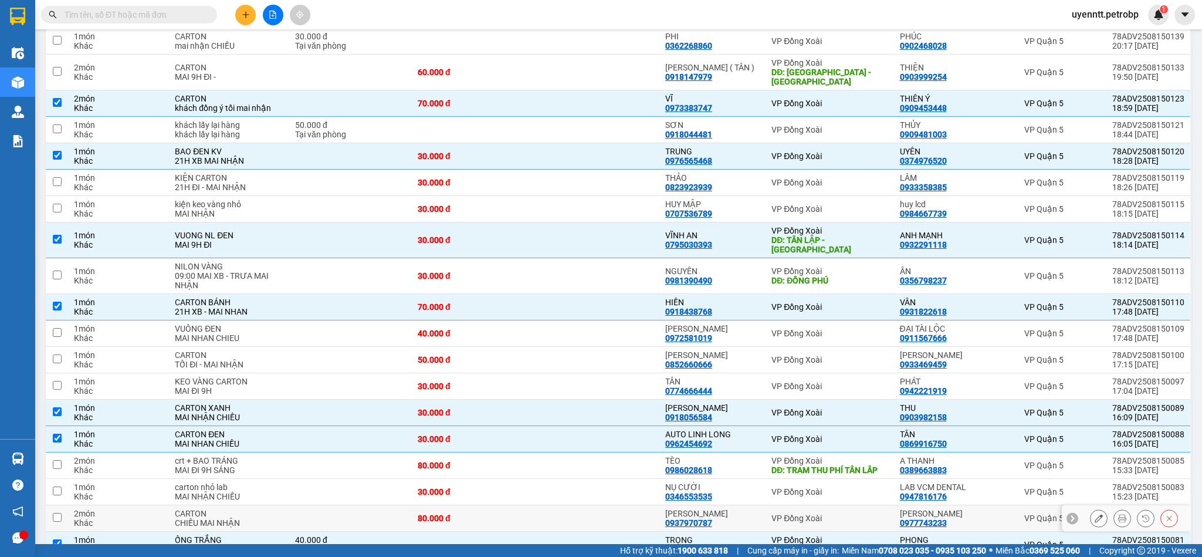
scroll to position [488, 0]
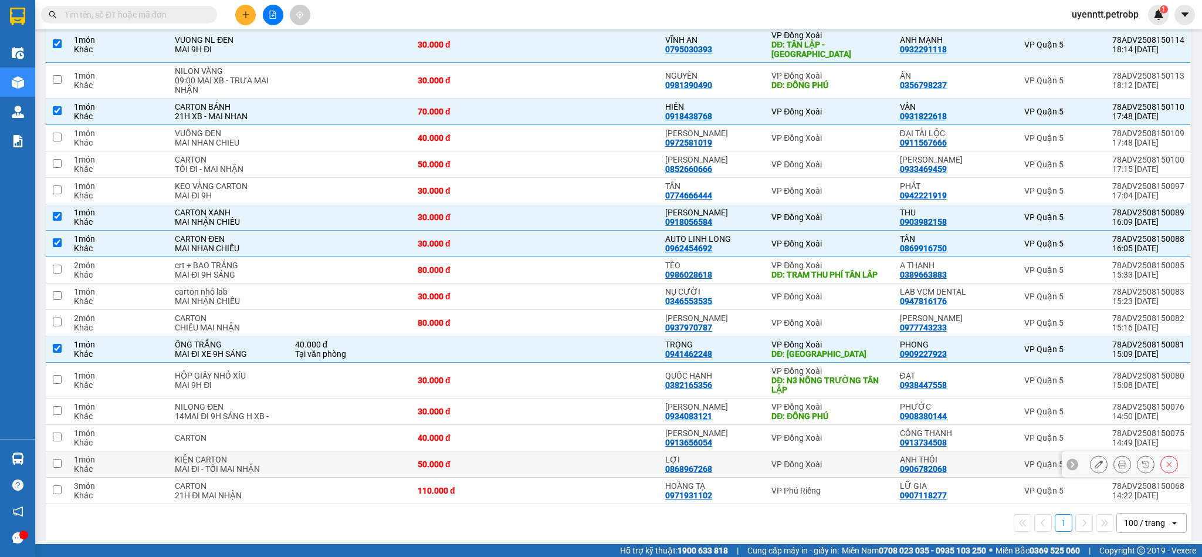
click at [874, 451] on td "VP Đồng Xoài" at bounding box center [829, 464] width 128 height 26
checkbox input "true"
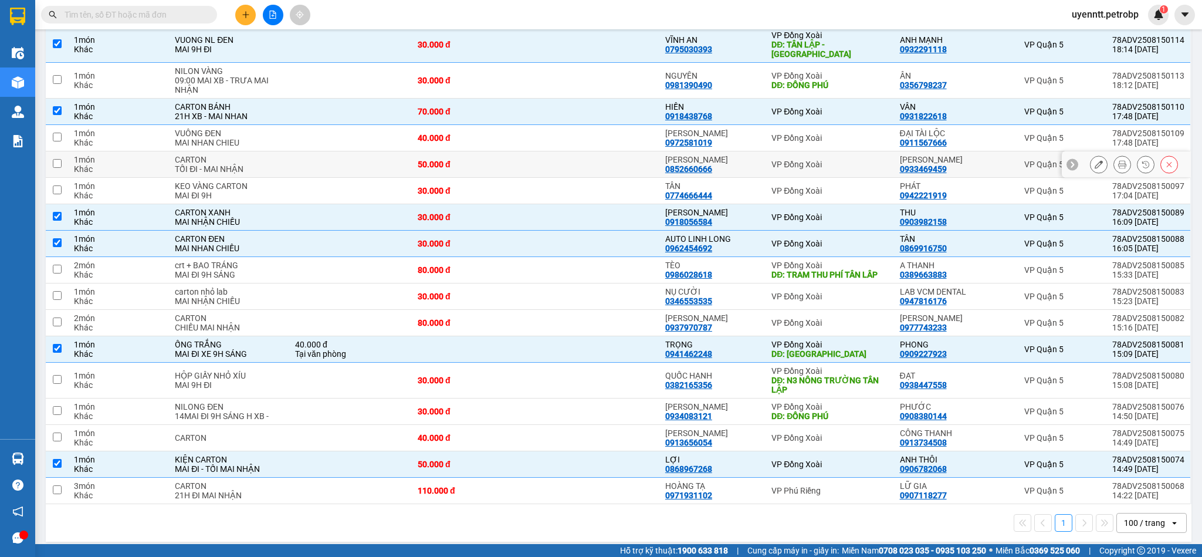
scroll to position [195, 0]
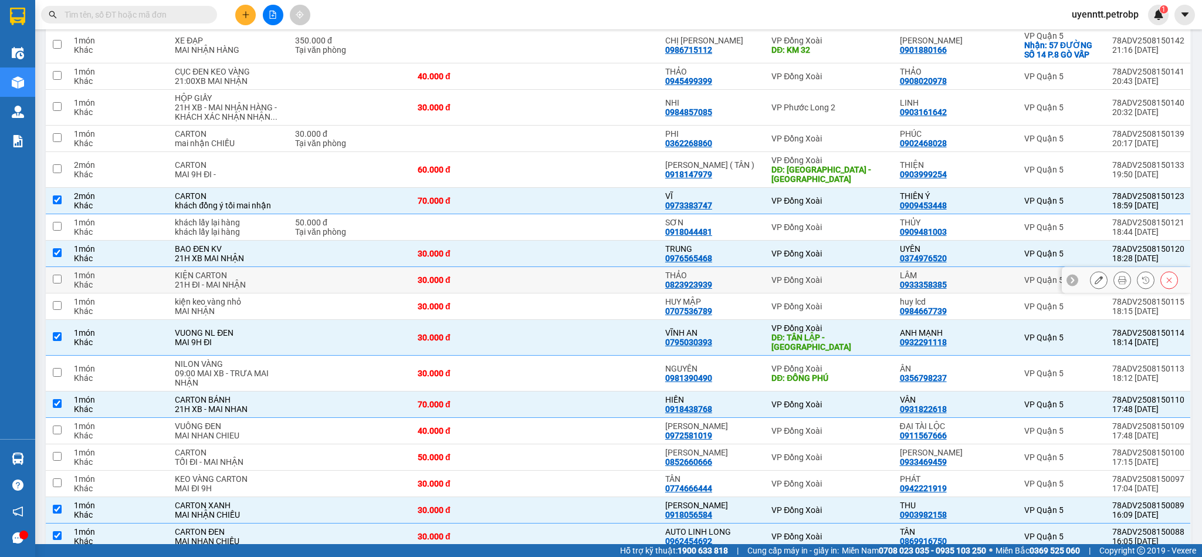
click at [838, 275] on div "VP Đồng Xoài" at bounding box center [829, 279] width 116 height 9
checkbox input "true"
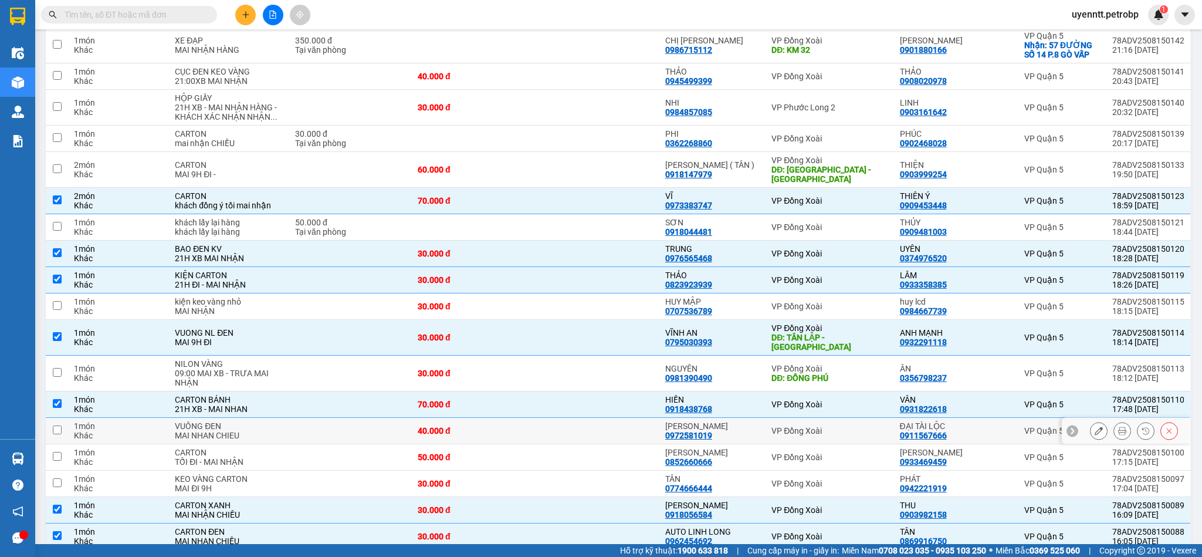
click at [855, 426] on td "VP Đồng Xoài" at bounding box center [829, 431] width 128 height 26
checkbox input "true"
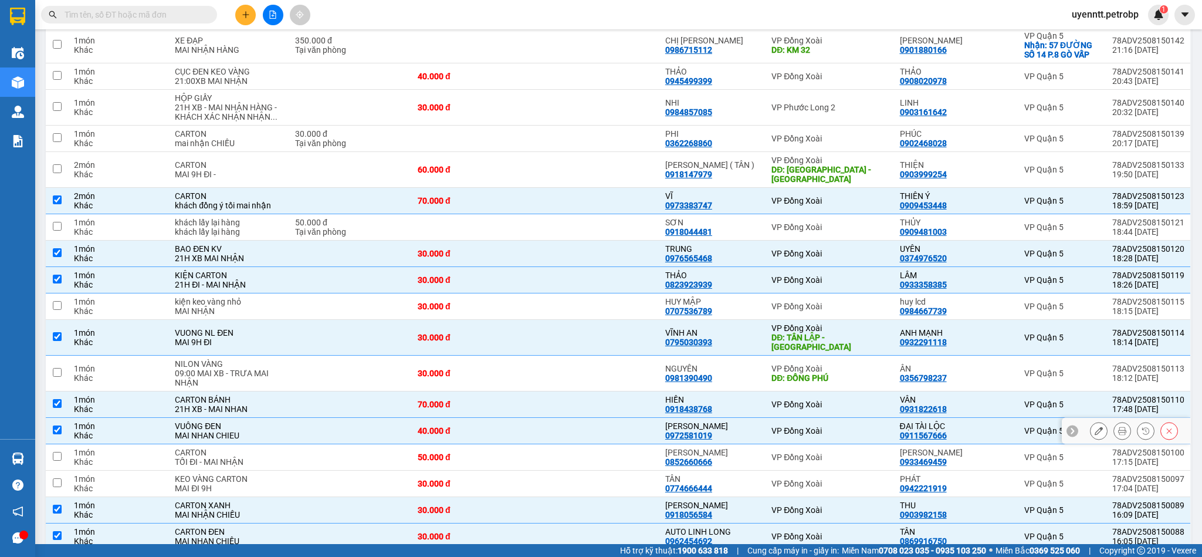
scroll to position [488, 0]
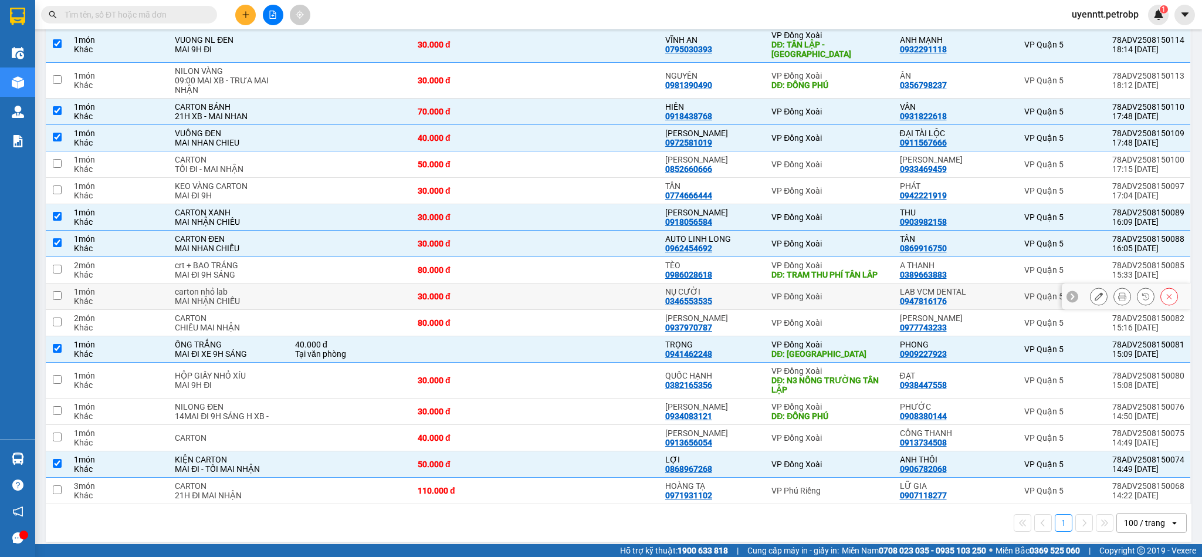
click at [841, 291] on div "VP Đồng Xoài" at bounding box center [829, 295] width 116 height 9
checkbox input "true"
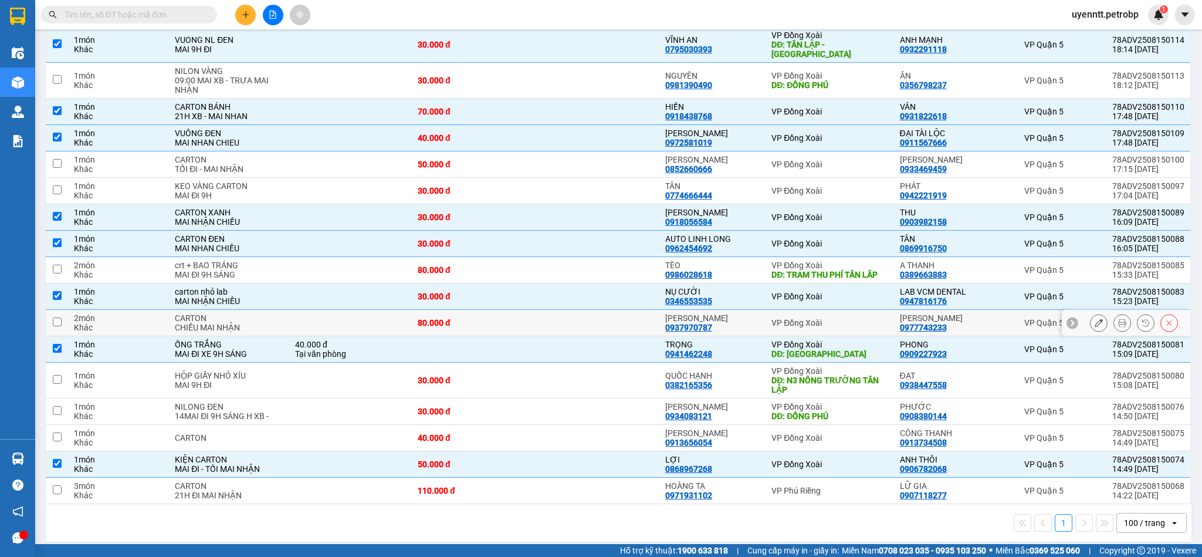
click at [870, 318] on div "VP Đồng Xoài" at bounding box center [829, 322] width 116 height 9
checkbox input "true"
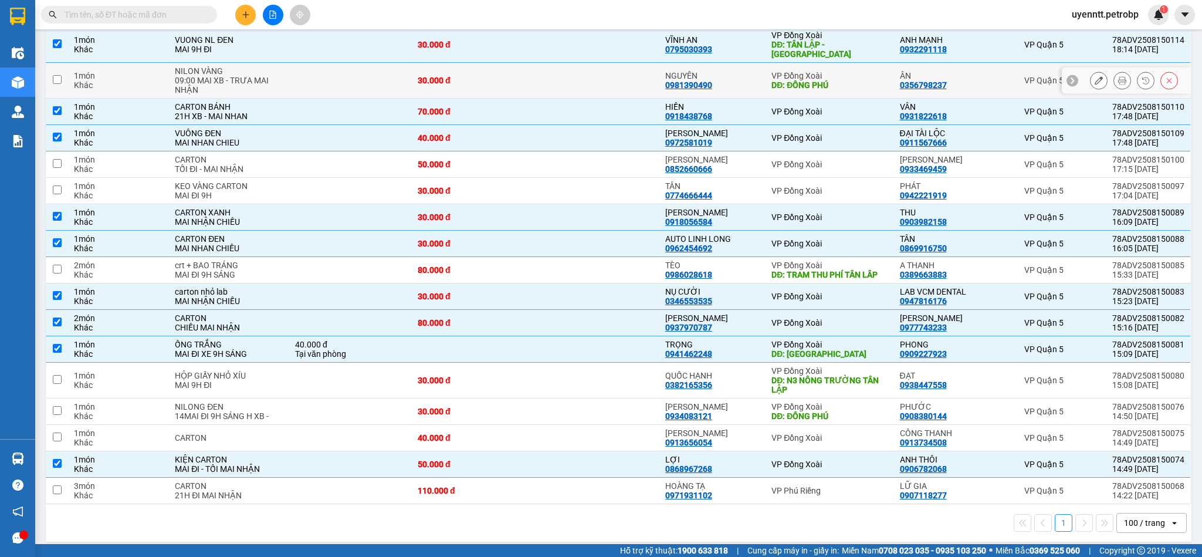
scroll to position [0, 0]
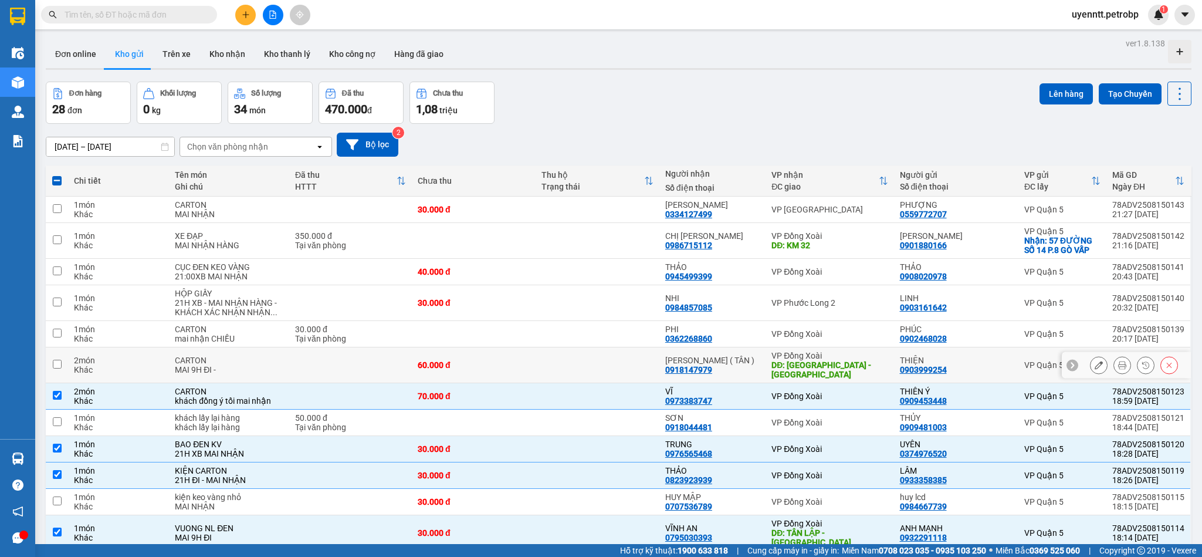
click at [975, 363] on div "THIỆN 0903999254" at bounding box center [956, 364] width 113 height 19
checkbox input "true"
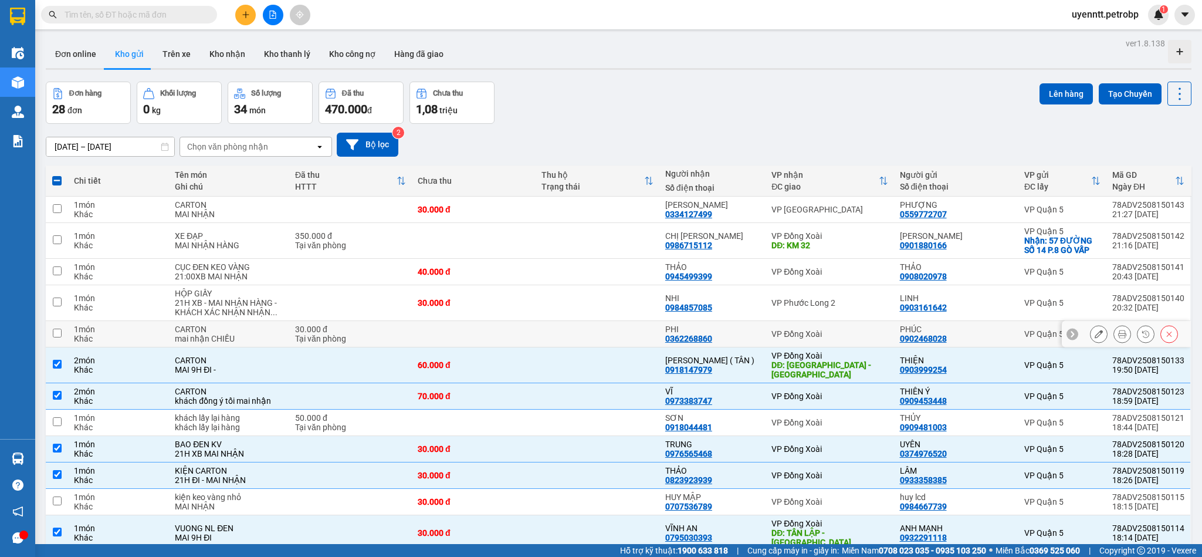
click at [482, 334] on td at bounding box center [474, 334] width 124 height 26
checkbox input "true"
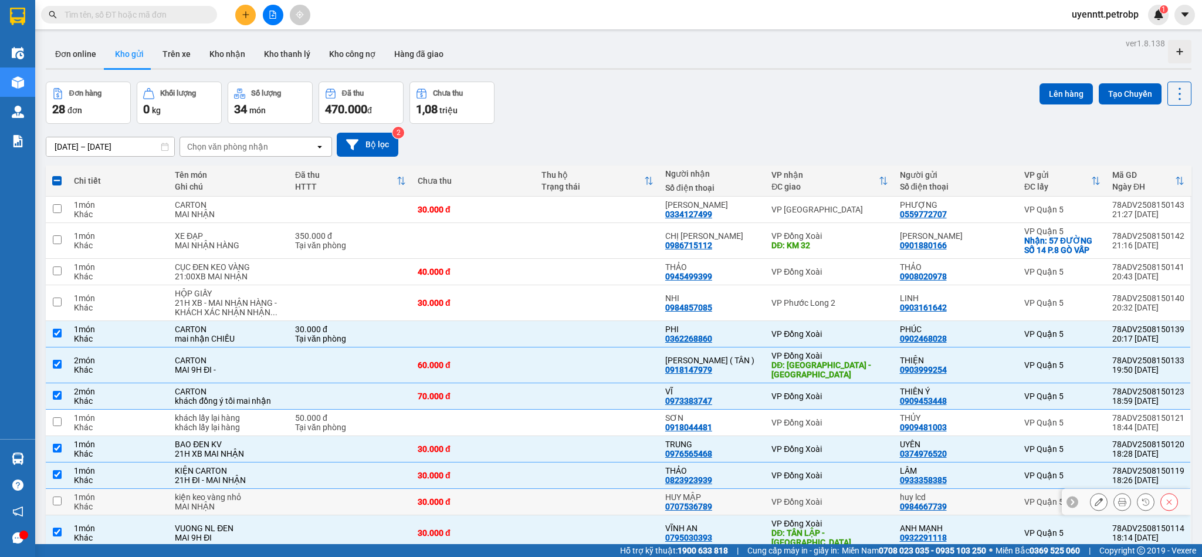
click at [531, 501] on td "30.000 đ" at bounding box center [474, 501] width 124 height 26
checkbox input "true"
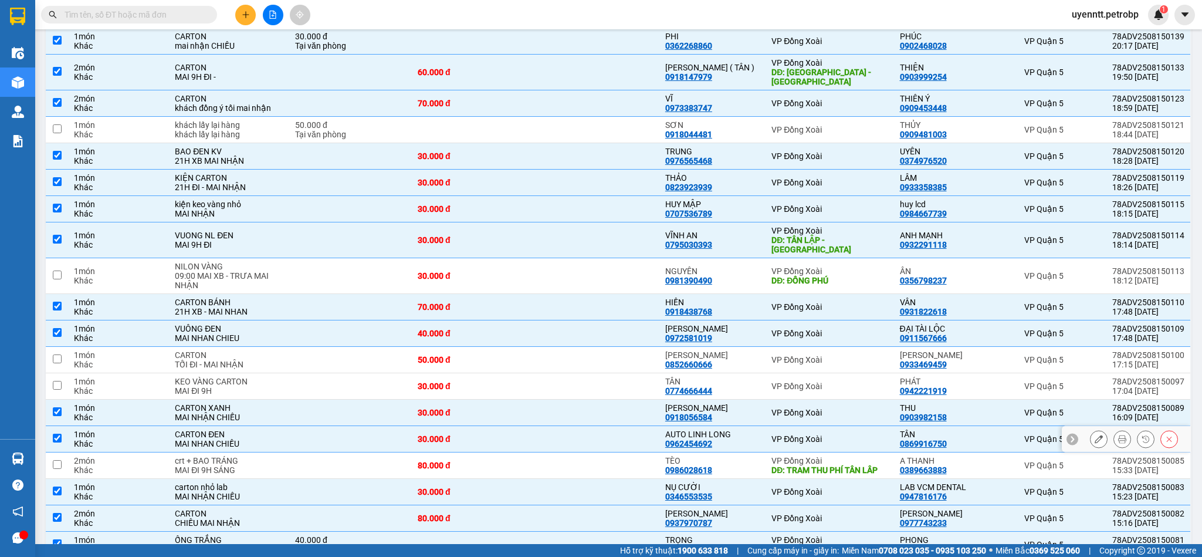
scroll to position [488, 0]
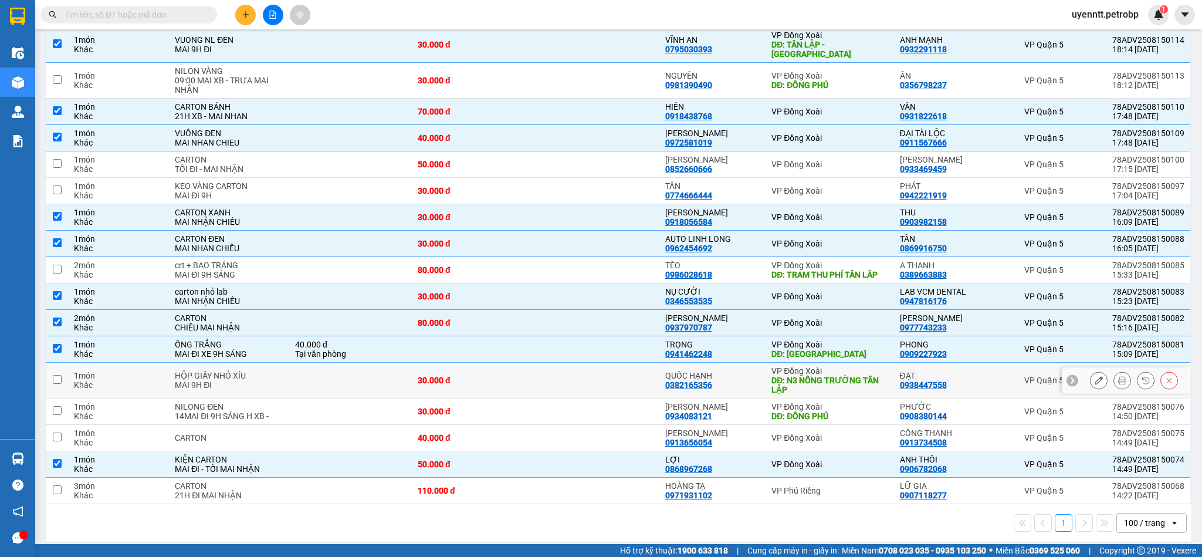
click at [716, 371] on div "QUỐC HẠNH" at bounding box center [712, 375] width 94 height 9
checkbox input "true"
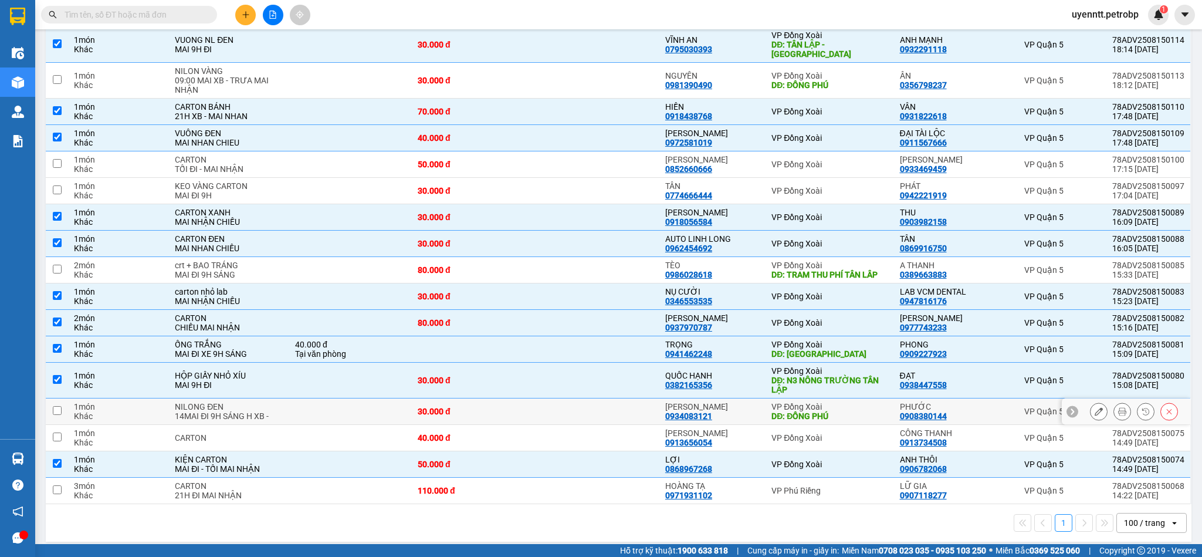
click at [732, 407] on div "THÙY LINH 0934083121" at bounding box center [712, 411] width 94 height 19
checkbox input "true"
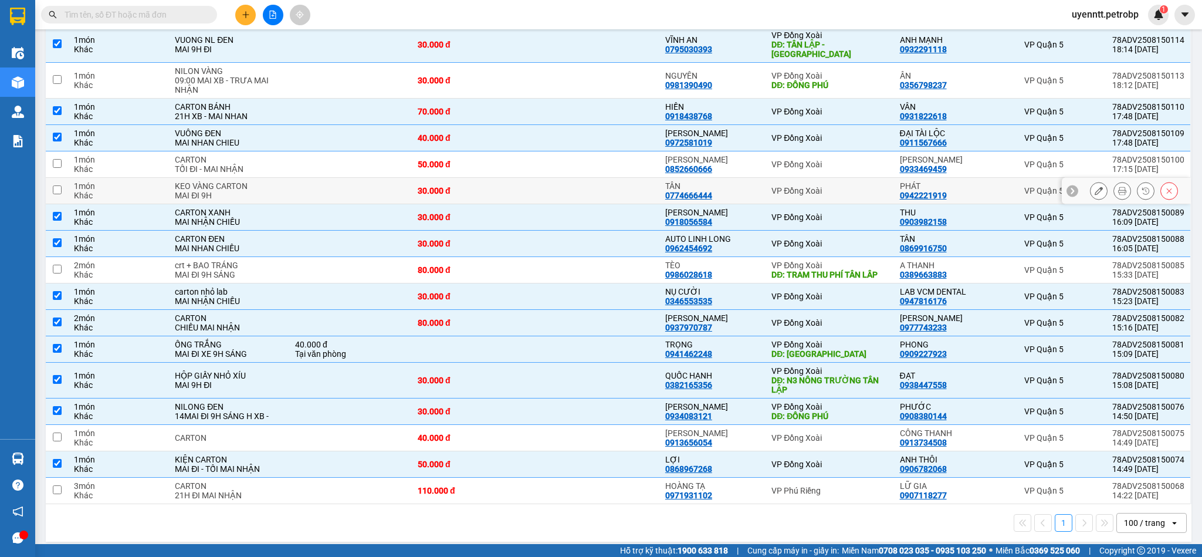
click at [780, 186] on div "VP Đồng Xoài" at bounding box center [829, 190] width 116 height 9
checkbox input "true"
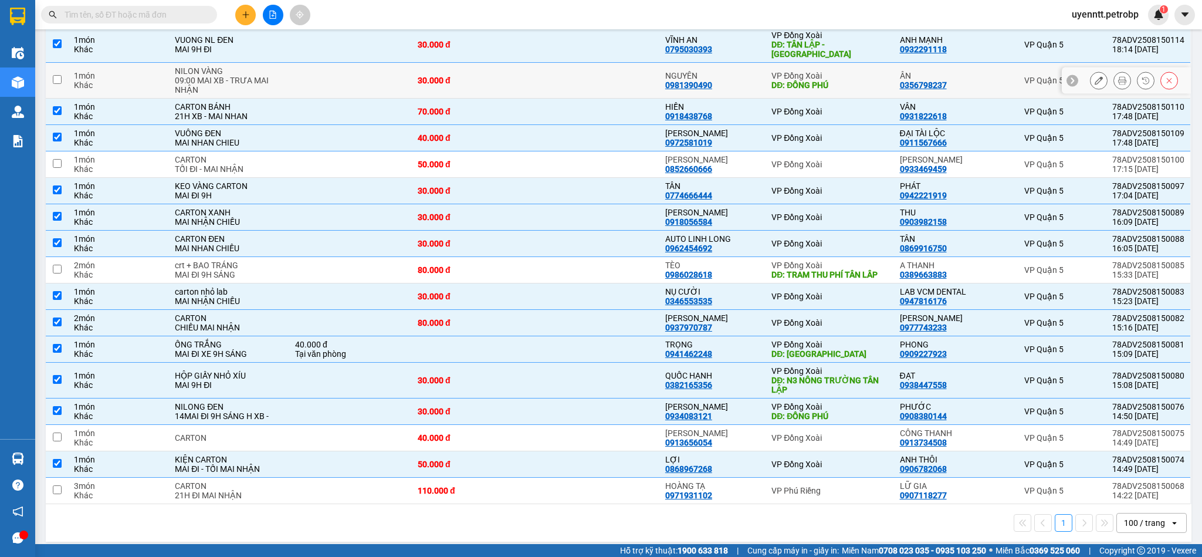
click at [827, 78] on td "VP Đồng Xoài DĐ: ĐỒNG PHÚ" at bounding box center [829, 81] width 128 height 36
checkbox input "true"
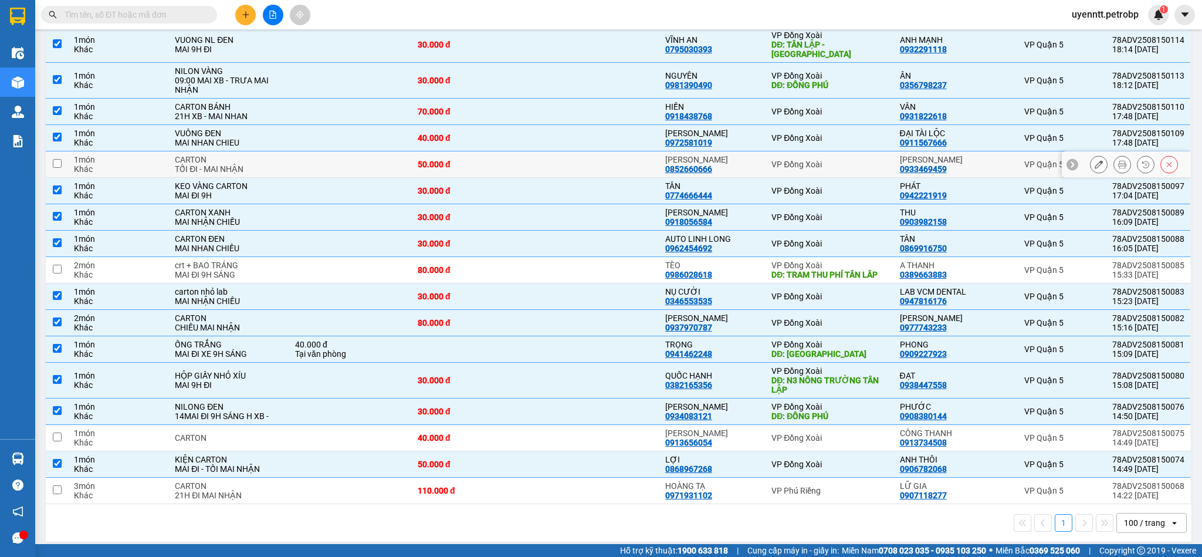
click at [844, 164] on td "VP Đồng Xoài" at bounding box center [829, 164] width 128 height 26
checkbox input "true"
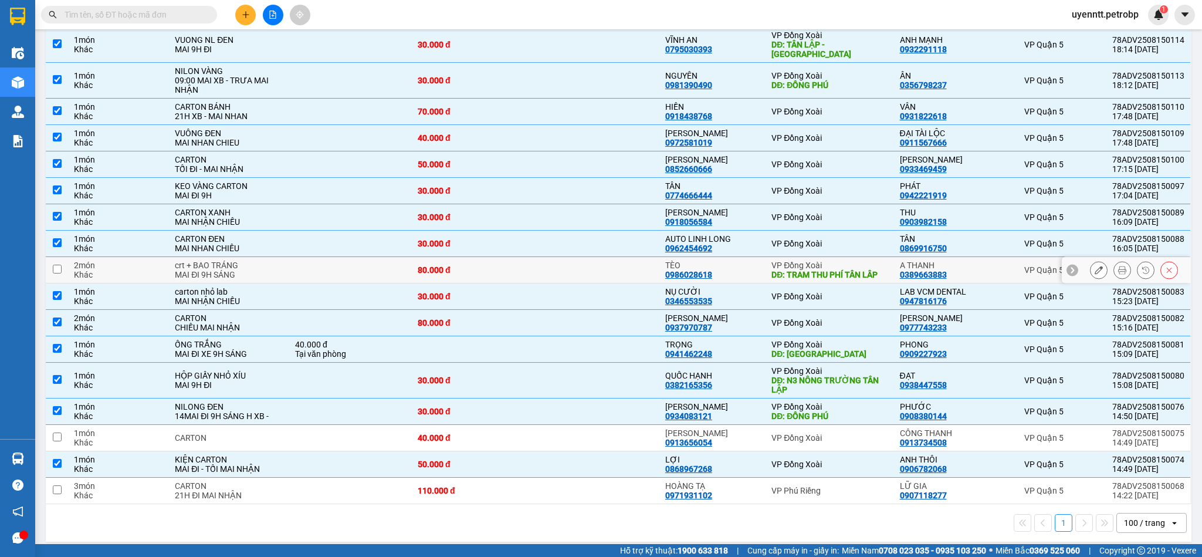
click at [850, 270] on div "DĐ: TRAM THU PHÍ TÂN LÂP" at bounding box center [829, 274] width 116 height 9
checkbox input "true"
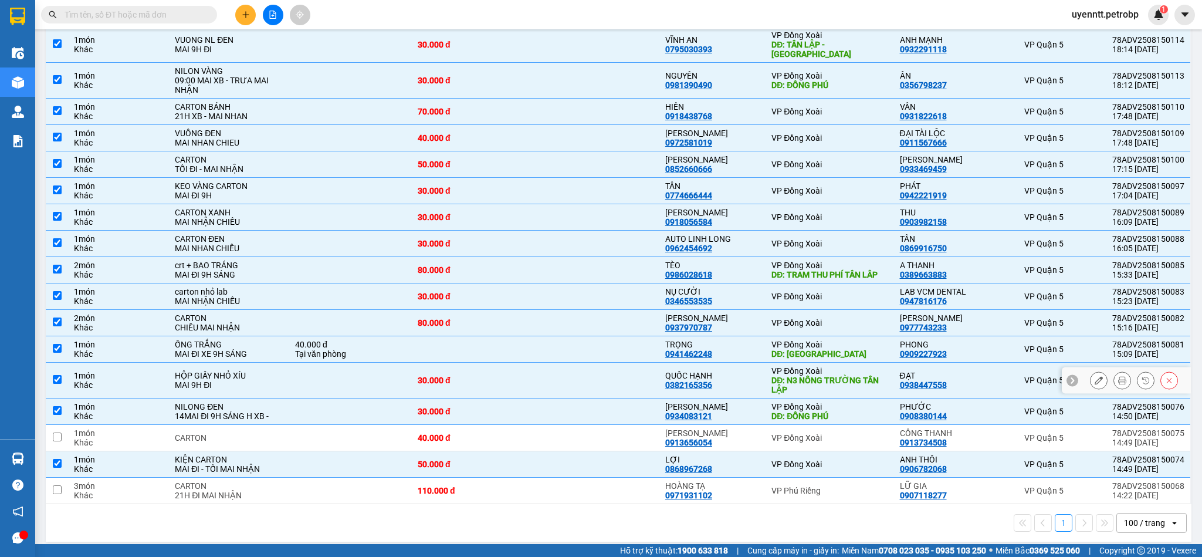
scroll to position [0, 0]
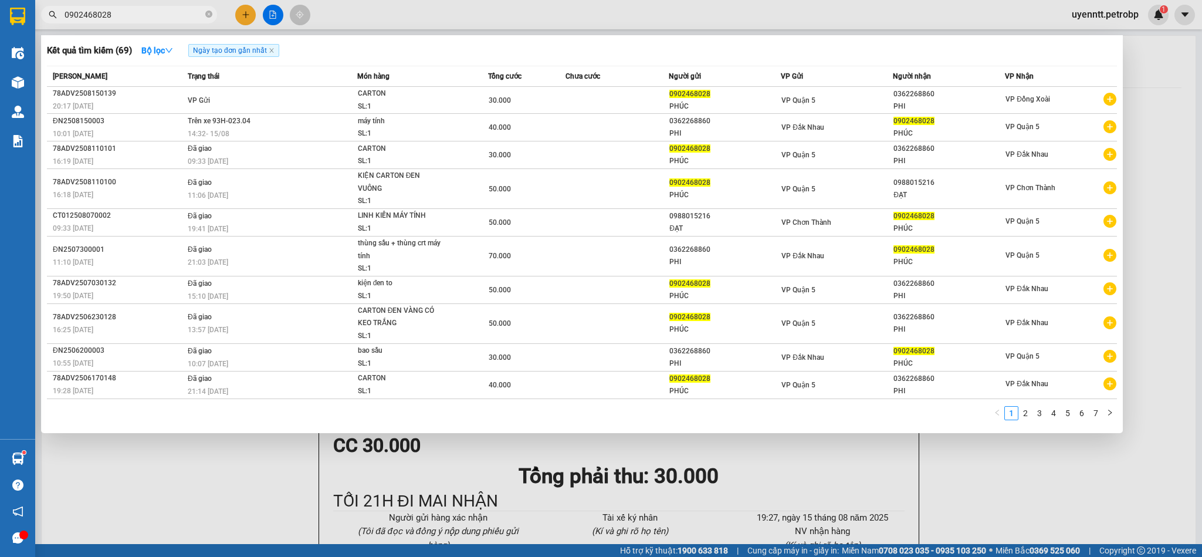
drag, startPoint x: 338, startPoint y: 12, endPoint x: 250, endPoint y: 86, distance: 114.4
click at [331, 22] on div at bounding box center [601, 278] width 1202 height 557
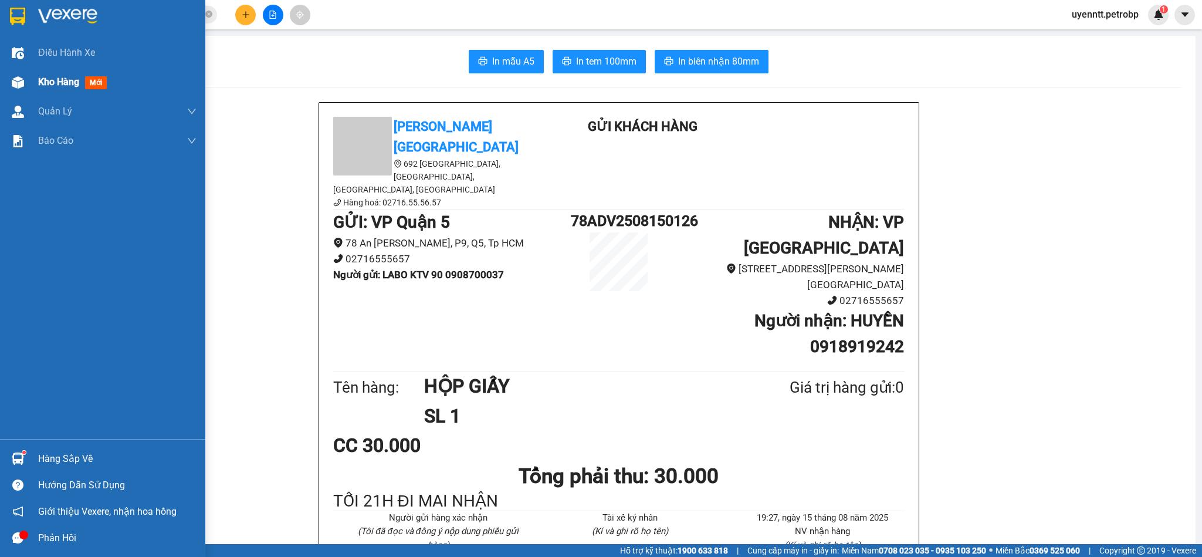
click at [23, 79] on img at bounding box center [18, 82] width 12 height 12
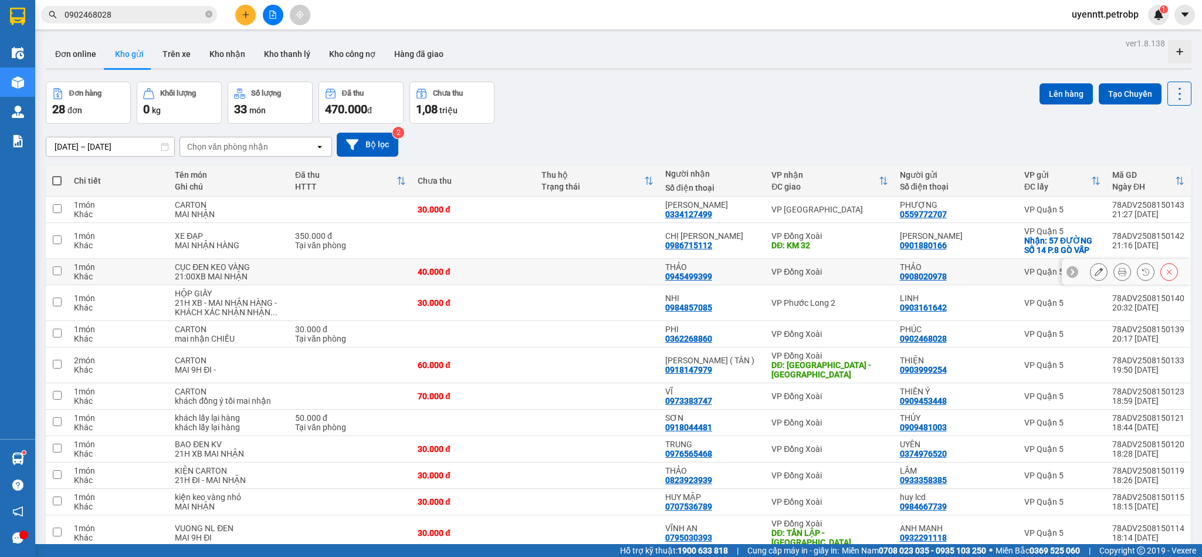
click at [1094, 273] on icon at bounding box center [1098, 271] width 8 height 8
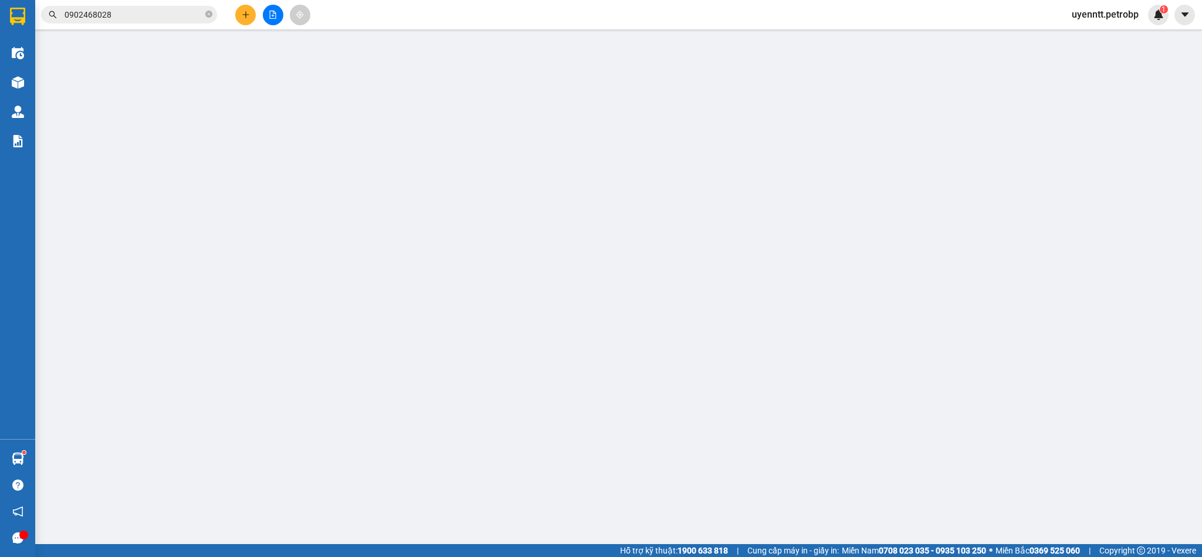
type input "0908020978"
type input "THẢO"
type input "0945499399"
type input "THẢO"
type input "40.000"
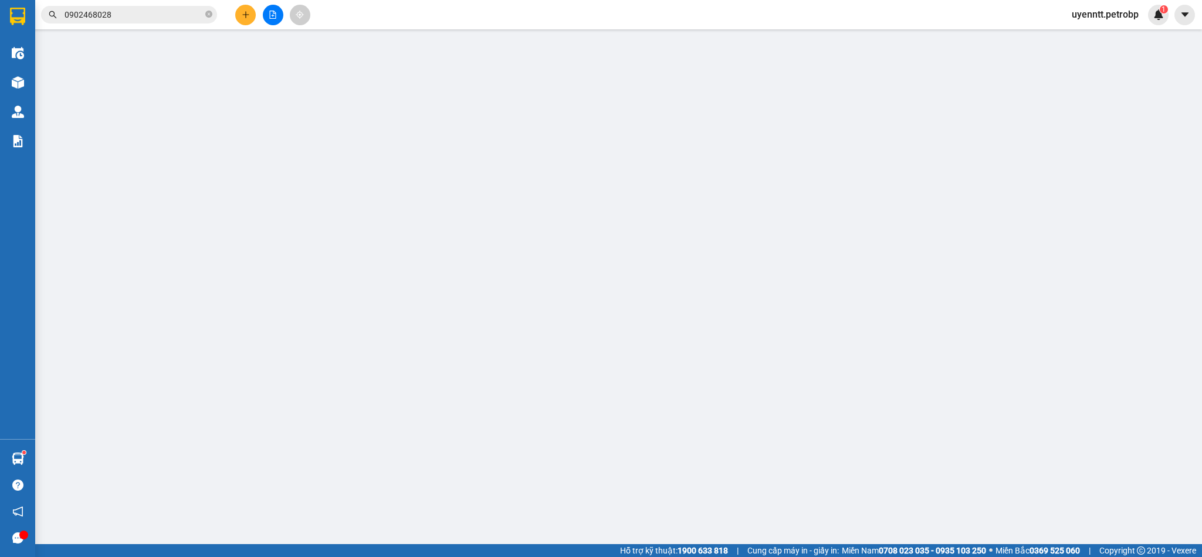
type input "40.000"
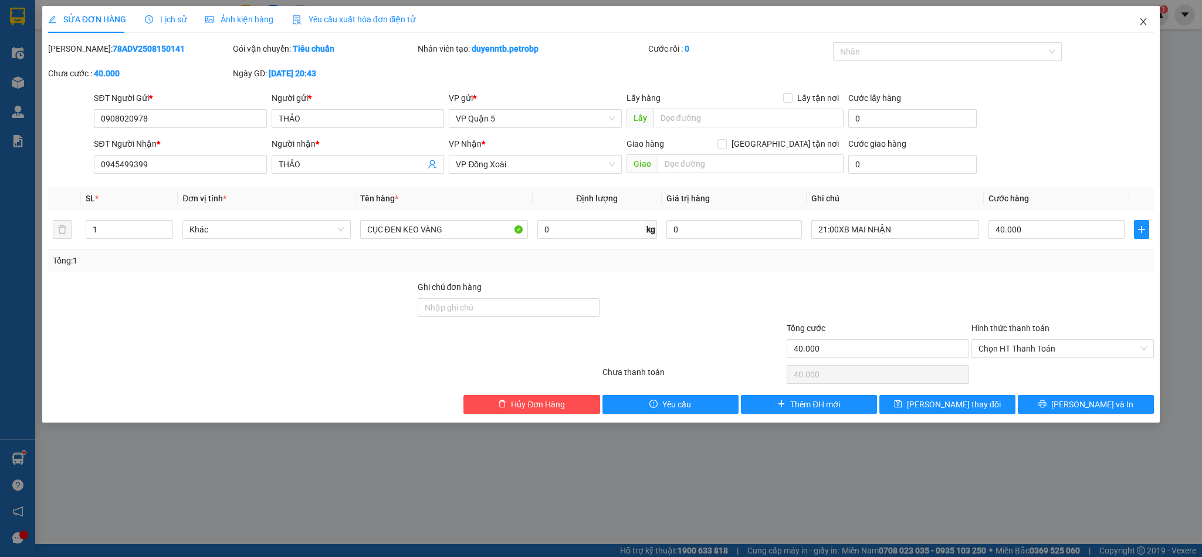
click at [1142, 23] on icon "close" at bounding box center [1143, 21] width 6 height 7
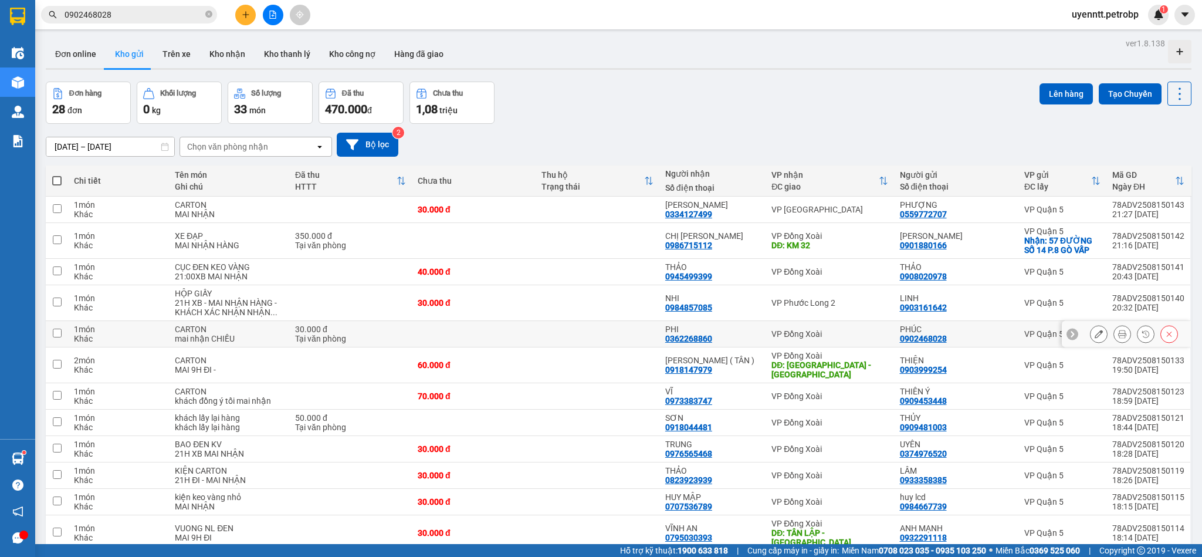
click at [715, 341] on div "PHI 0362268860" at bounding box center [712, 333] width 94 height 19
checkbox input "true"
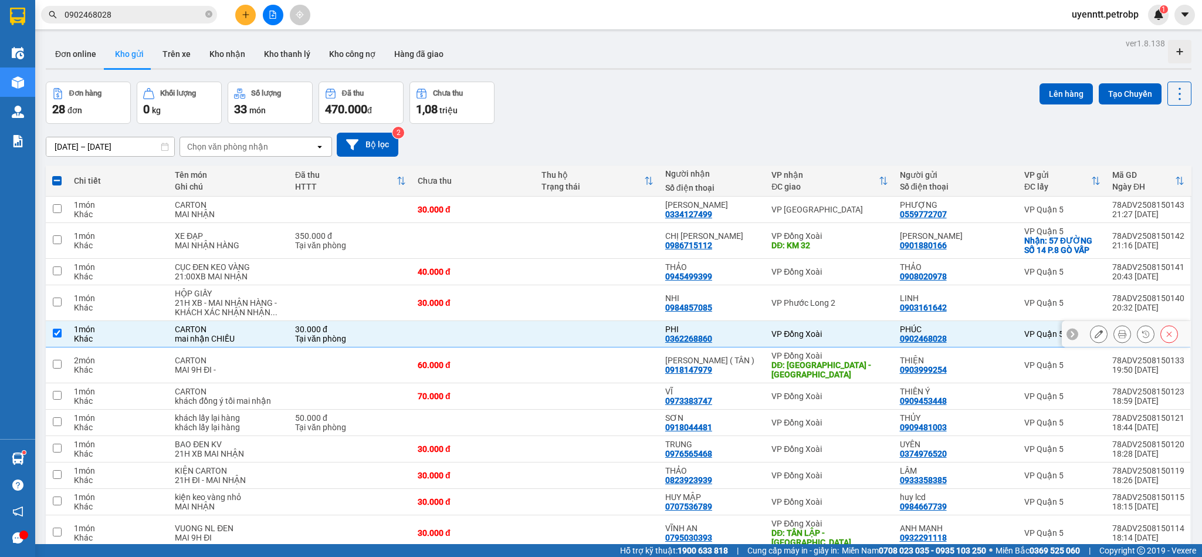
click at [1094, 338] on icon at bounding box center [1098, 334] width 8 height 8
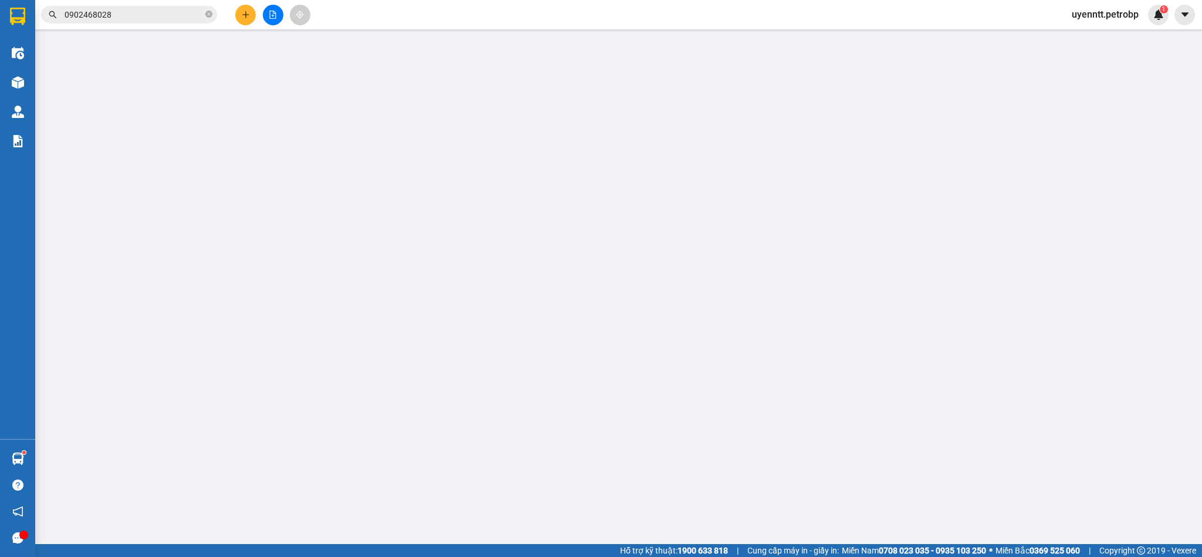
type input "0902468028"
type input "PHÚC"
type input "0362268860"
type input "PHI"
type input "30.000"
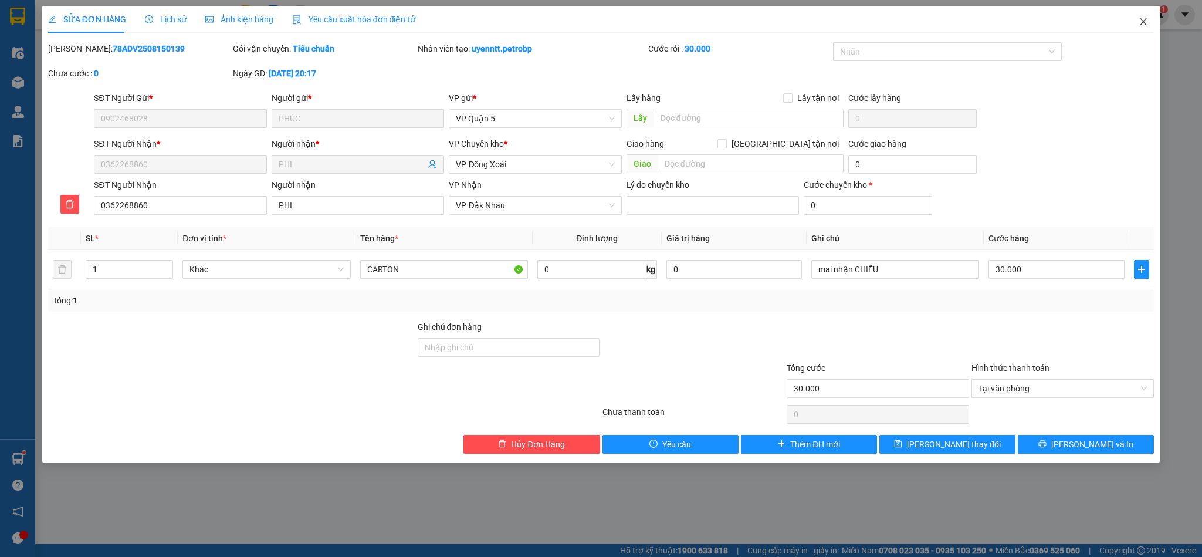
click at [1138, 18] on icon "close" at bounding box center [1142, 21] width 9 height 9
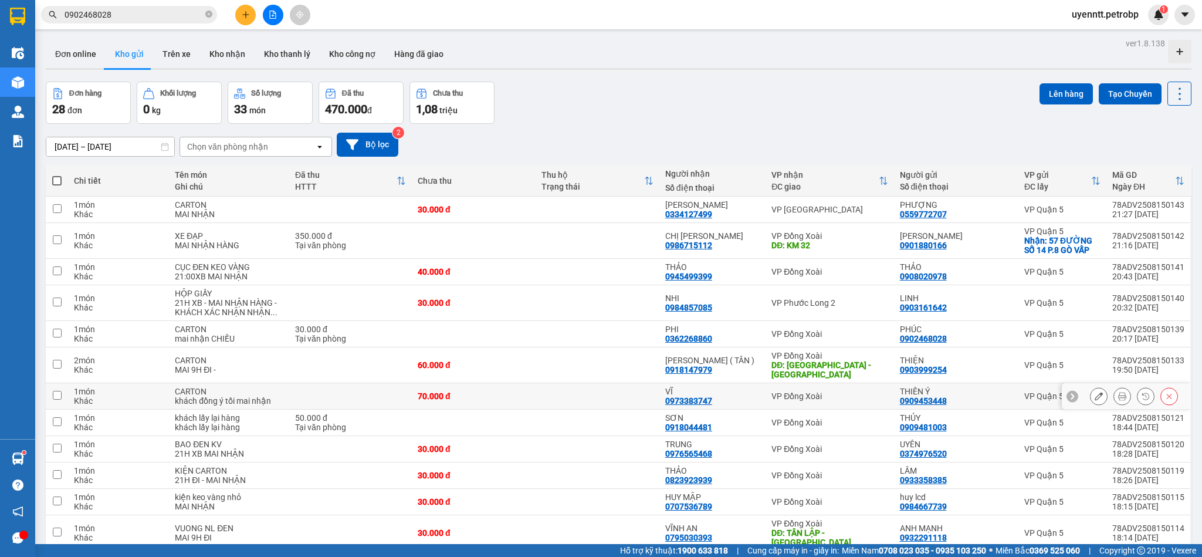
click at [1094, 392] on icon at bounding box center [1098, 396] width 8 height 8
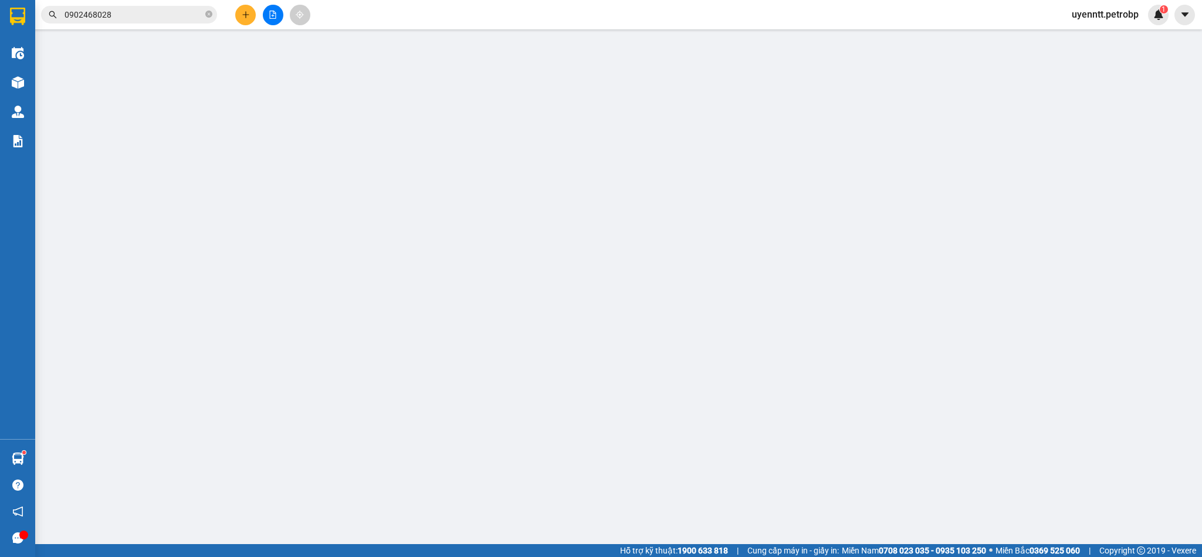
type input "0909453448"
type input "THIÊN Ý"
type input "0973383747"
type input "VĨ"
type input "70.000"
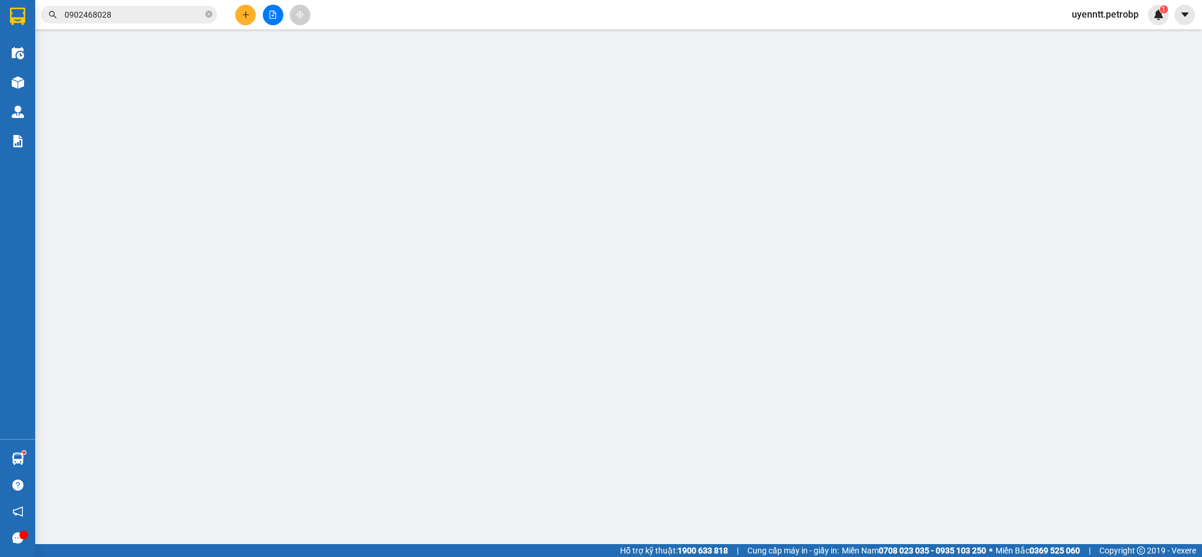
type input "70.000"
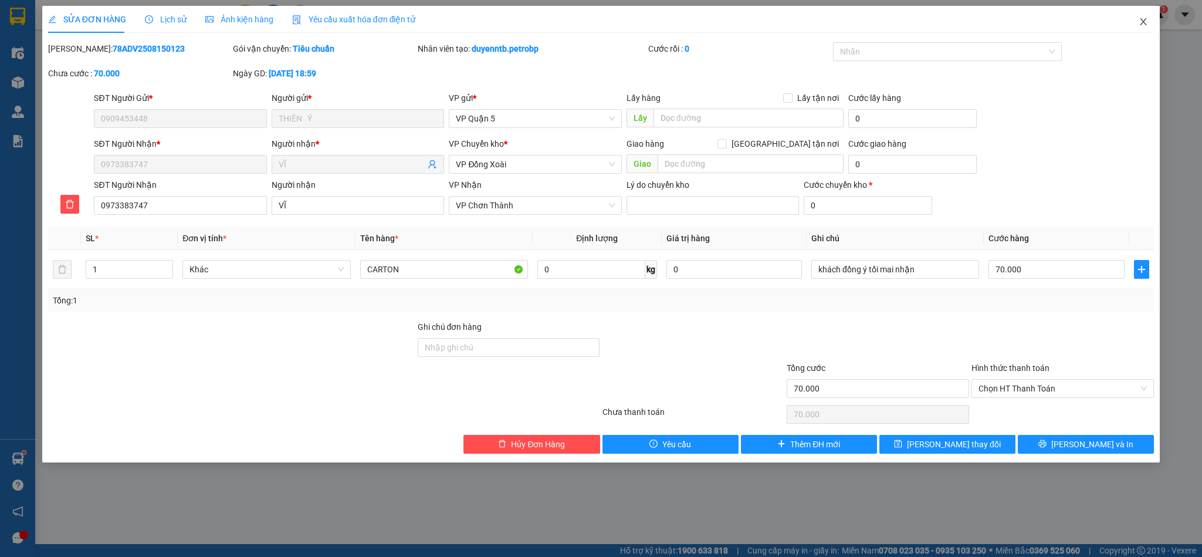
click at [1130, 22] on span "Close" at bounding box center [1143, 22] width 33 height 33
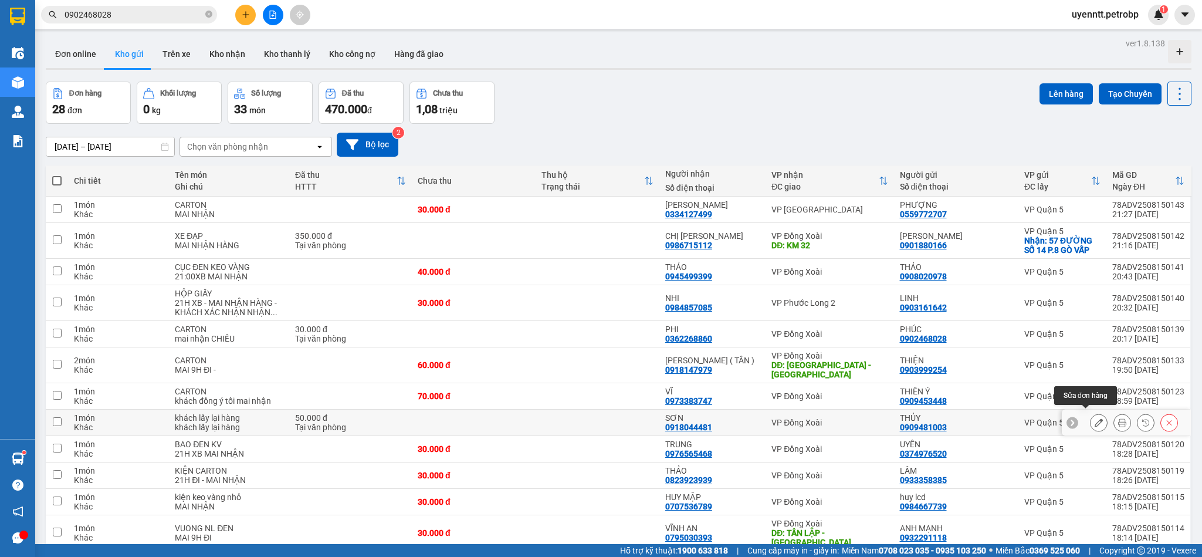
click at [1094, 418] on icon at bounding box center [1098, 422] width 8 height 8
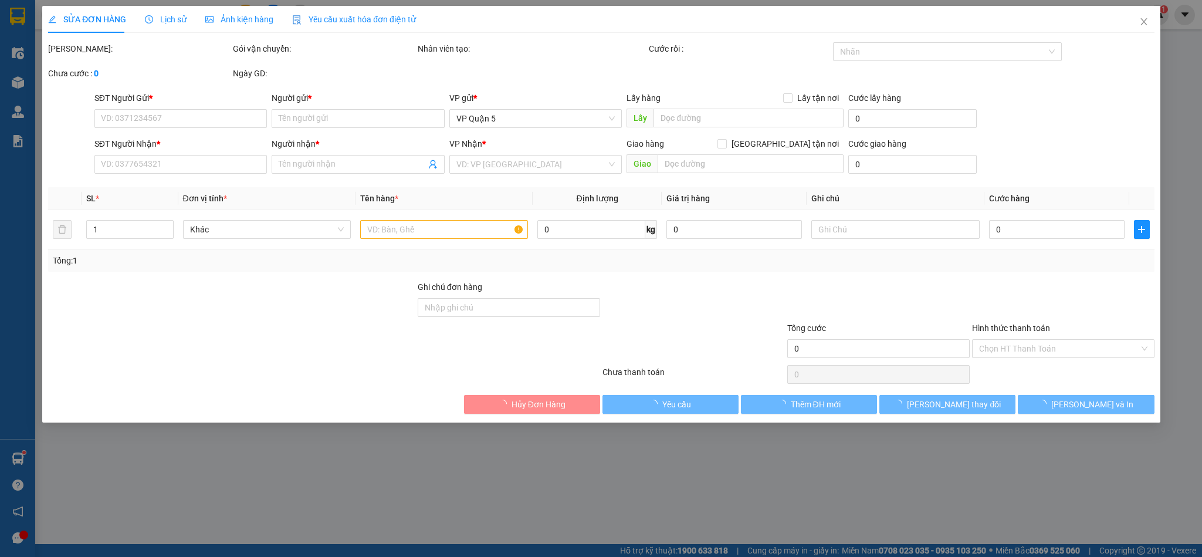
type input "0909481003"
type input "THỦY"
type input "0918044481"
type input "SƠN"
type input "50.000"
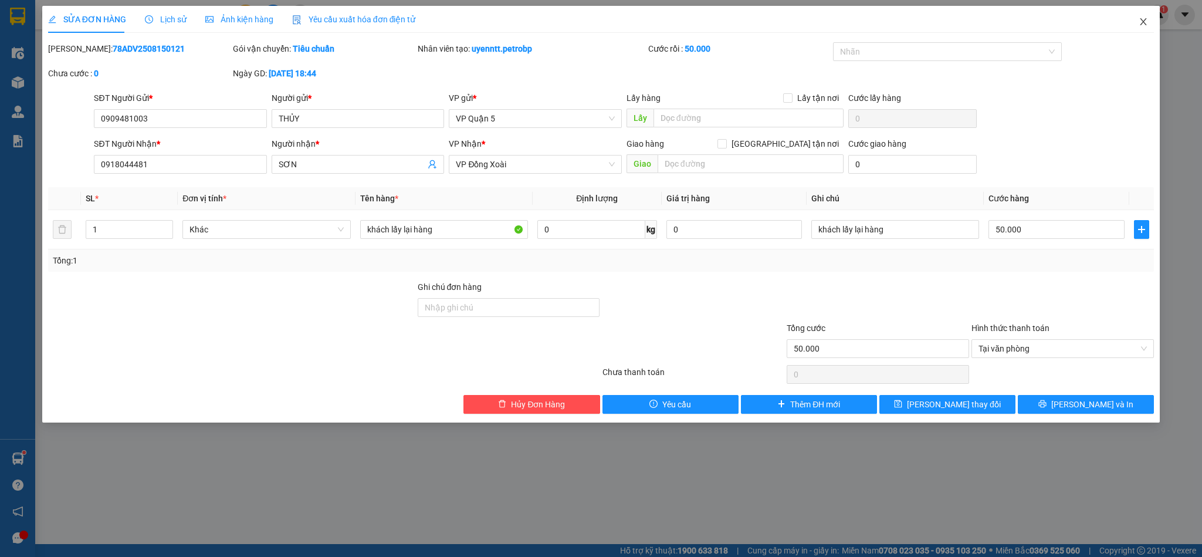
click at [1142, 18] on icon "close" at bounding box center [1142, 21] width 9 height 9
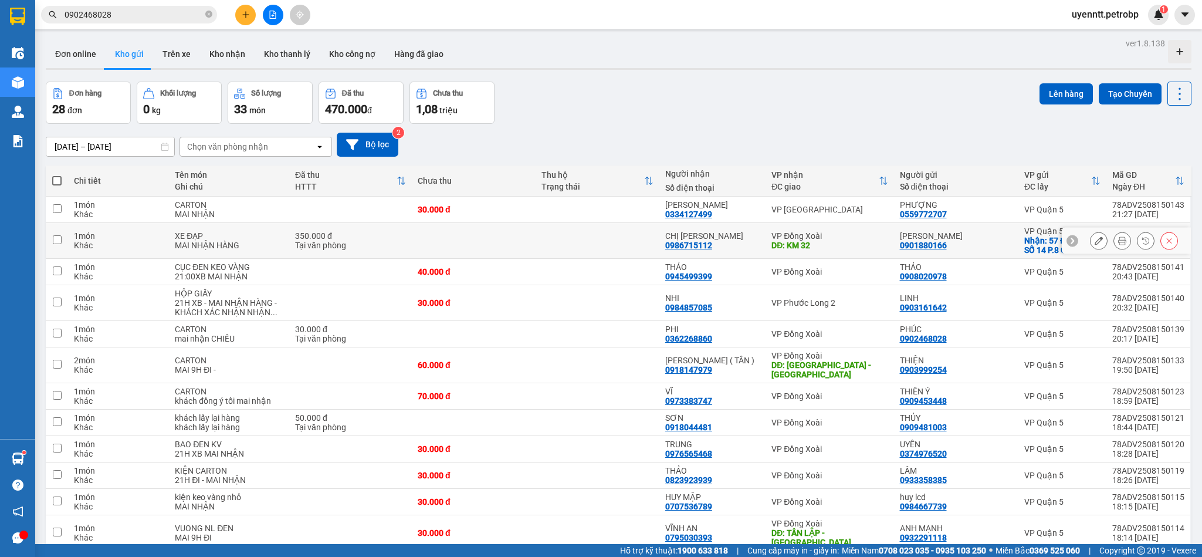
scroll to position [488, 0]
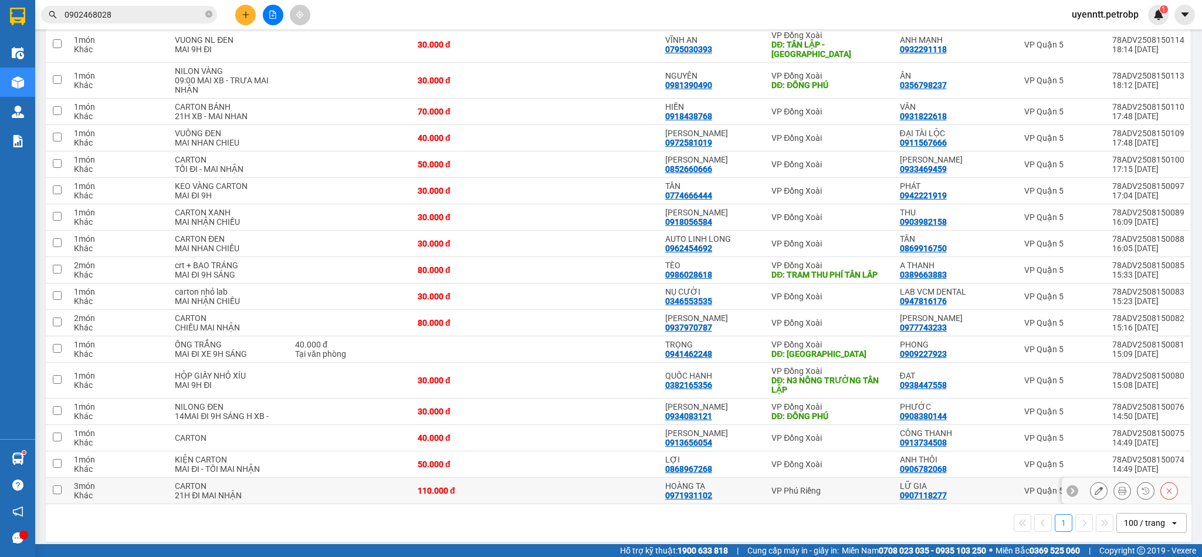
click at [1018, 477] on td "VP Quận 5" at bounding box center [1062, 490] width 88 height 26
checkbox input "true"
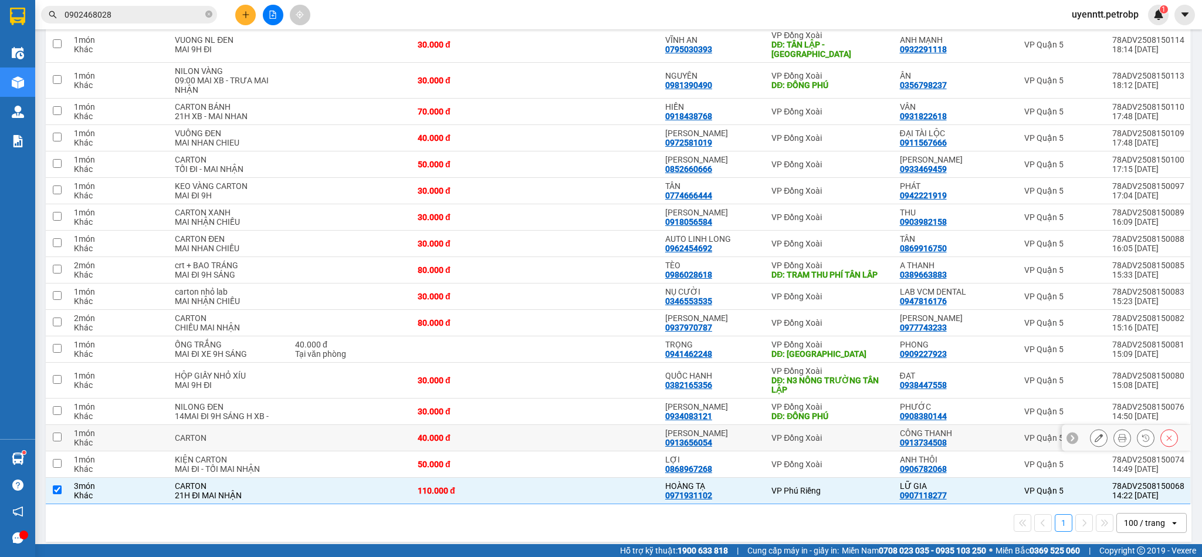
click at [982, 435] on div "CÔNG THANH 0913734508" at bounding box center [956, 437] width 113 height 19
checkbox input "true"
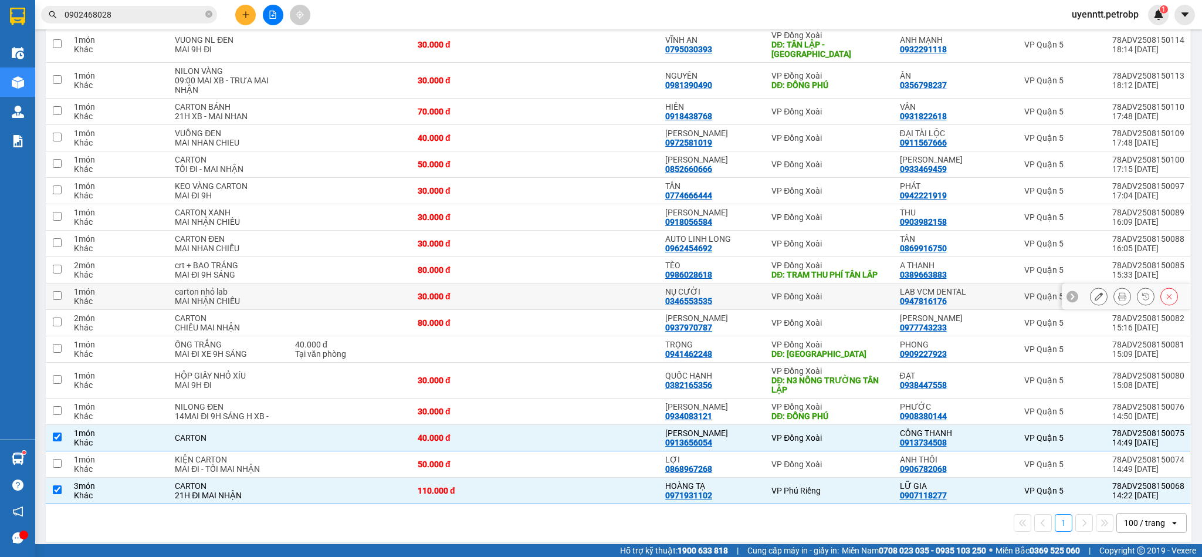
scroll to position [195, 0]
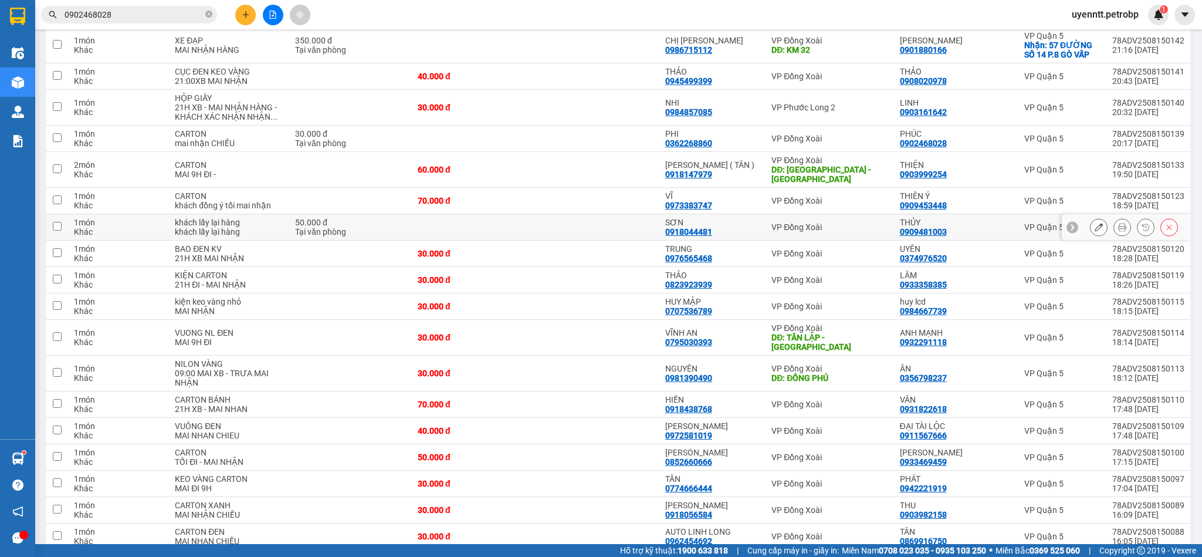
click at [847, 222] on div "VP Đồng Xoài" at bounding box center [829, 226] width 116 height 9
checkbox input "true"
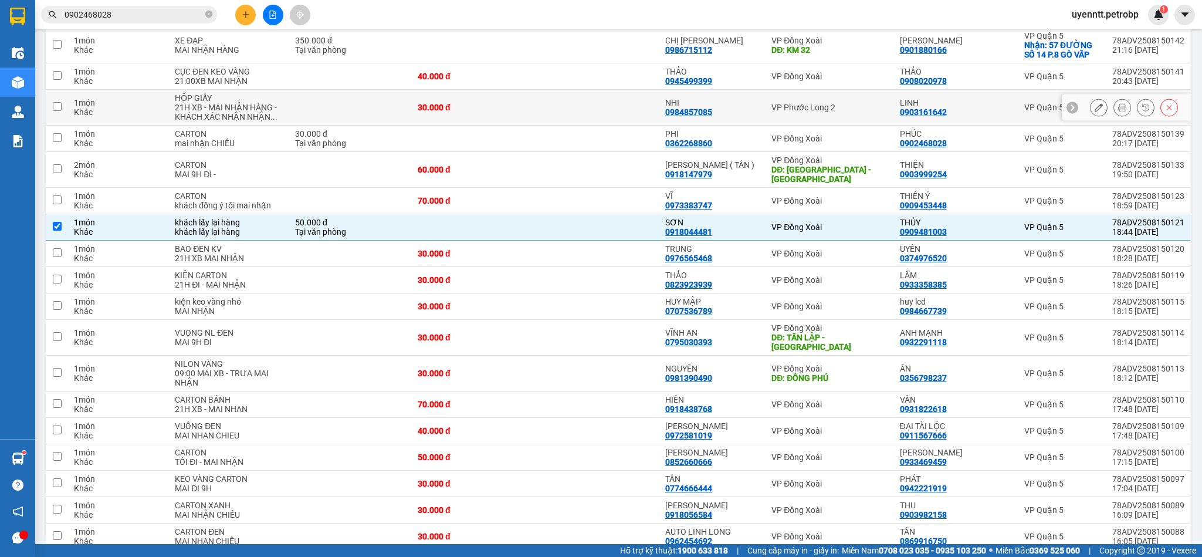
click at [850, 111] on div "VP Phước Long 2" at bounding box center [829, 107] width 116 height 9
checkbox input "true"
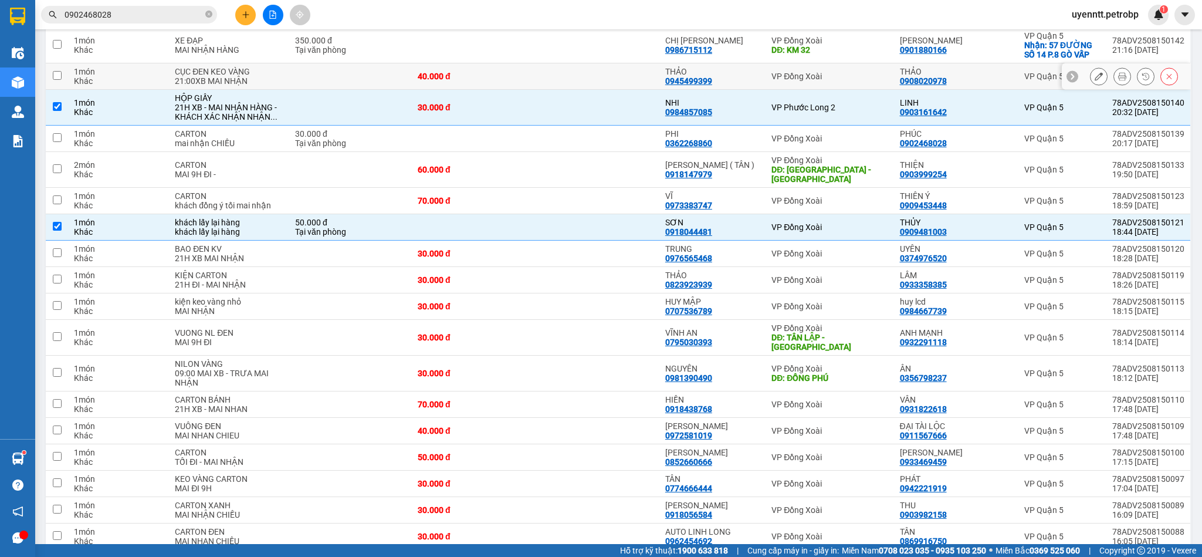
click at [848, 69] on td "VP Đồng Xoài" at bounding box center [829, 76] width 128 height 26
checkbox input "true"
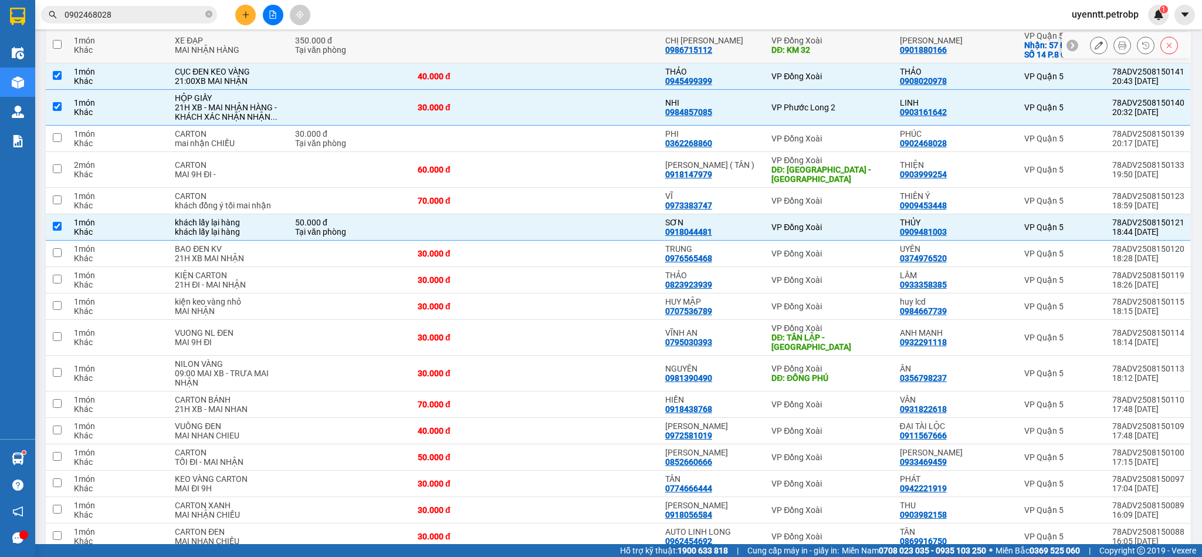
click at [853, 41] on div "VP Đồng Xoài" at bounding box center [829, 40] width 116 height 9
checkbox input "true"
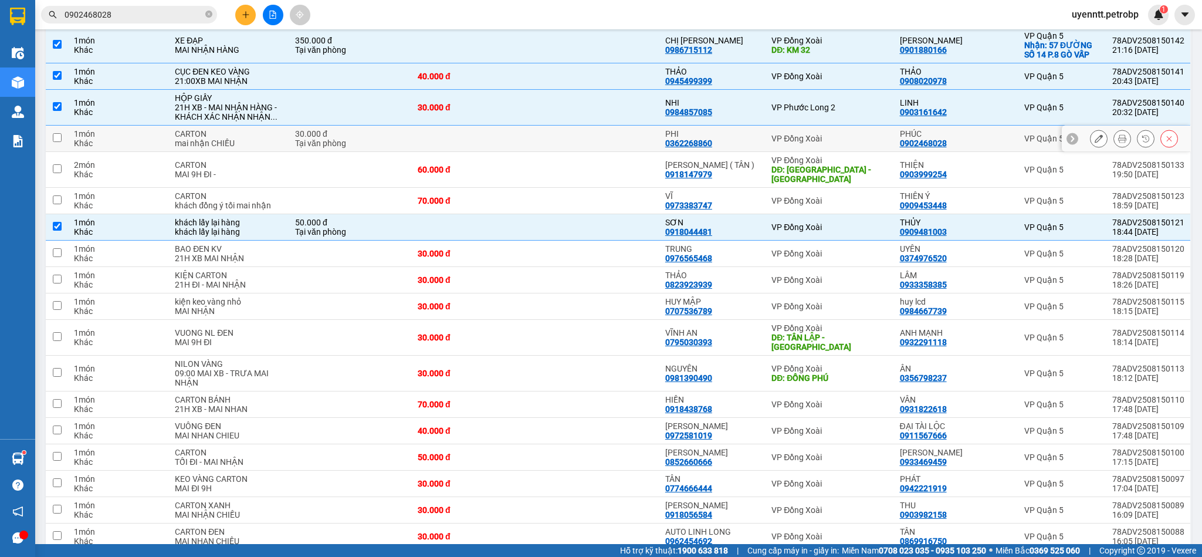
scroll to position [0, 0]
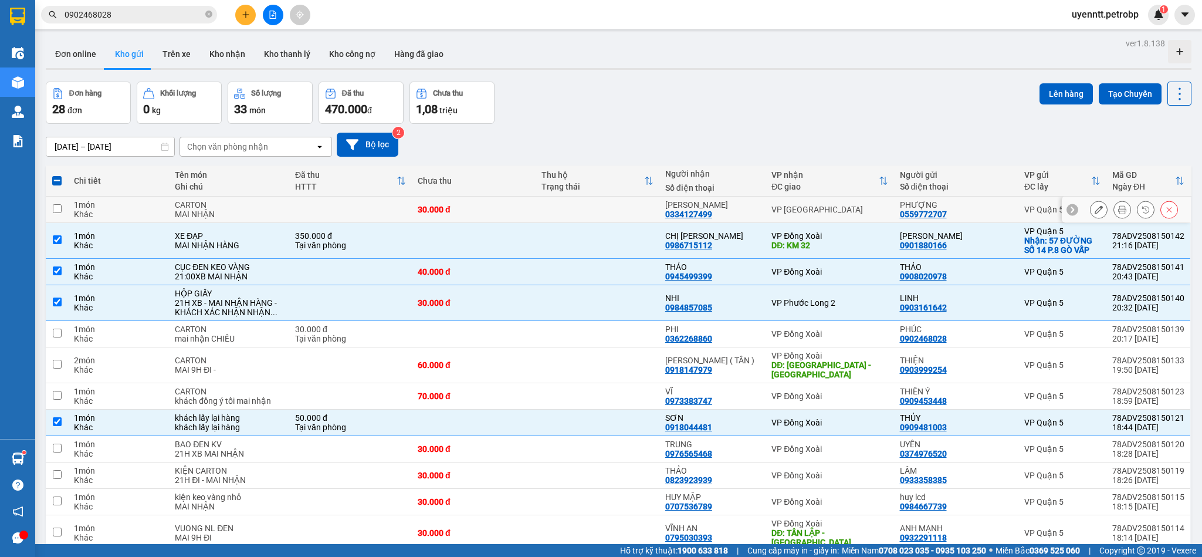
click at [968, 211] on div "PHƯỢNG 0559772707" at bounding box center [956, 209] width 113 height 19
checkbox input "true"
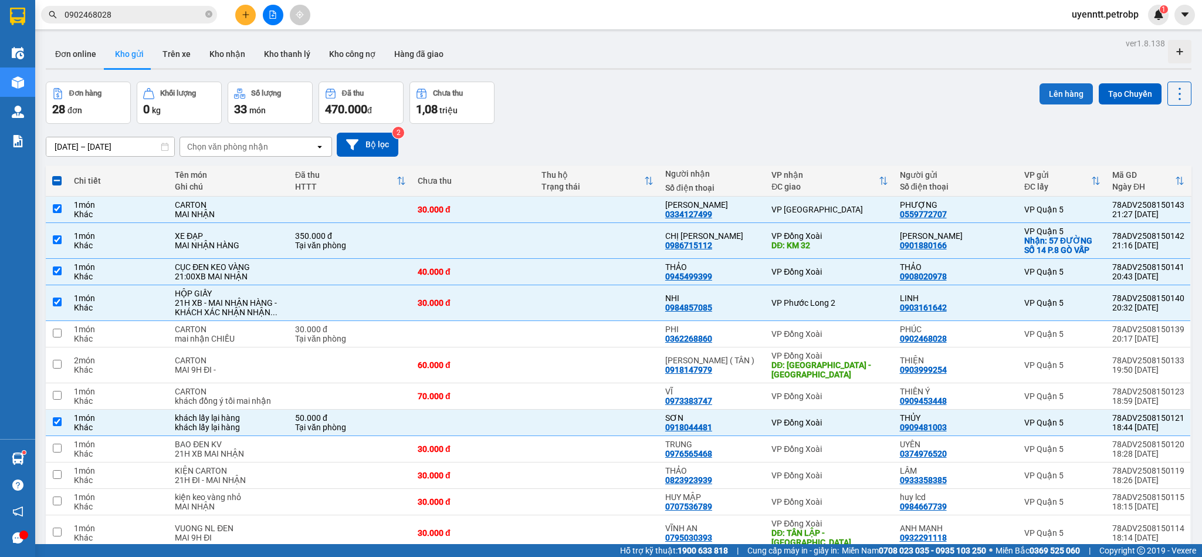
click at [1068, 92] on button "Lên hàng" at bounding box center [1065, 93] width 53 height 21
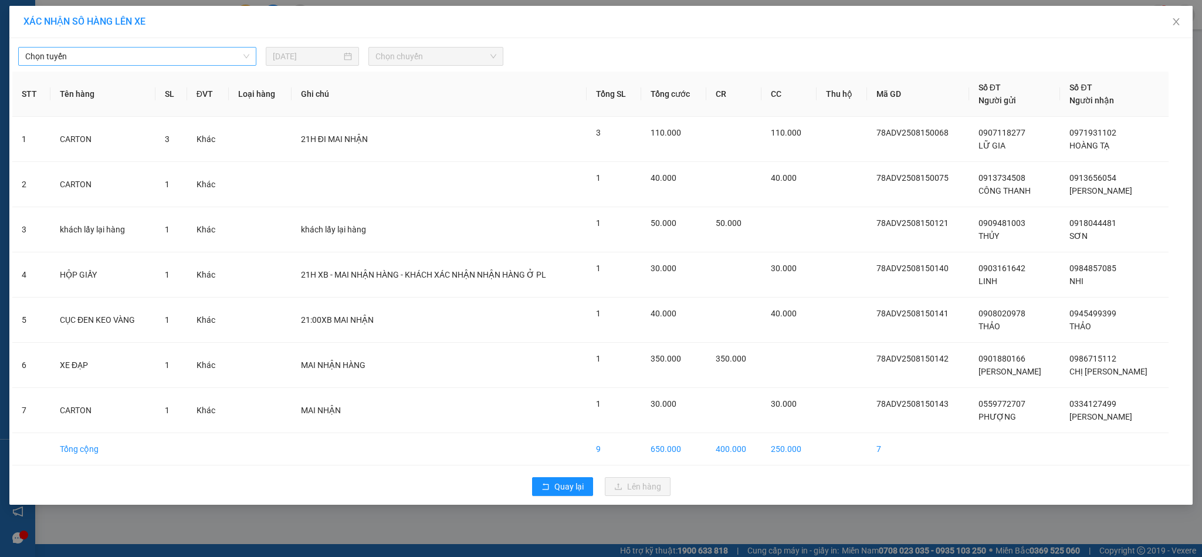
click at [134, 51] on span "Chọn tuyến" at bounding box center [137, 57] width 224 height 18
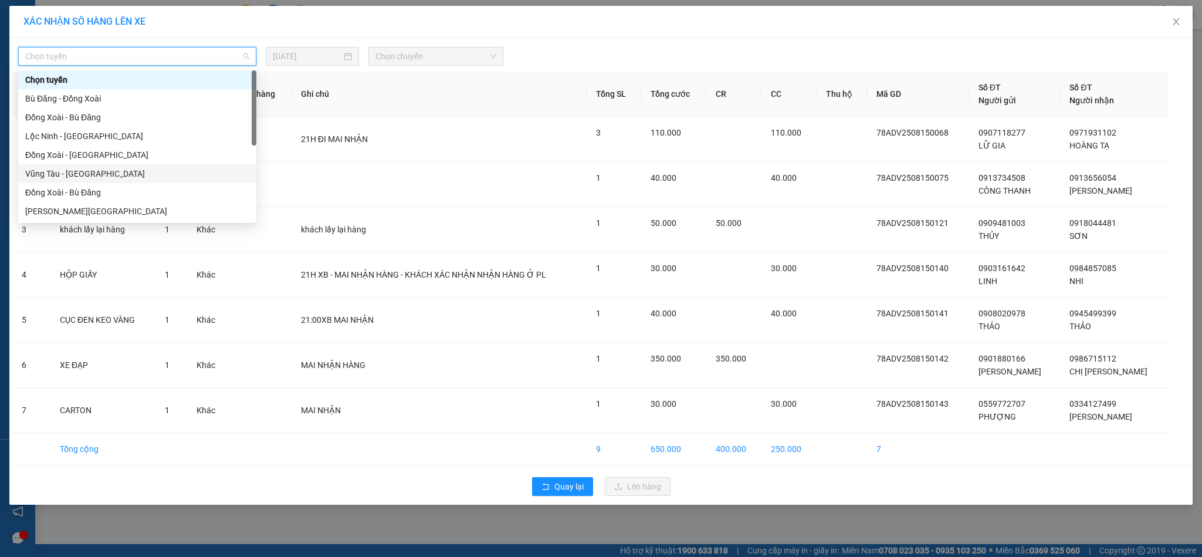
scroll to position [187, 0]
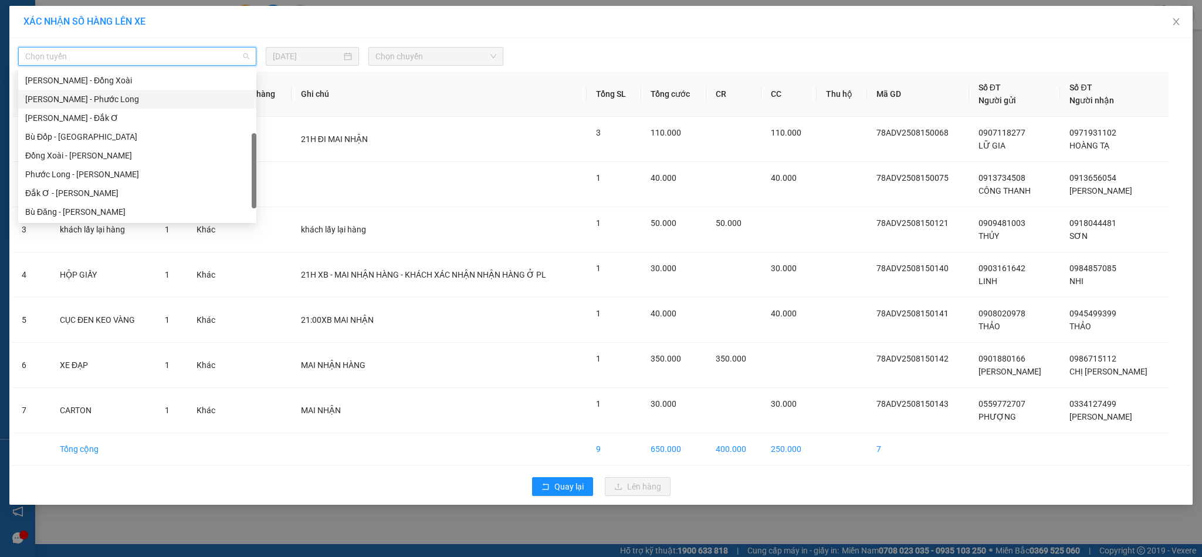
click at [137, 100] on div "[PERSON_NAME] - Phước Long" at bounding box center [137, 99] width 224 height 13
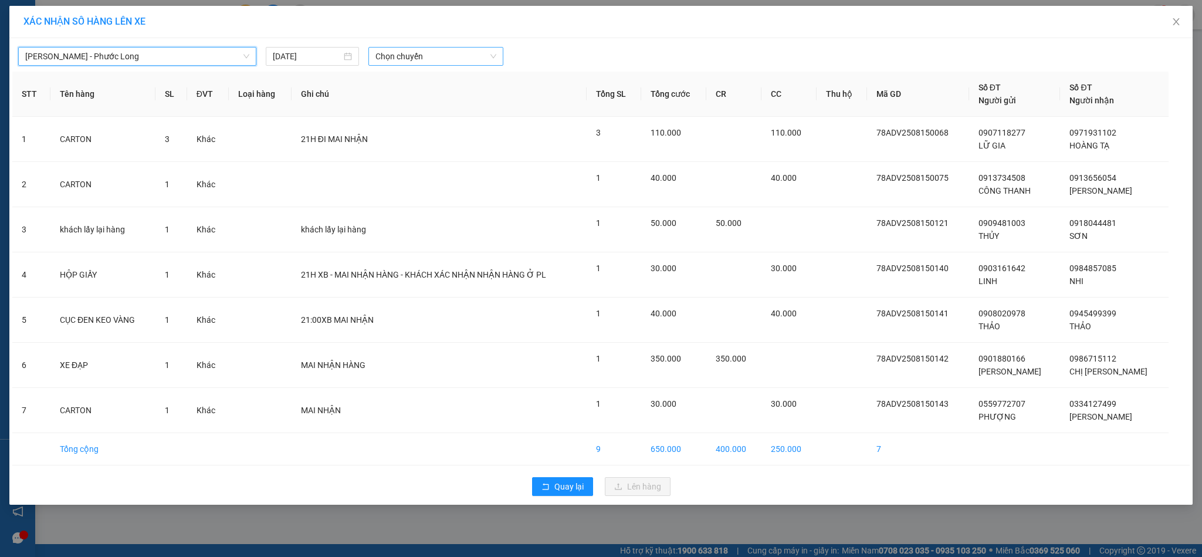
click at [421, 55] on span "Chọn chuyến" at bounding box center [435, 57] width 121 height 18
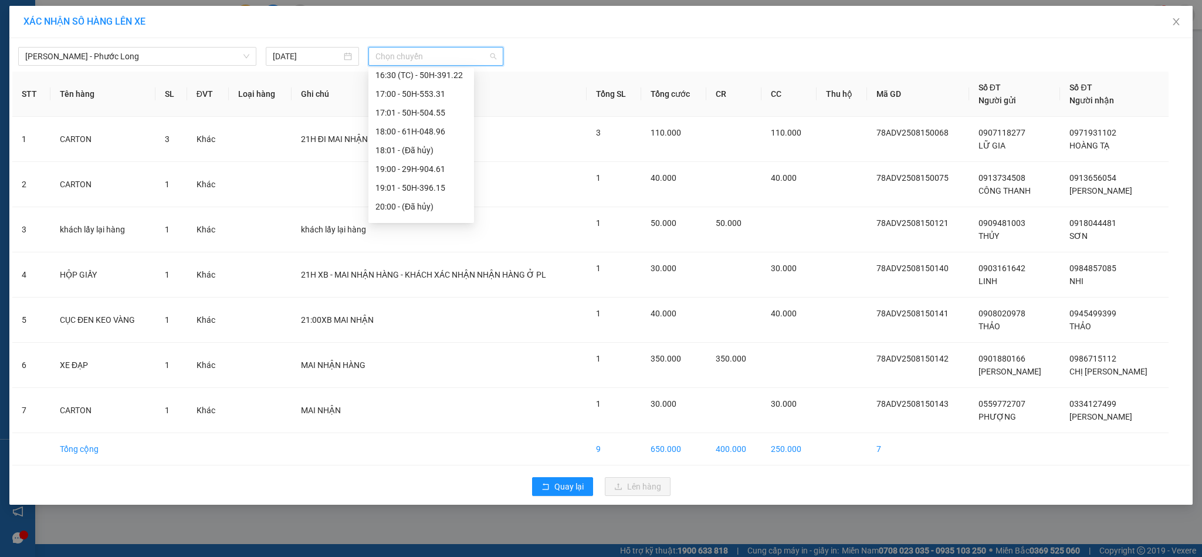
scroll to position [731, 0]
click at [421, 177] on div "21:03 (TC) - 51D-033.22" at bounding box center [420, 174] width 91 height 13
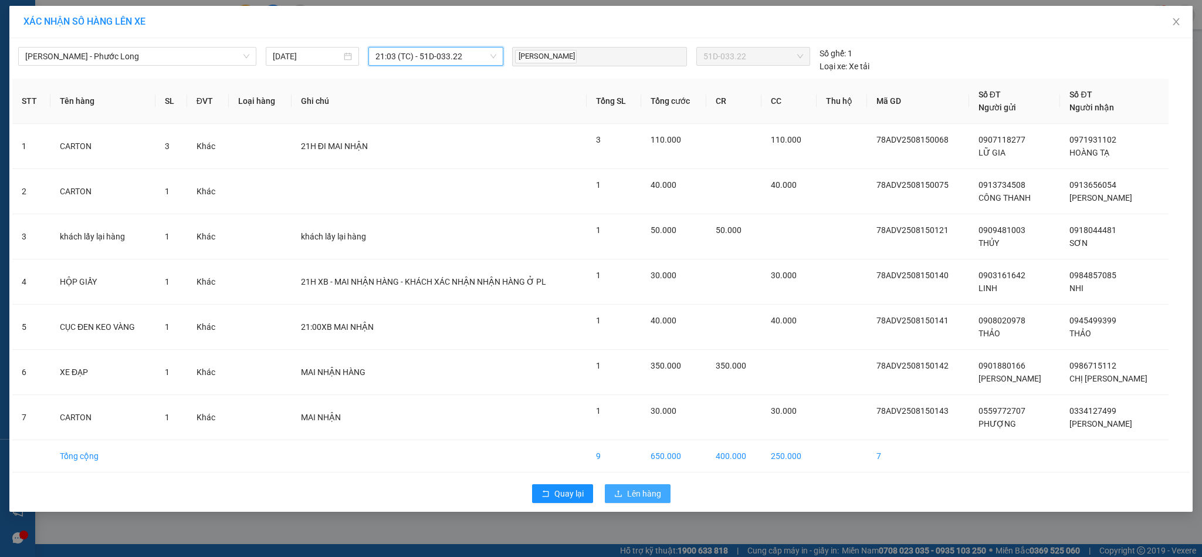
click at [644, 500] on span "Lên hàng" at bounding box center [644, 493] width 34 height 13
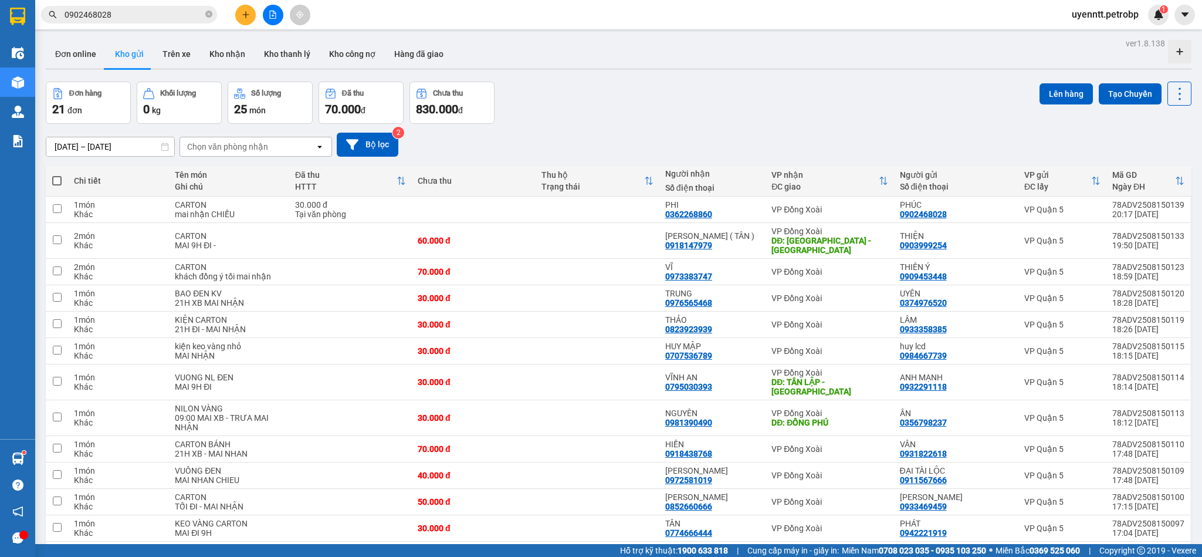
click at [826, 109] on div "Đơn hàng 21 đơn Khối lượng 0 kg Số lượng 25 món Đã thu 70.000 đ Chưa thu 830.00…" at bounding box center [618, 103] width 1145 height 42
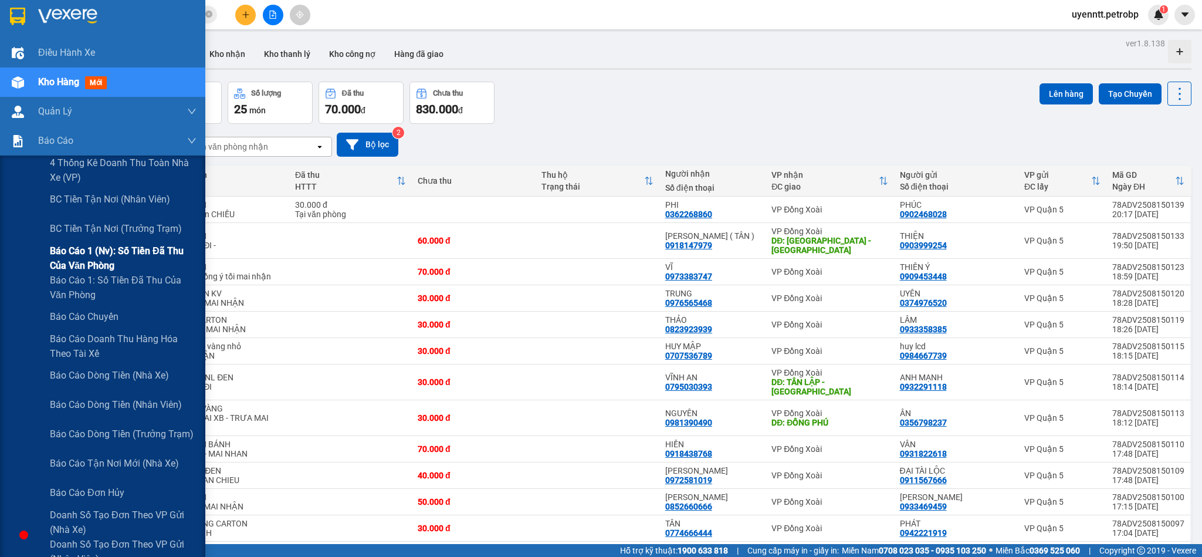
click at [83, 259] on span "Báo cáo 1 (nv): Số tiền đã thu của văn phòng" at bounding box center [123, 257] width 147 height 29
